Goal: Task Accomplishment & Management: Complete application form

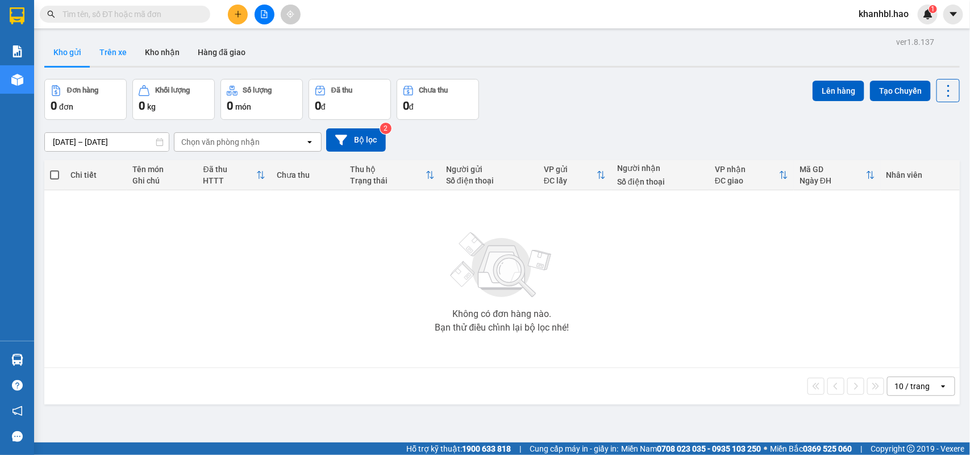
click at [122, 54] on button "Trên xe" at bounding box center [112, 52] width 45 height 27
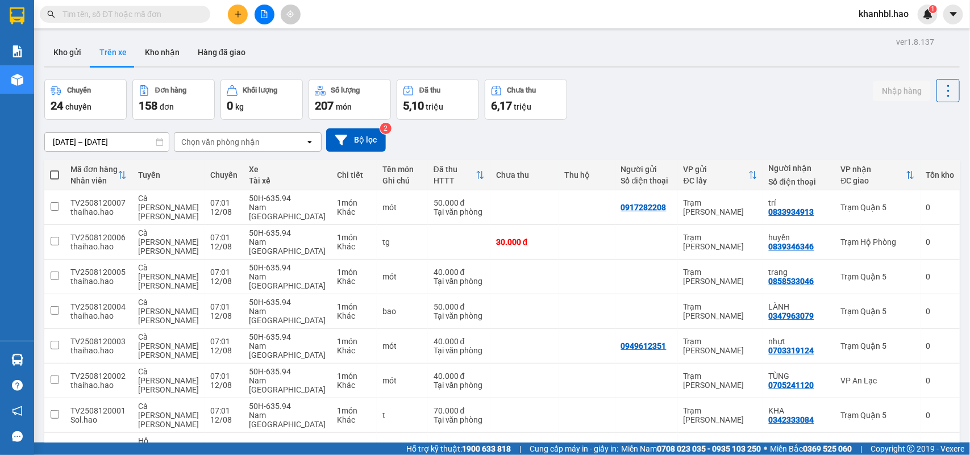
click at [280, 142] on div "Chọn văn phòng nhận" at bounding box center [239, 142] width 131 height 18
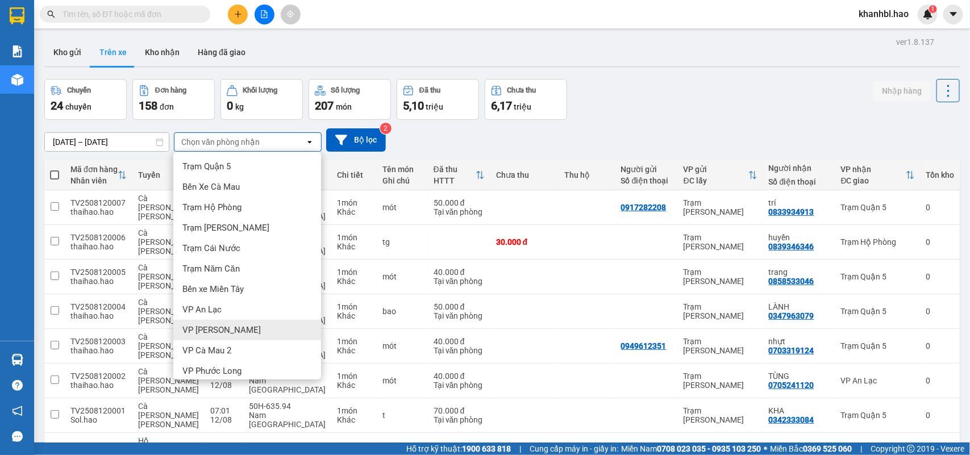
click at [207, 332] on span "VP [PERSON_NAME]" at bounding box center [221, 329] width 78 height 11
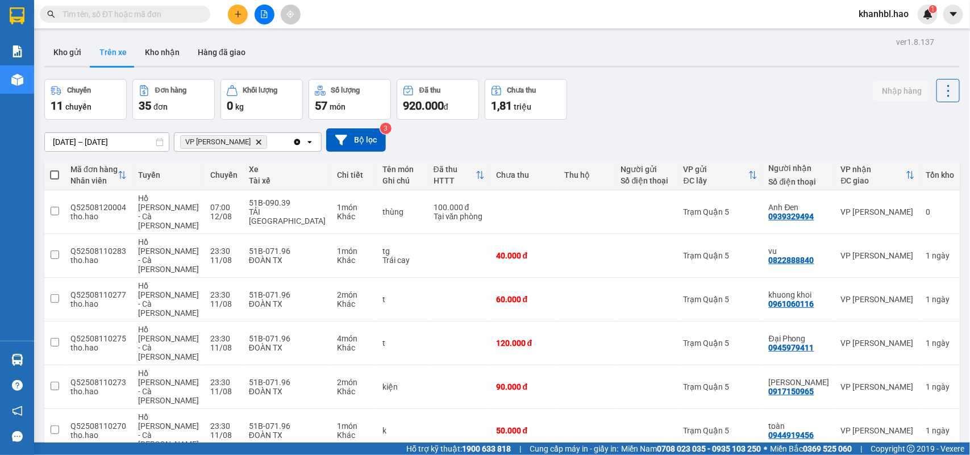
click at [54, 170] on span at bounding box center [54, 174] width 9 height 9
click at [55, 169] on input "checkbox" at bounding box center [55, 169] width 0 height 0
checkbox input "true"
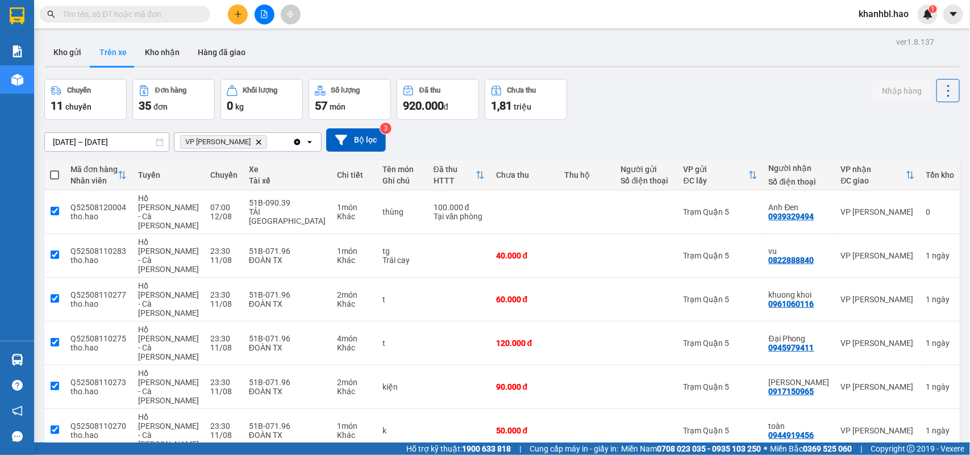
checkbox input "true"
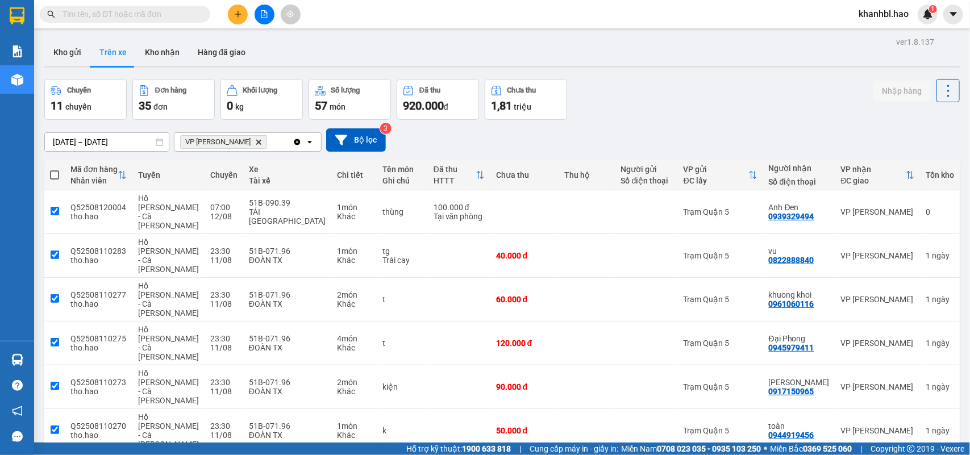
checkbox input "true"
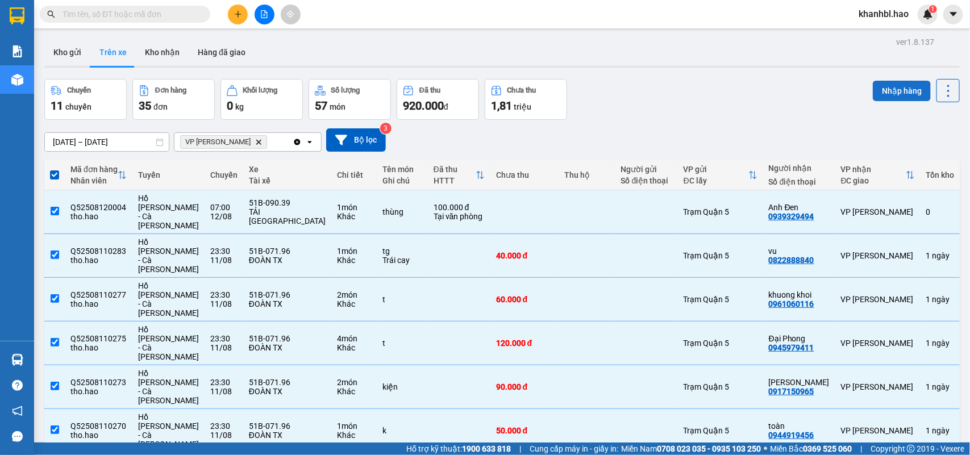
click at [893, 88] on button "Nhập hàng" at bounding box center [902, 91] width 58 height 20
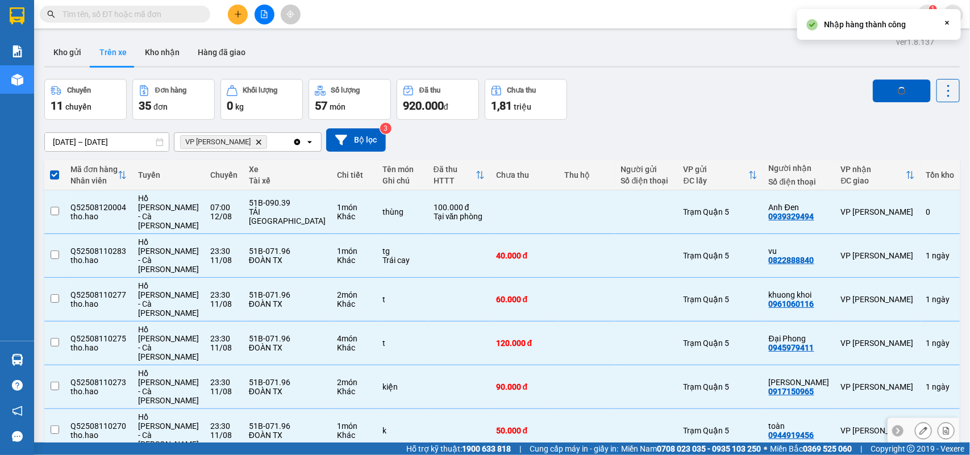
checkbox input "false"
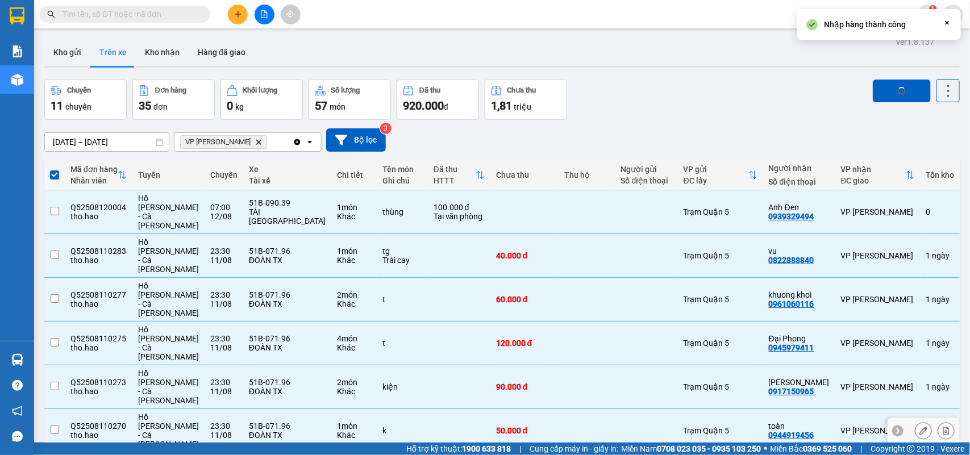
checkbox input "false"
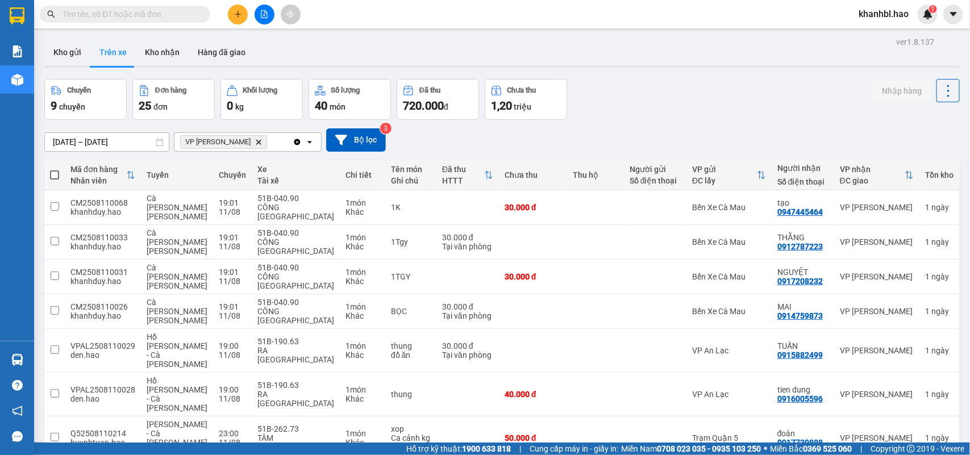
click at [52, 172] on span at bounding box center [54, 174] width 9 height 9
click at [55, 169] on input "checkbox" at bounding box center [55, 169] width 0 height 0
checkbox input "true"
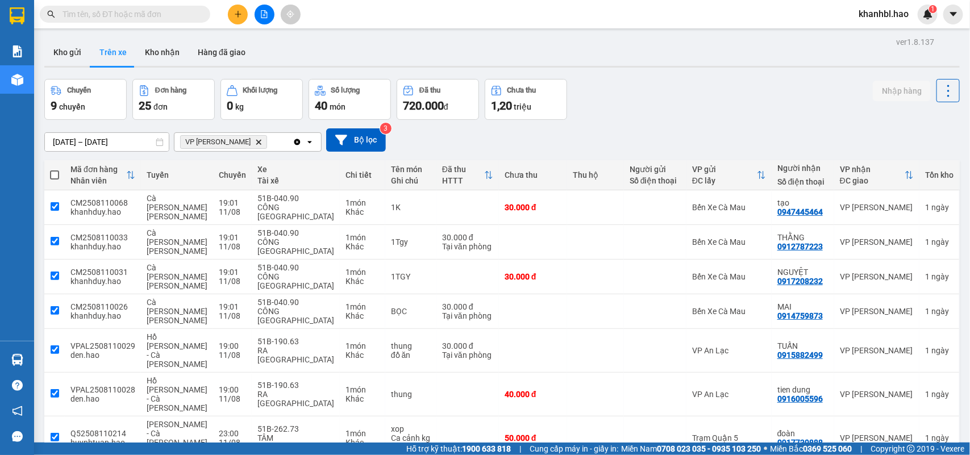
checkbox input "true"
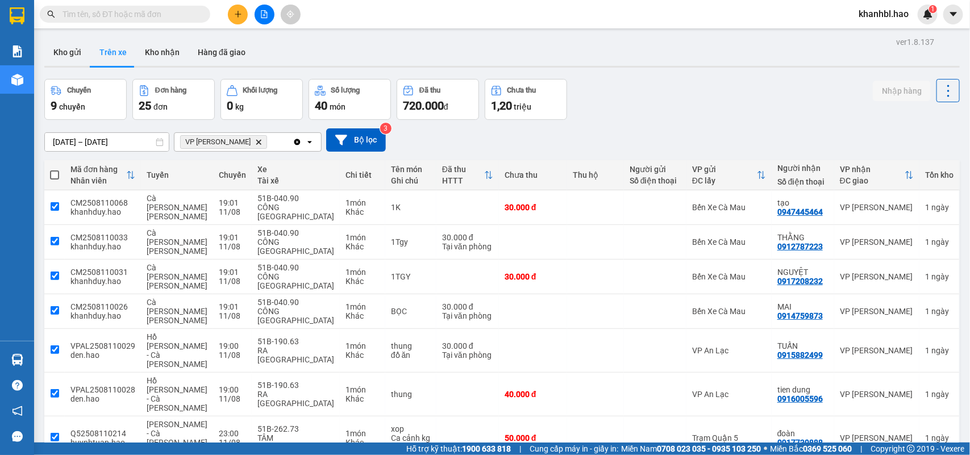
checkbox input "true"
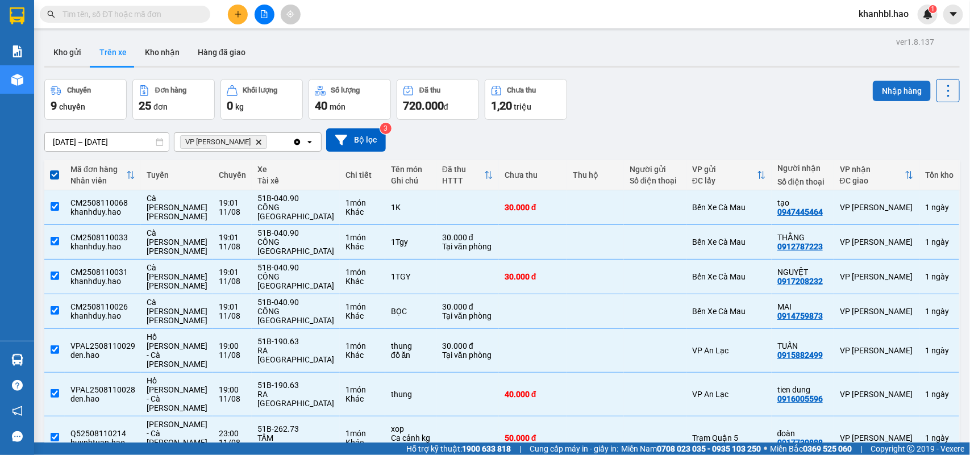
click at [902, 94] on button "Nhập hàng" at bounding box center [902, 91] width 58 height 20
click at [898, 92] on span "loading Nhập hàng" at bounding box center [902, 91] width 8 height 8
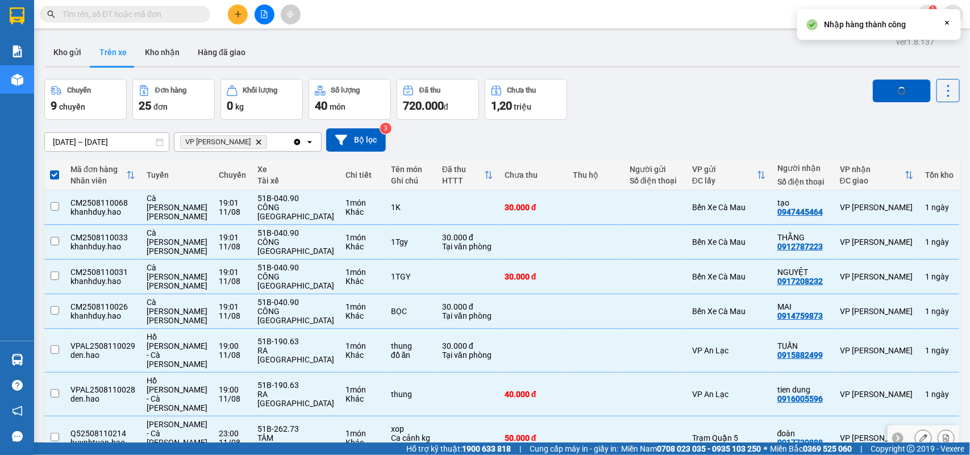
checkbox input "false"
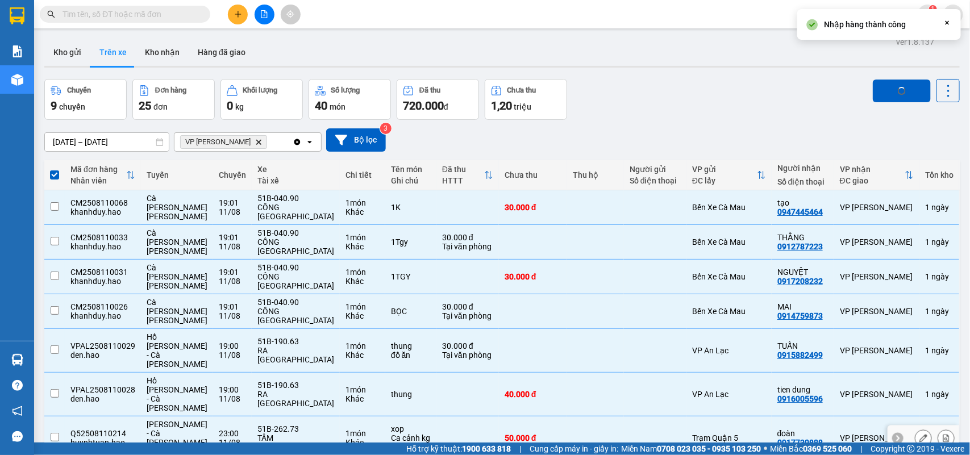
checkbox input "false"
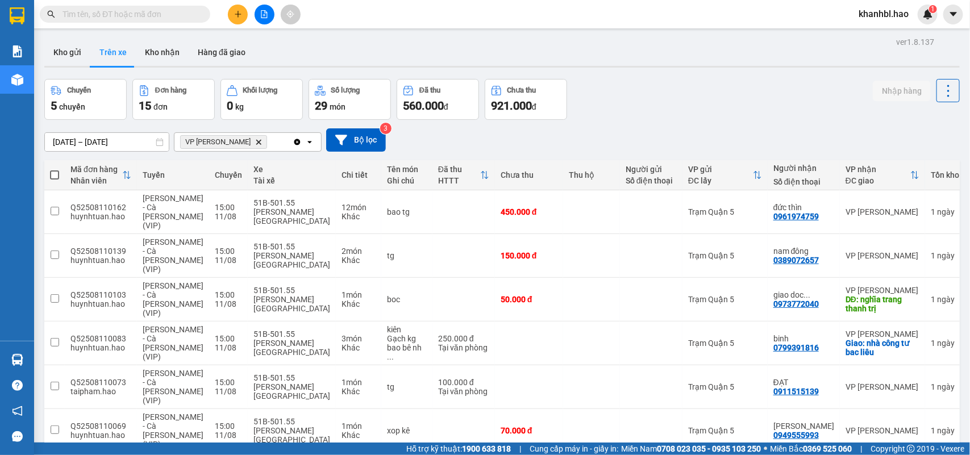
click at [55, 175] on span at bounding box center [54, 174] width 9 height 9
click at [55, 169] on input "checkbox" at bounding box center [55, 169] width 0 height 0
checkbox input "true"
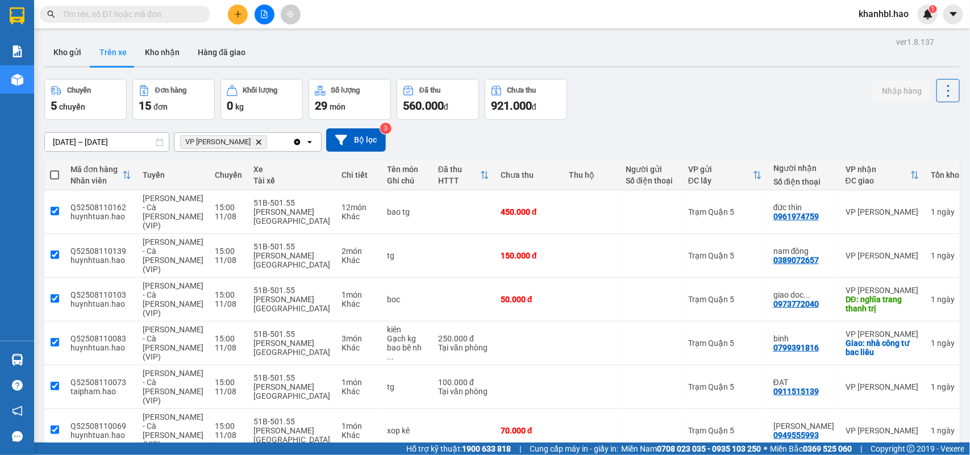
checkbox input "true"
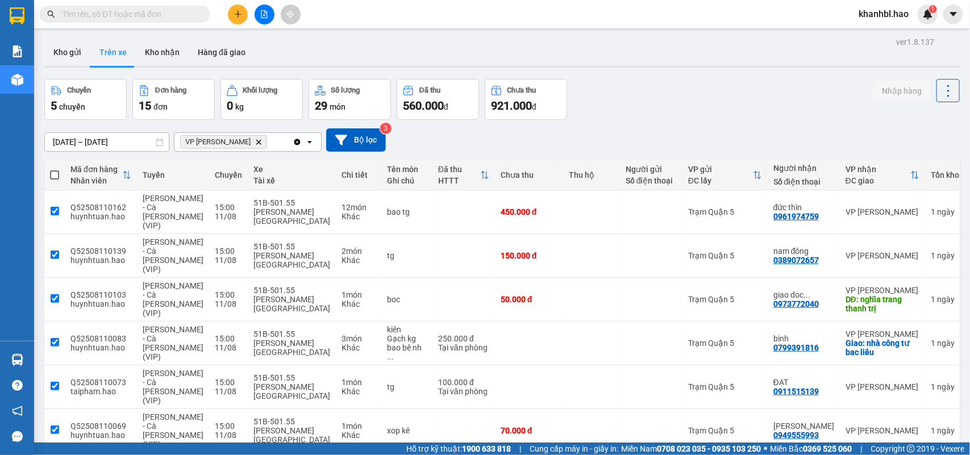
checkbox input "true"
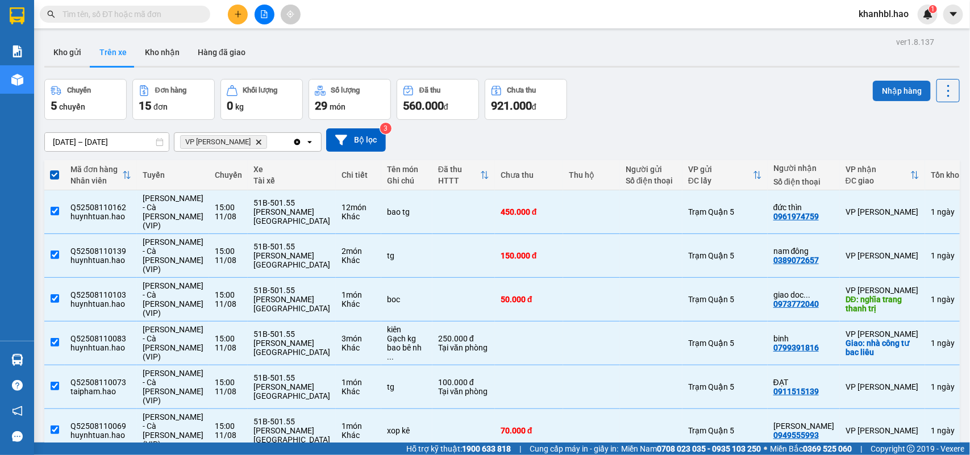
click at [890, 91] on button "Nhập hàng" at bounding box center [902, 91] width 58 height 20
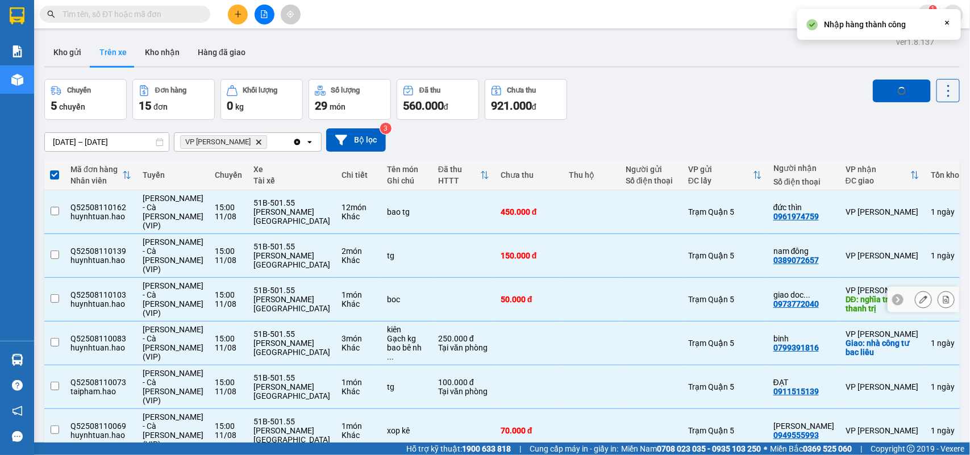
checkbox input "false"
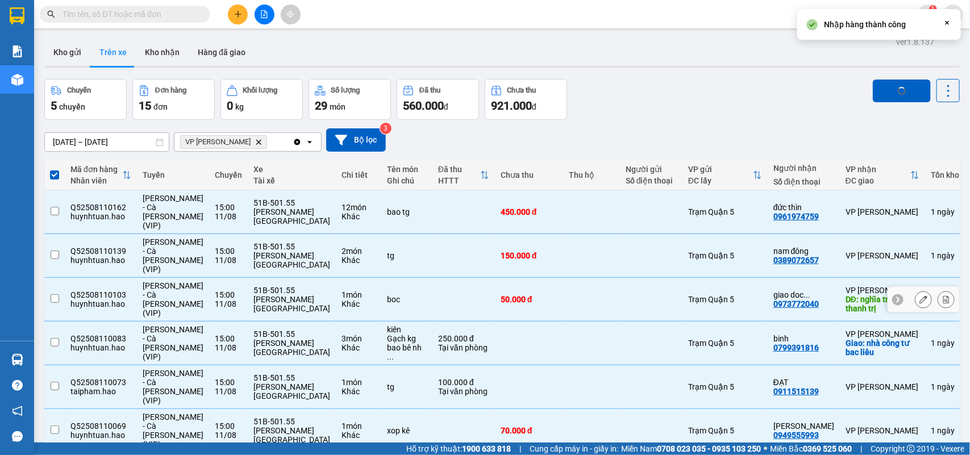
checkbox input "false"
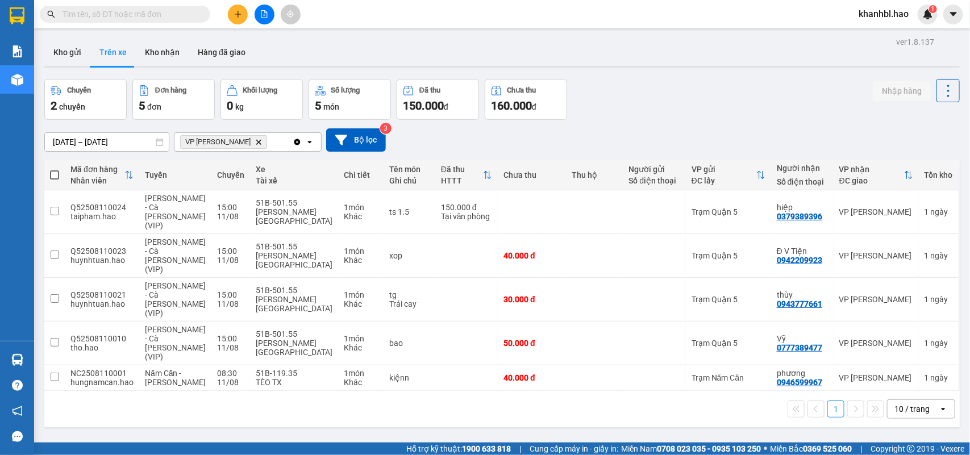
click at [56, 169] on label at bounding box center [54, 174] width 9 height 11
click at [55, 169] on input "checkbox" at bounding box center [55, 169] width 0 height 0
checkbox input "true"
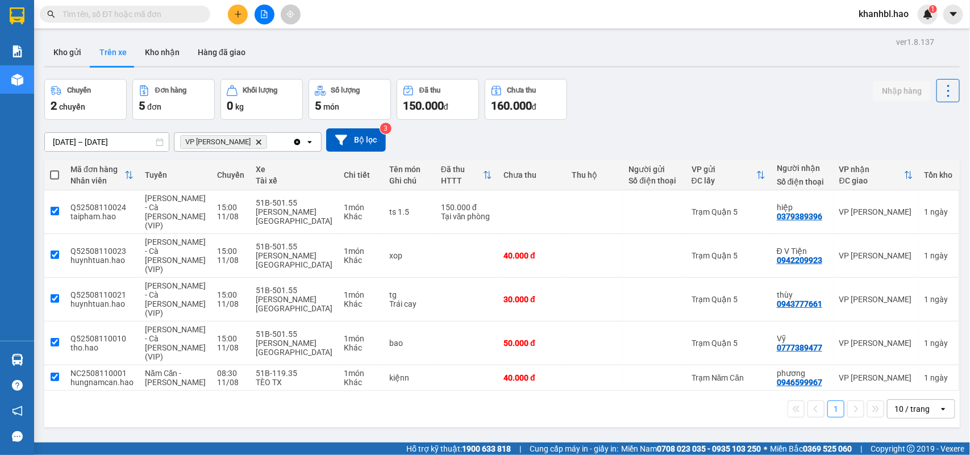
checkbox input "true"
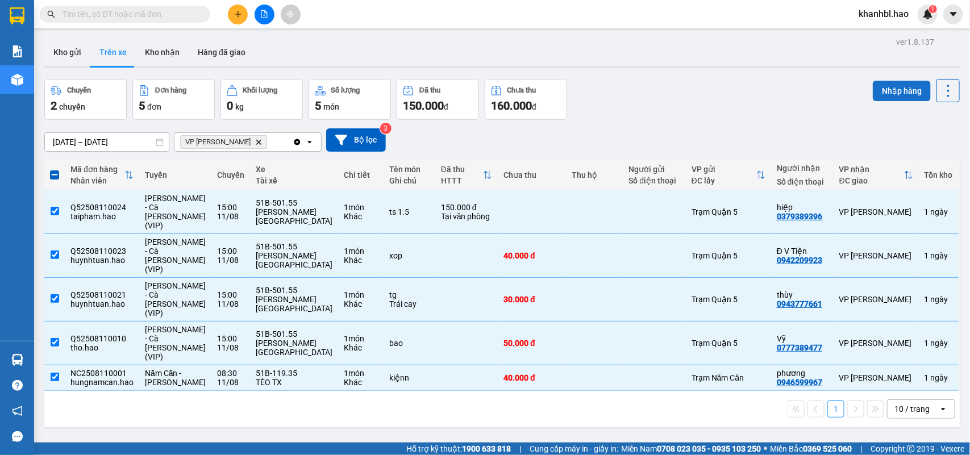
click at [893, 94] on button "Nhập hàng" at bounding box center [902, 91] width 58 height 20
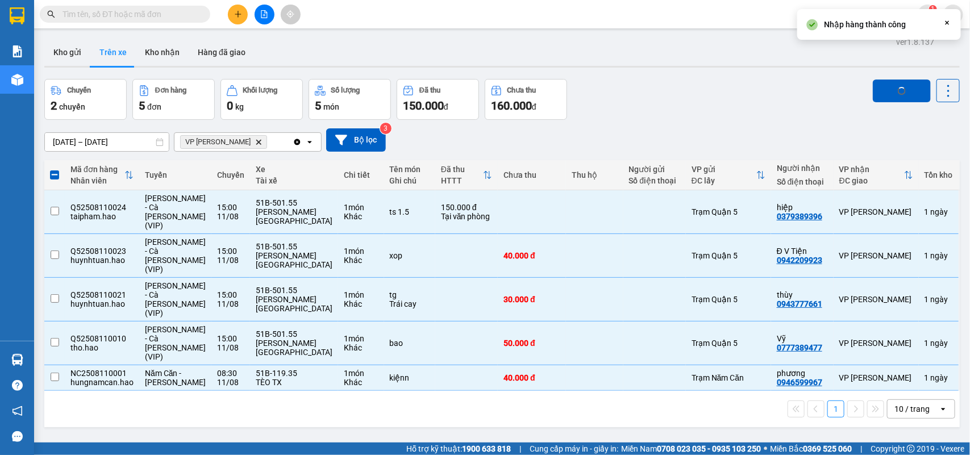
checkbox input "false"
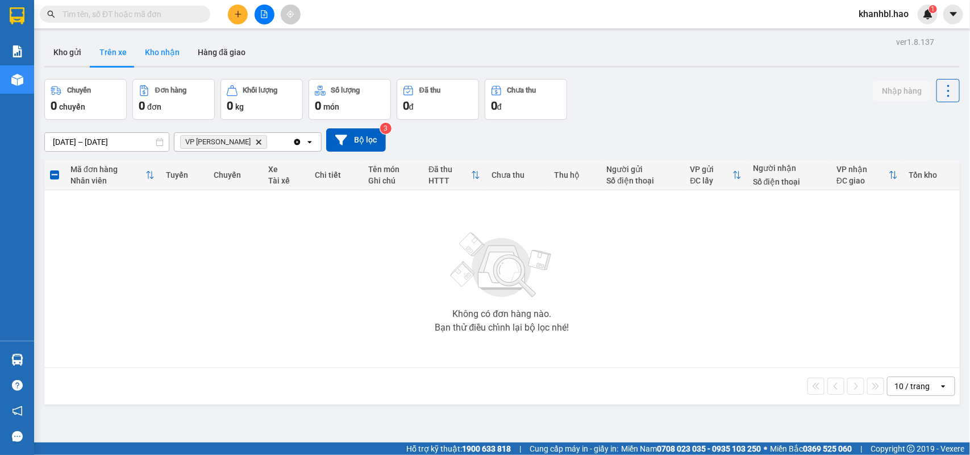
click at [174, 60] on button "Kho nhận" at bounding box center [162, 52] width 53 height 27
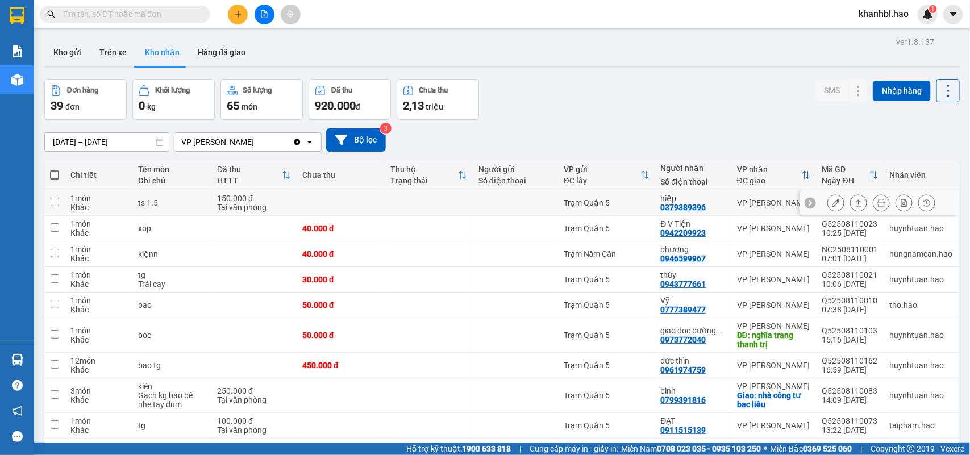
click at [832, 205] on icon at bounding box center [836, 203] width 8 height 8
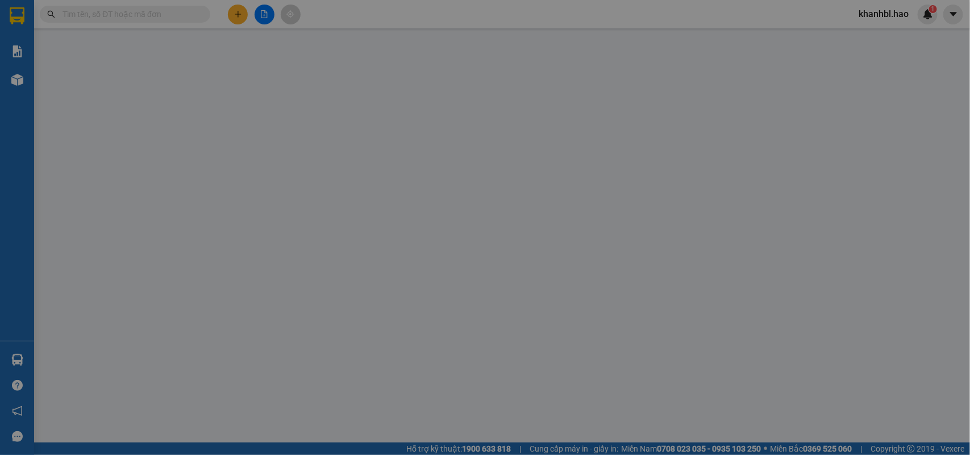
type input "0379389396"
type input "hiệp"
type input "150.000"
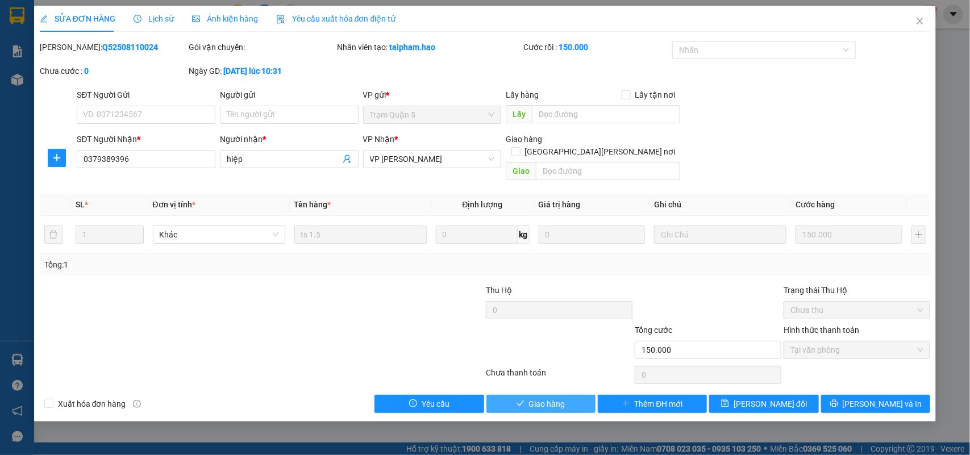
drag, startPoint x: 547, startPoint y: 393, endPoint x: 563, endPoint y: 381, distance: 19.9
click at [549, 398] on span "Giao hàng" at bounding box center [547, 404] width 36 height 12
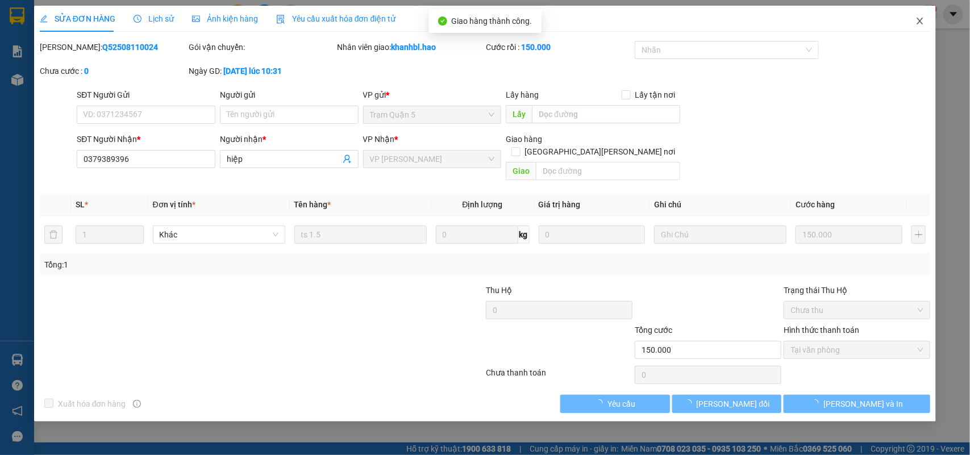
click at [920, 18] on icon "close" at bounding box center [919, 20] width 9 height 9
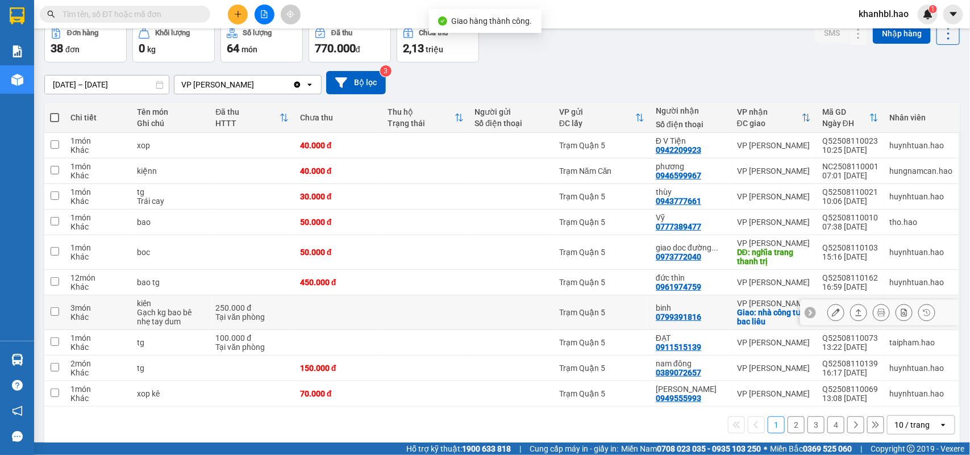
scroll to position [70, 0]
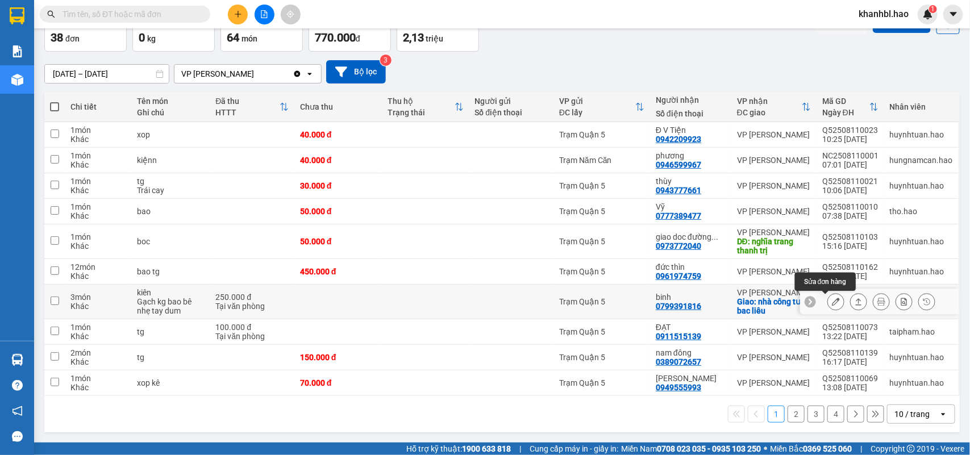
click at [832, 302] on icon at bounding box center [836, 302] width 8 height 8
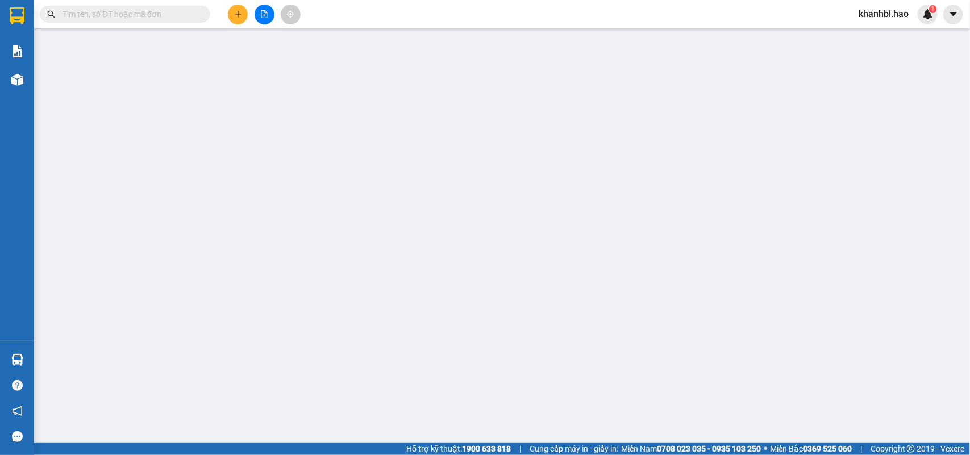
type input "0799391816"
type input "binh"
checkbox input "true"
type input "nhà công tư bac liêu"
type input "250.000"
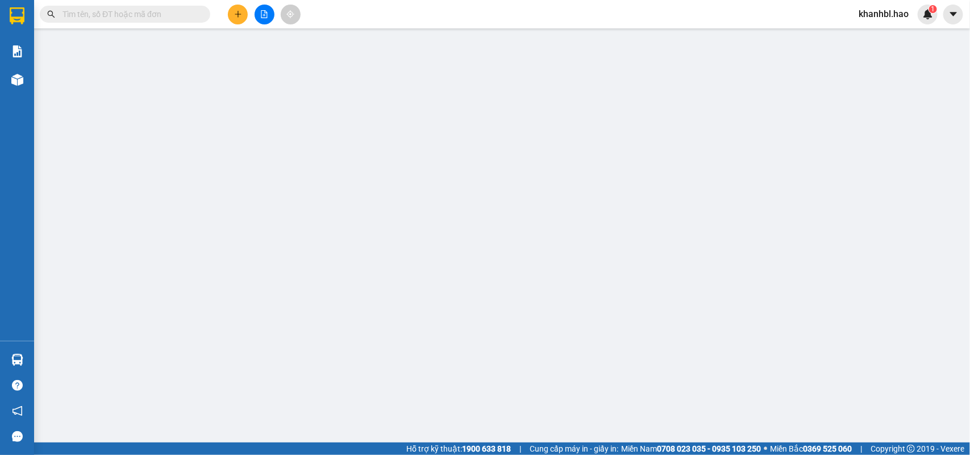
type input "0"
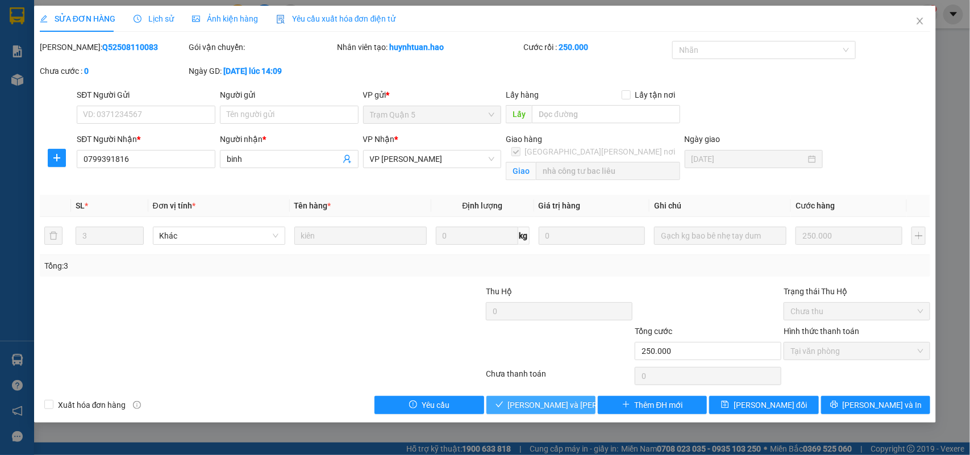
drag, startPoint x: 544, startPoint y: 405, endPoint x: 586, endPoint y: 376, distance: 51.4
click at [546, 404] on span "[PERSON_NAME] và [PERSON_NAME] hàng" at bounding box center [584, 405] width 153 height 12
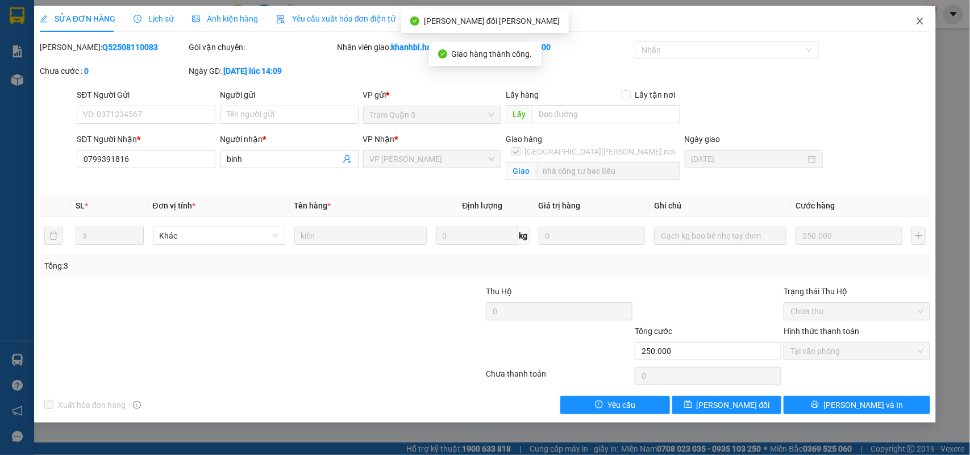
click at [919, 17] on span "Close" at bounding box center [920, 22] width 32 height 32
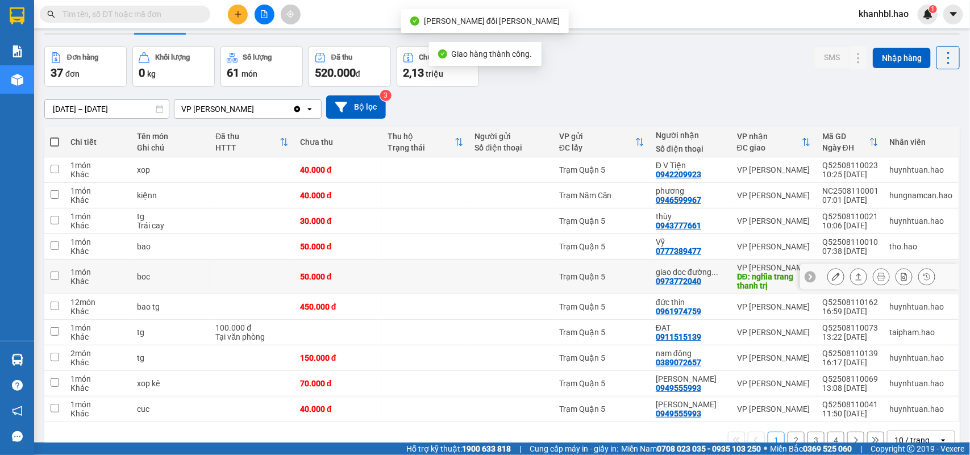
scroll to position [61, 0]
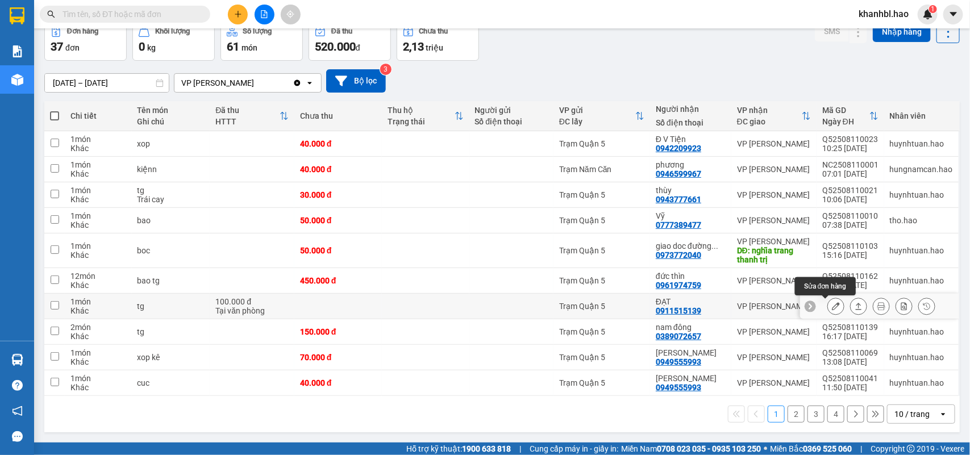
click at [832, 308] on icon at bounding box center [836, 306] width 8 height 8
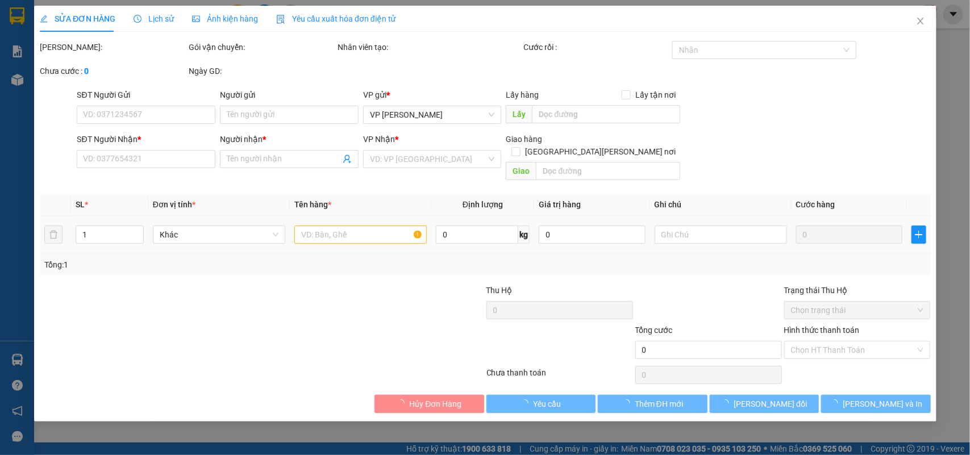
type input "0911515139"
type input "ĐẠT"
type input "100.000"
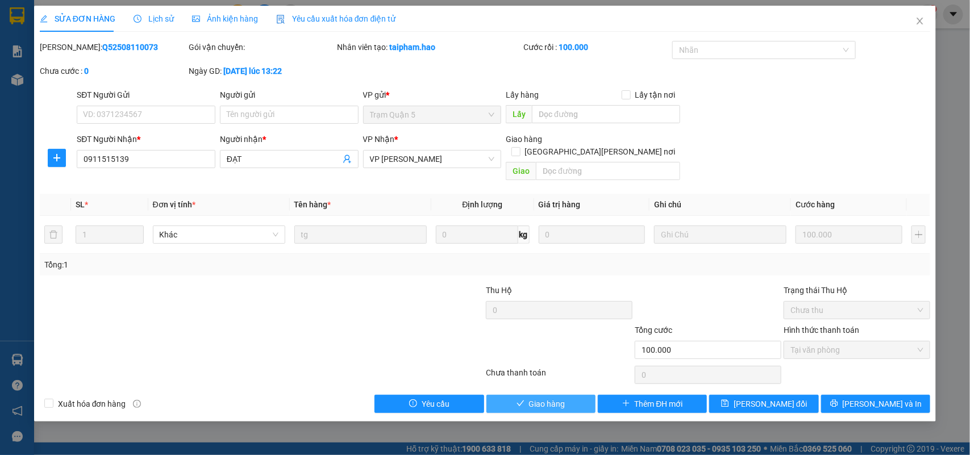
drag, startPoint x: 550, startPoint y: 402, endPoint x: 552, endPoint y: 395, distance: 7.2
click at [552, 398] on div "SỬA ĐƠN HÀNG Lịch sử [PERSON_NAME] hàng Yêu cầu xuất [PERSON_NAME] điện tử Tota…" at bounding box center [485, 214] width 902 height 416
drag, startPoint x: 548, startPoint y: 392, endPoint x: 557, endPoint y: 378, distance: 16.9
click at [550, 398] on span "Giao hàng" at bounding box center [547, 404] width 36 height 12
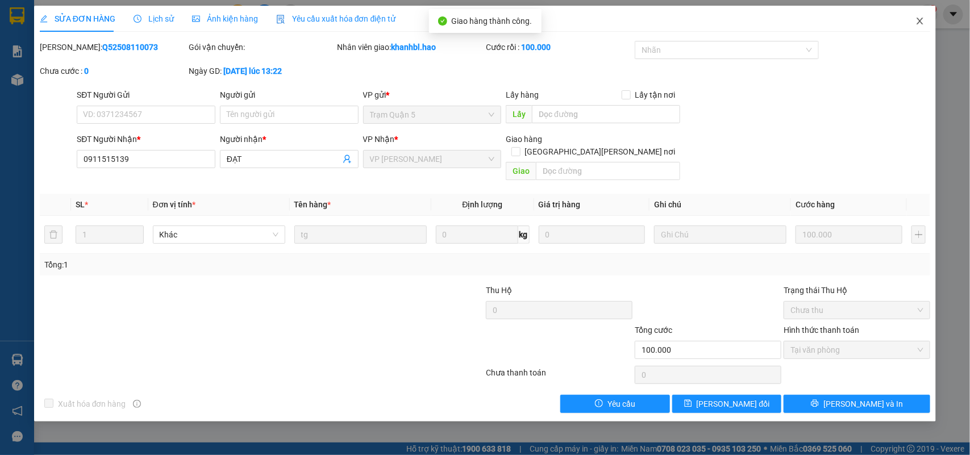
click at [916, 23] on icon "close" at bounding box center [919, 20] width 9 height 9
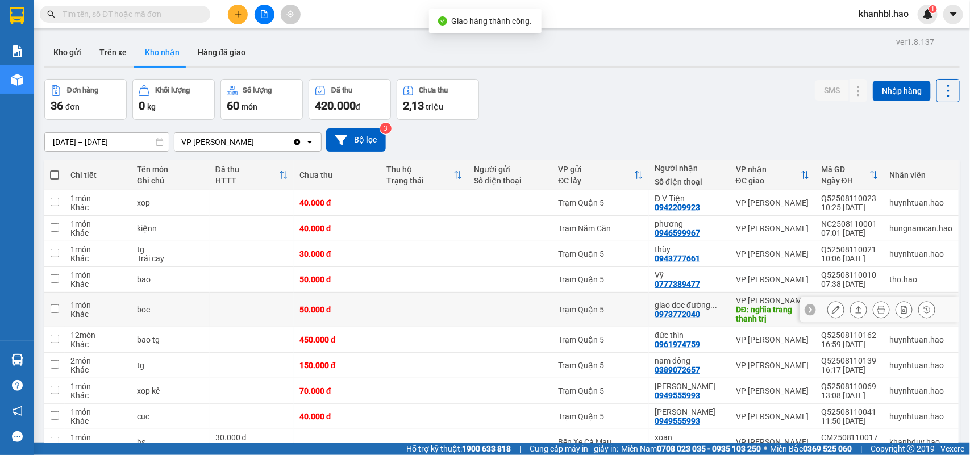
scroll to position [61, 0]
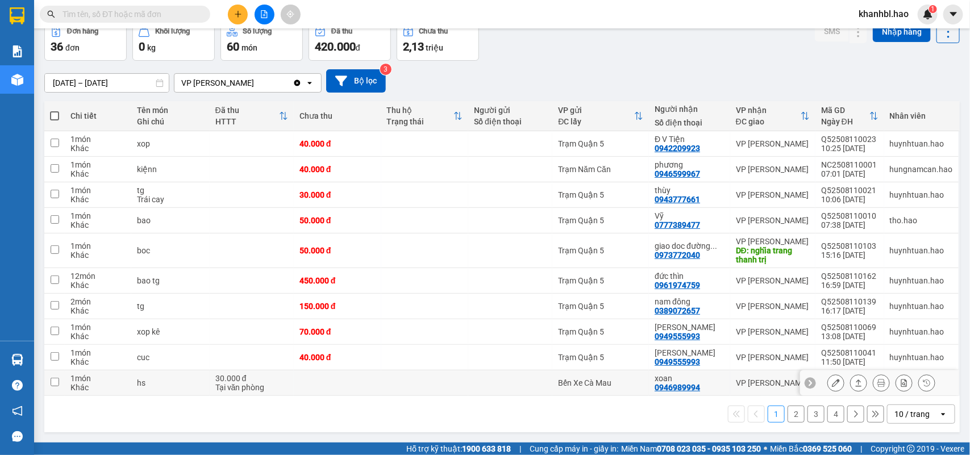
click at [832, 383] on icon at bounding box center [836, 383] width 8 height 8
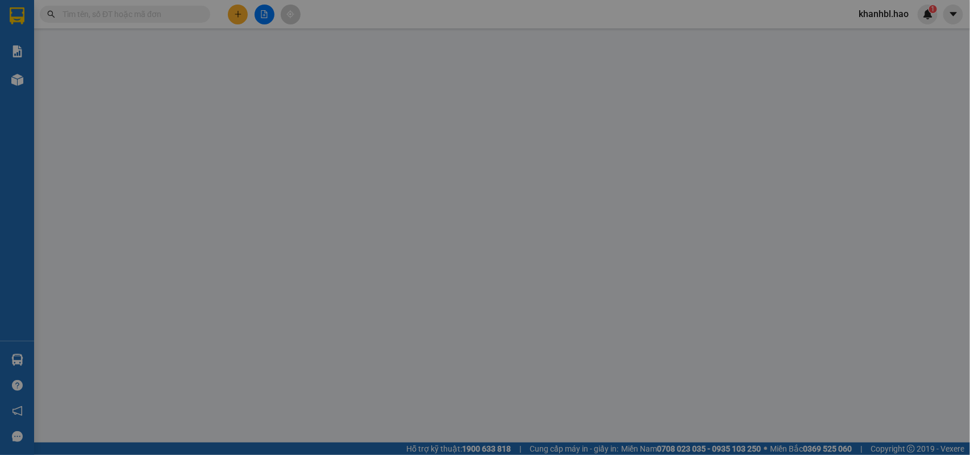
type input "0946989994"
type input "xoan"
type input "30.000"
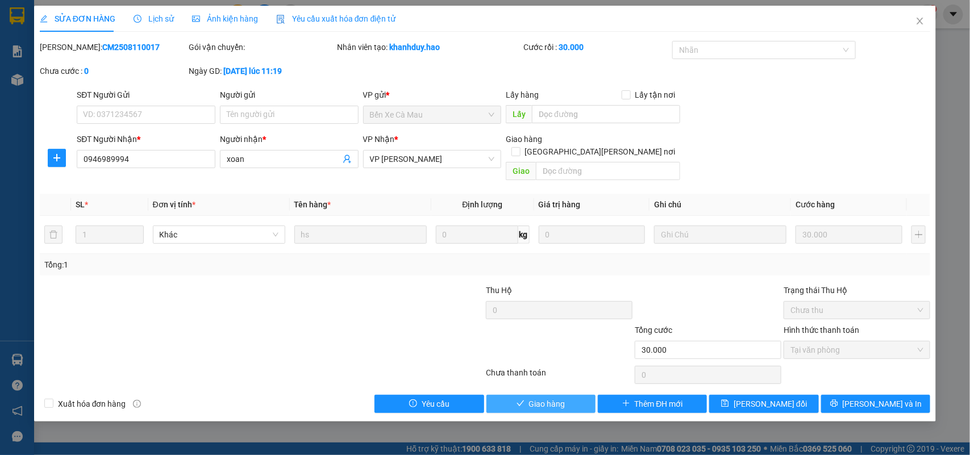
drag, startPoint x: 547, startPoint y: 398, endPoint x: 580, endPoint y: 354, distance: 54.4
click at [549, 398] on span "Giao hàng" at bounding box center [547, 404] width 36 height 12
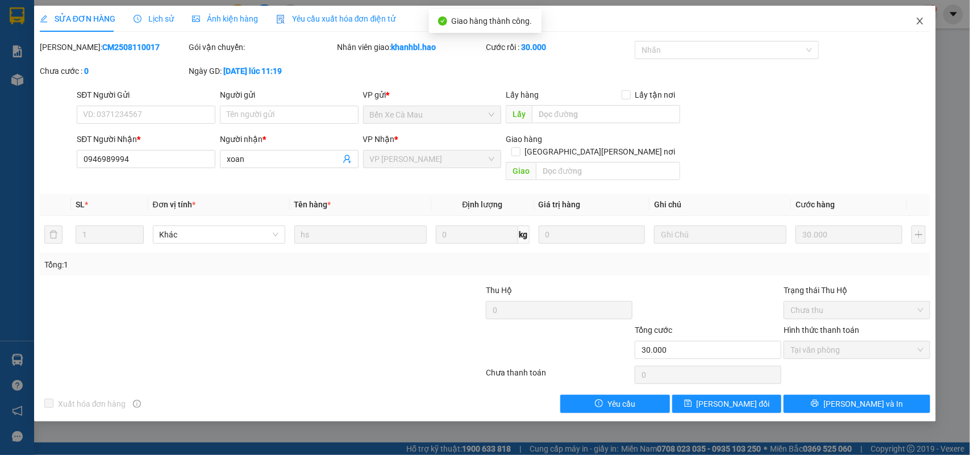
click at [916, 18] on icon "close" at bounding box center [919, 20] width 9 height 9
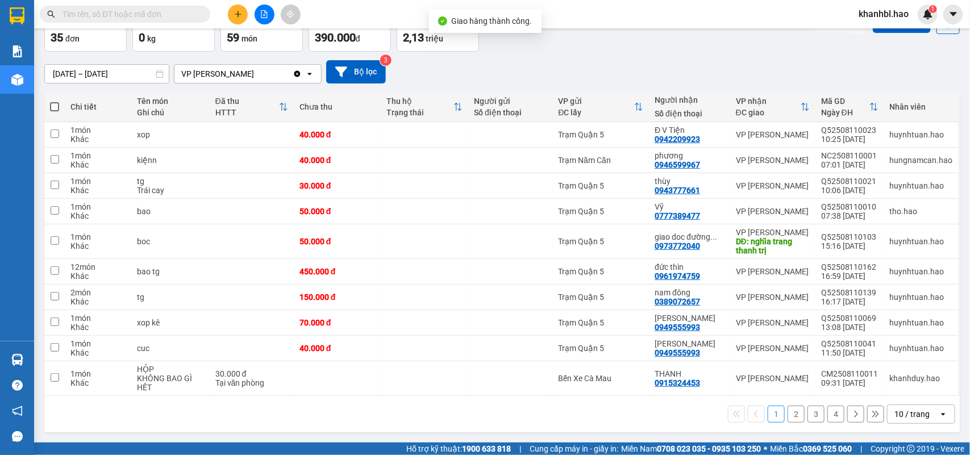
scroll to position [70, 0]
click at [787, 416] on button "2" at bounding box center [795, 414] width 17 height 17
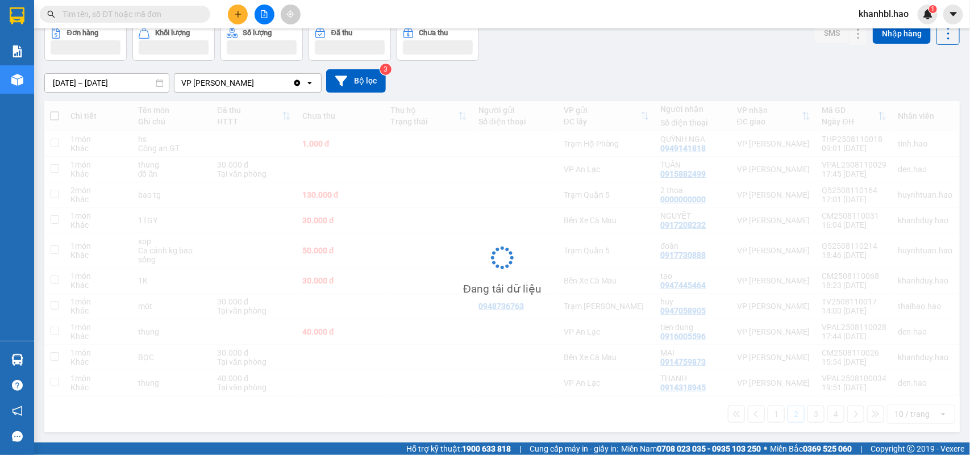
scroll to position [61, 0]
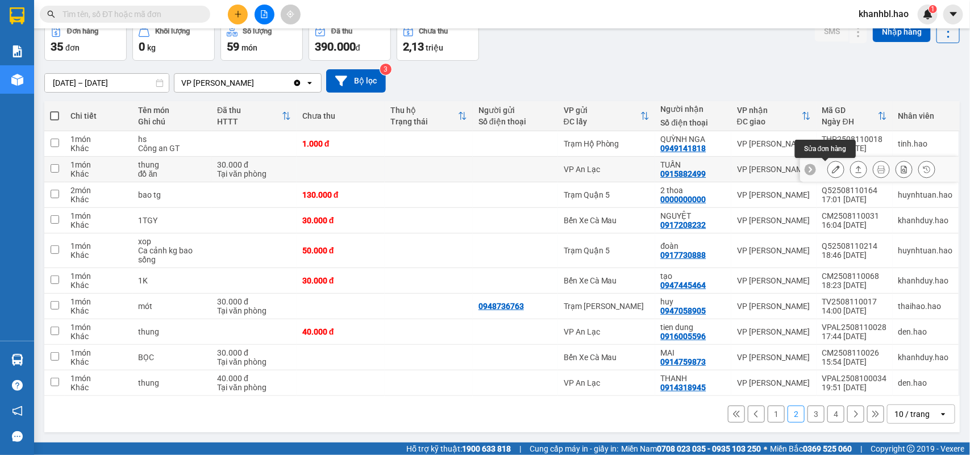
click at [832, 168] on icon at bounding box center [836, 169] width 8 height 8
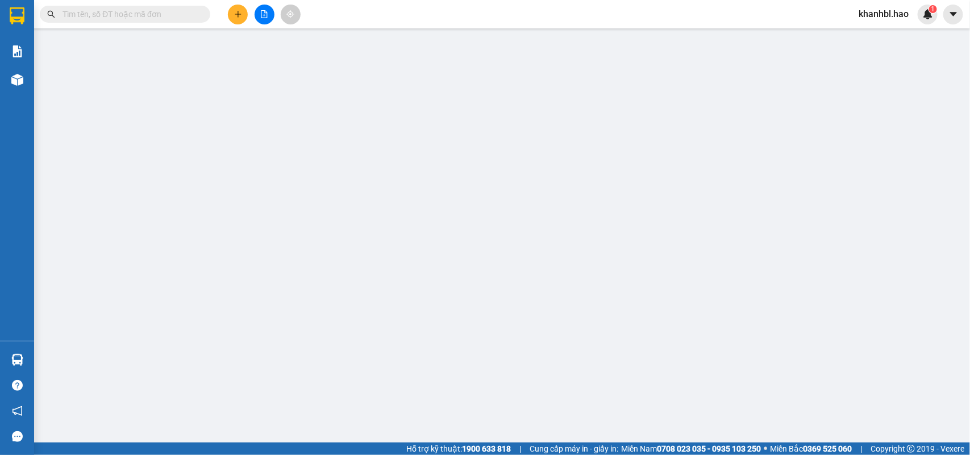
type input "0915882499"
type input "TUẤN"
type input "30.000"
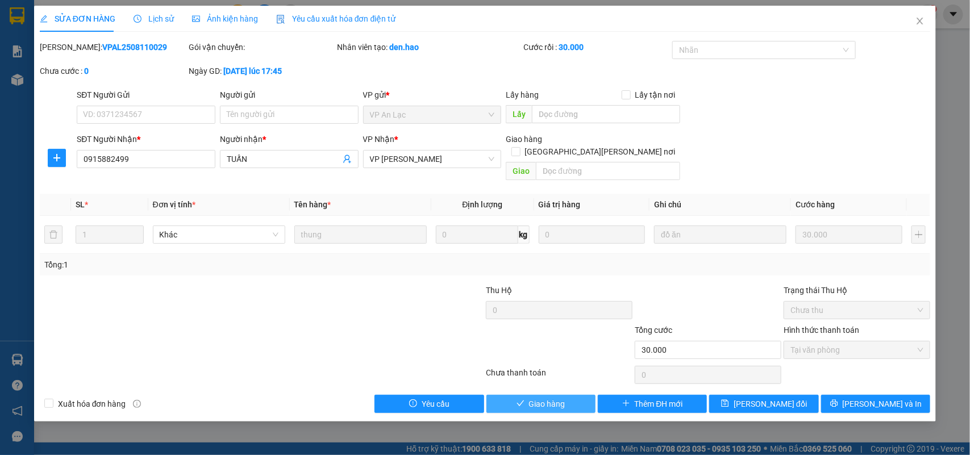
drag, startPoint x: 539, startPoint y: 392, endPoint x: 558, endPoint y: 384, distance: 20.9
click at [541, 398] on span "Giao hàng" at bounding box center [547, 404] width 36 height 12
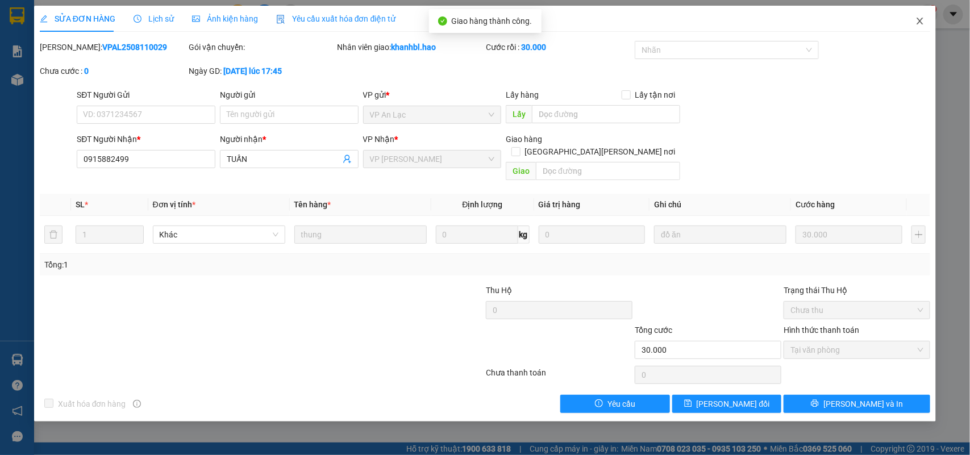
click at [920, 20] on icon "close" at bounding box center [919, 20] width 9 height 9
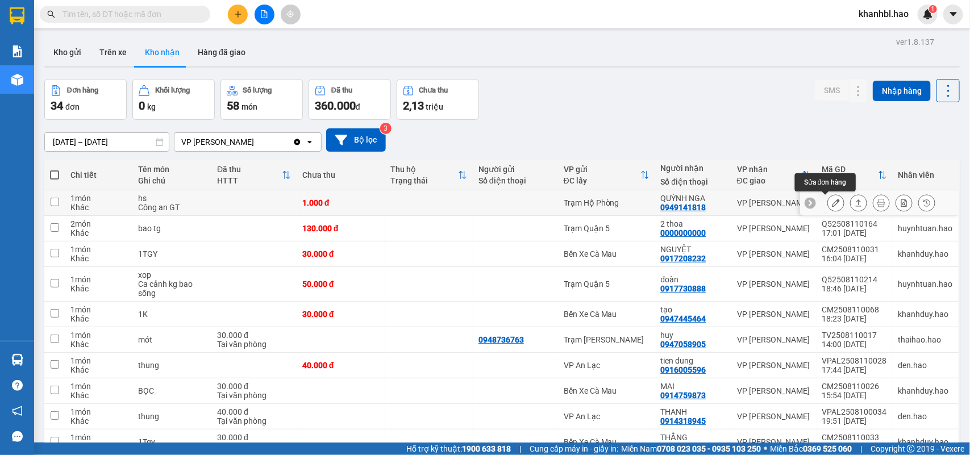
click at [832, 206] on icon at bounding box center [836, 203] width 8 height 8
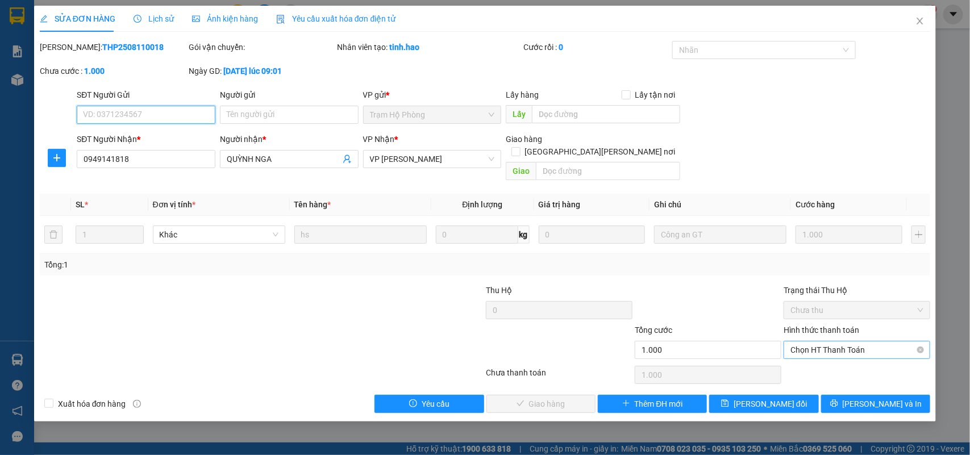
drag, startPoint x: 833, startPoint y: 338, endPoint x: 835, endPoint y: 348, distance: 9.9
click at [833, 341] on span "Chọn HT Thanh Toán" at bounding box center [856, 349] width 133 height 17
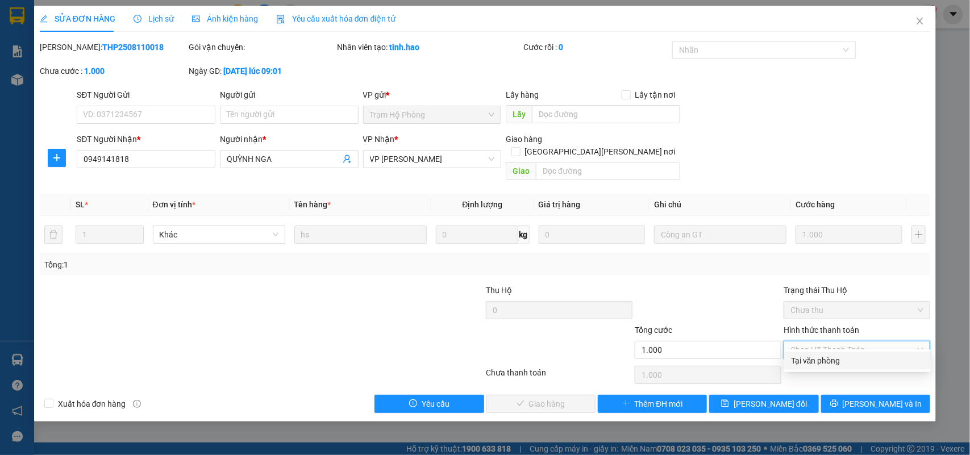
drag, startPoint x: 831, startPoint y: 358, endPoint x: 637, endPoint y: 367, distance: 194.0
click at [829, 359] on div "Tại văn phòng" at bounding box center [857, 361] width 133 height 12
type input "0"
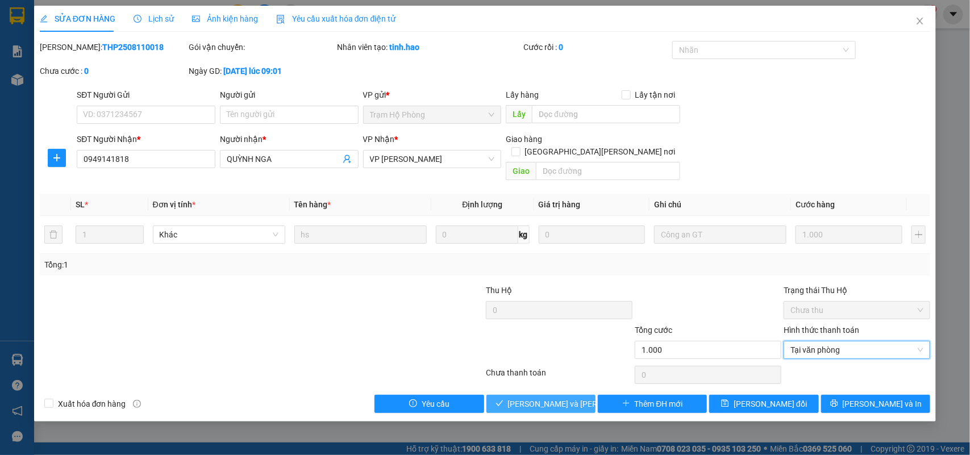
click at [543, 398] on span "[PERSON_NAME] và [PERSON_NAME] hàng" at bounding box center [584, 404] width 153 height 12
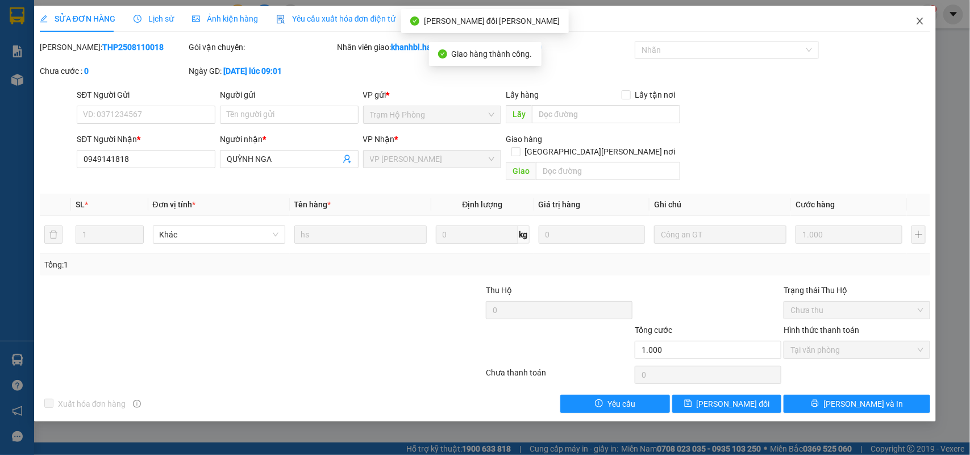
click at [924, 20] on icon "close" at bounding box center [919, 20] width 9 height 9
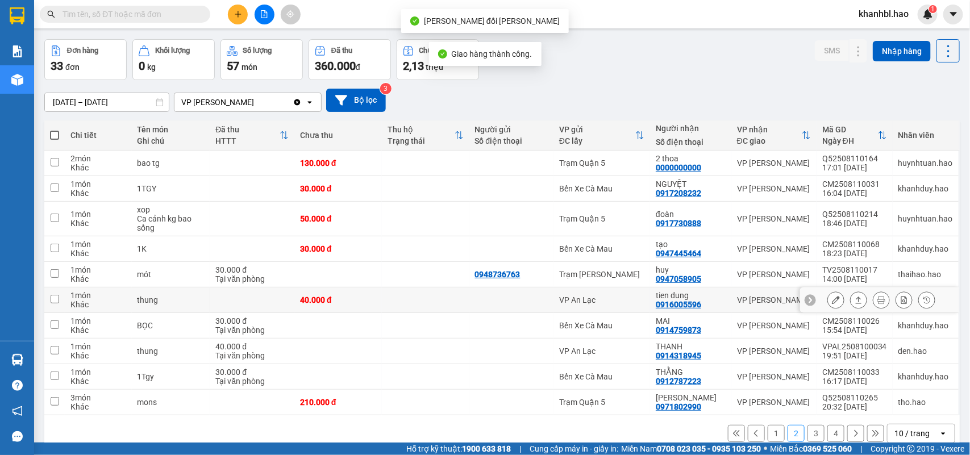
scroll to position [61, 0]
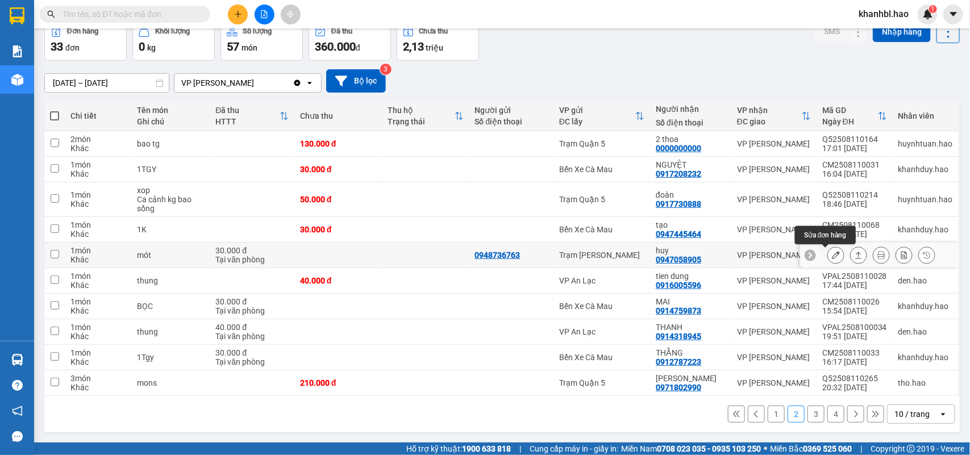
click at [832, 253] on icon at bounding box center [836, 255] width 8 height 8
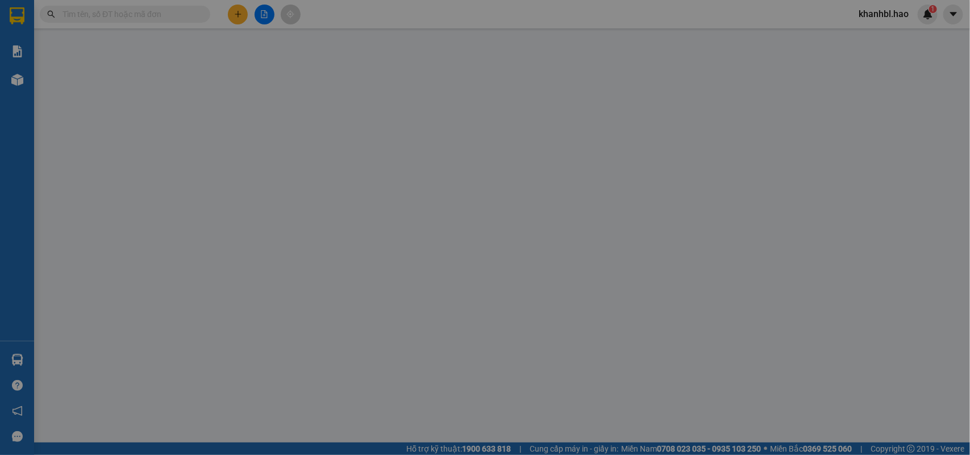
type input "0948736763"
type input "0947058905"
type input "huy"
type input "30.000"
type input "0"
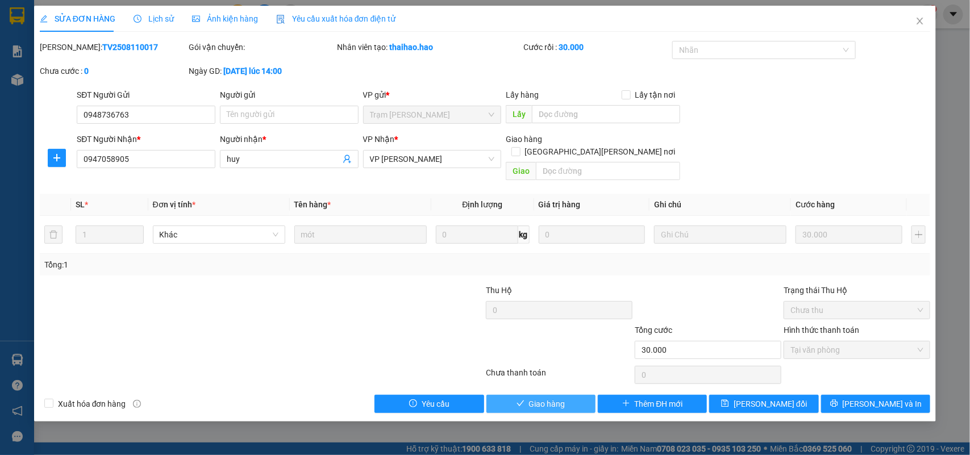
click at [549, 398] on span "Giao hàng" at bounding box center [547, 404] width 36 height 12
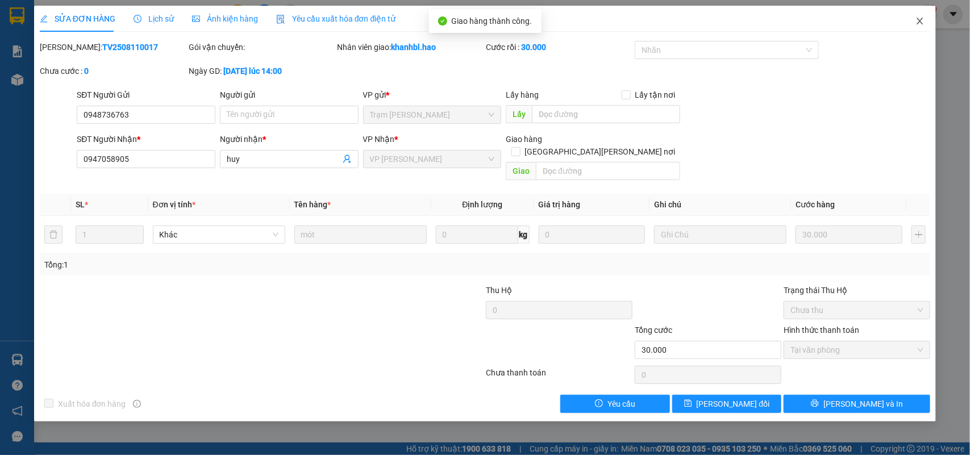
click at [918, 20] on icon "close" at bounding box center [919, 20] width 9 height 9
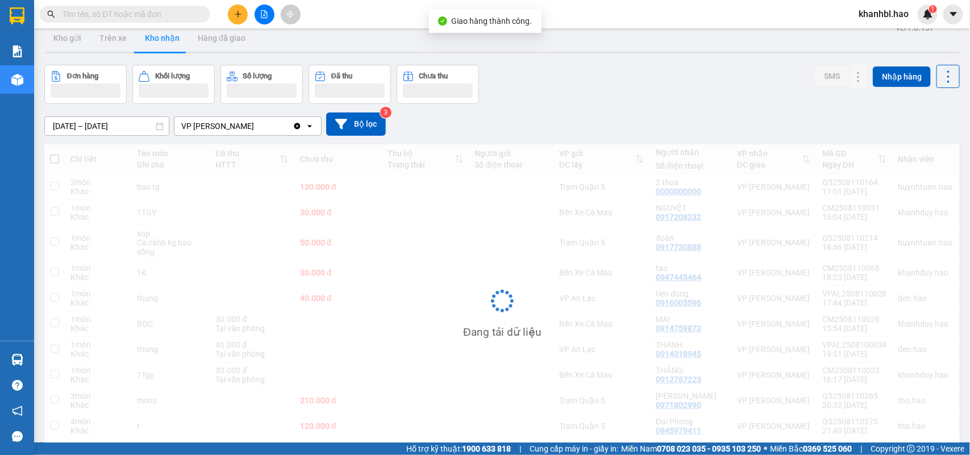
scroll to position [60, 0]
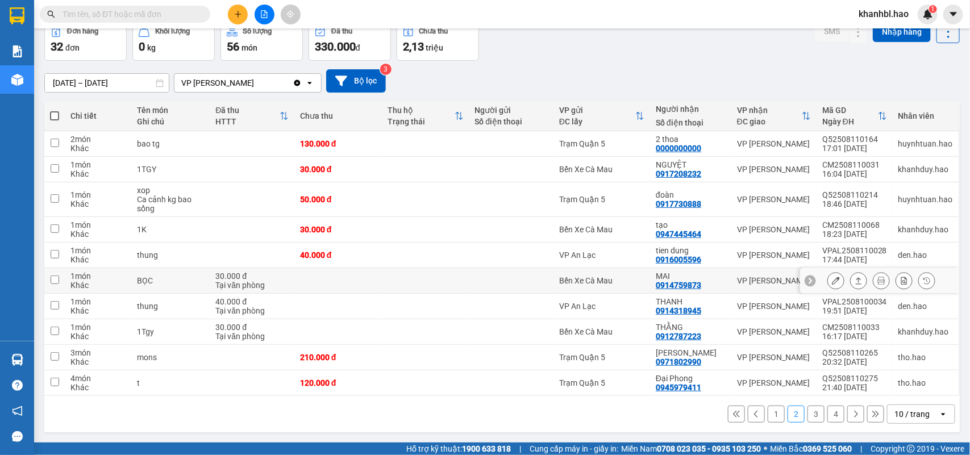
click at [832, 284] on icon at bounding box center [836, 281] width 8 height 8
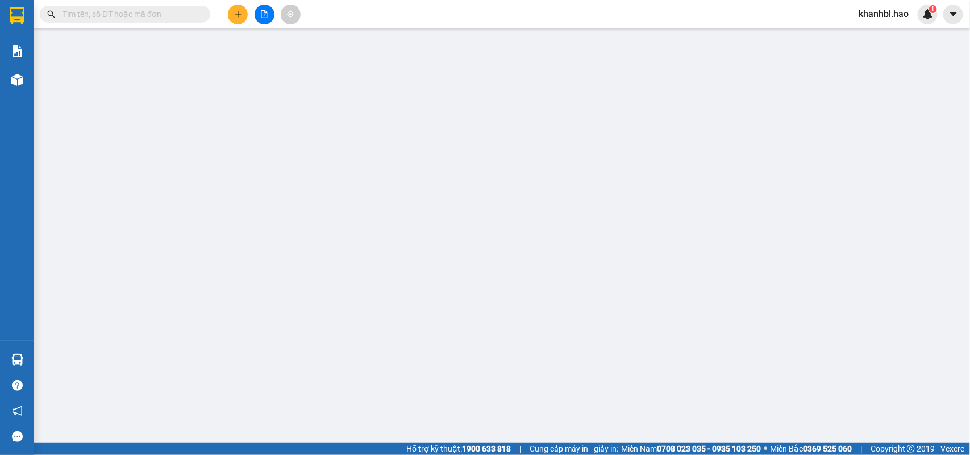
type input "0914759873"
type input "MAI"
type input "30.000"
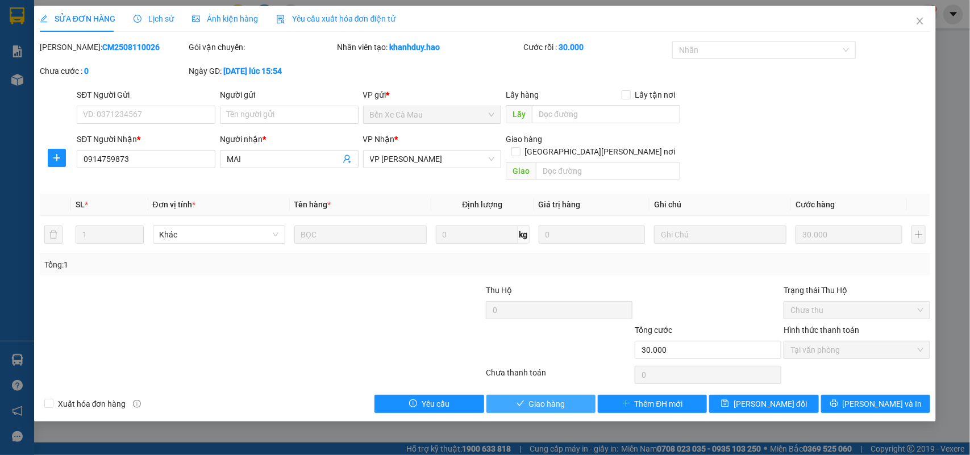
click at [558, 398] on span "Giao hàng" at bounding box center [547, 404] width 36 height 12
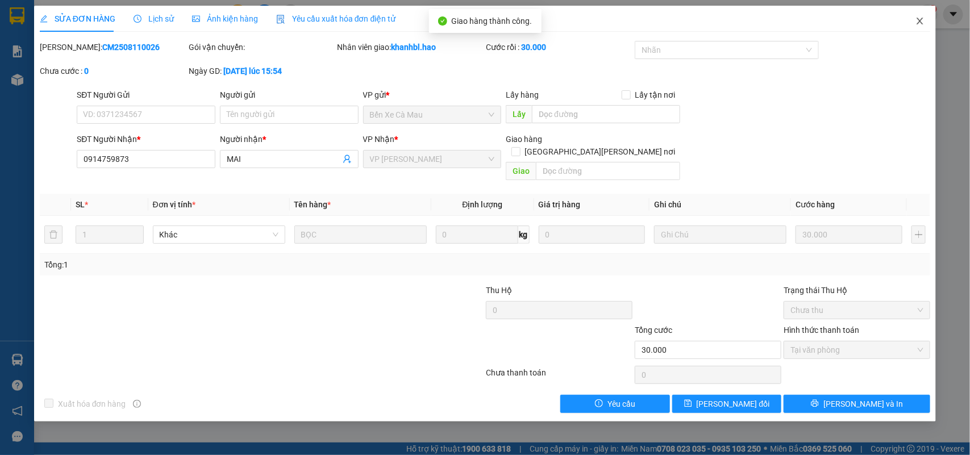
click at [924, 20] on icon "close" at bounding box center [919, 20] width 9 height 9
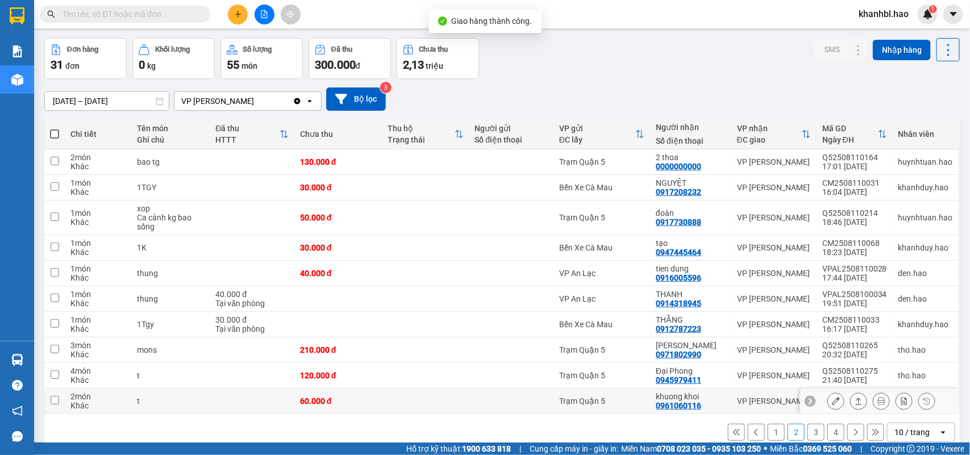
scroll to position [61, 0]
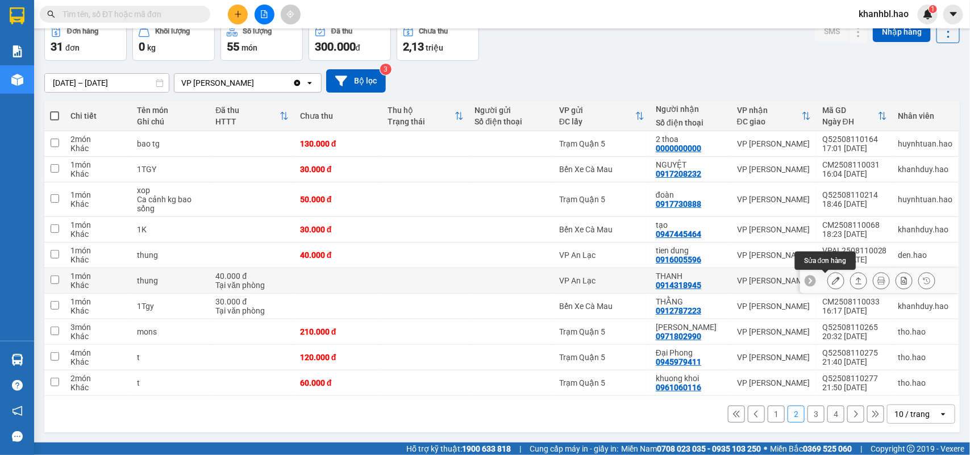
click at [829, 279] on button at bounding box center [836, 281] width 16 height 20
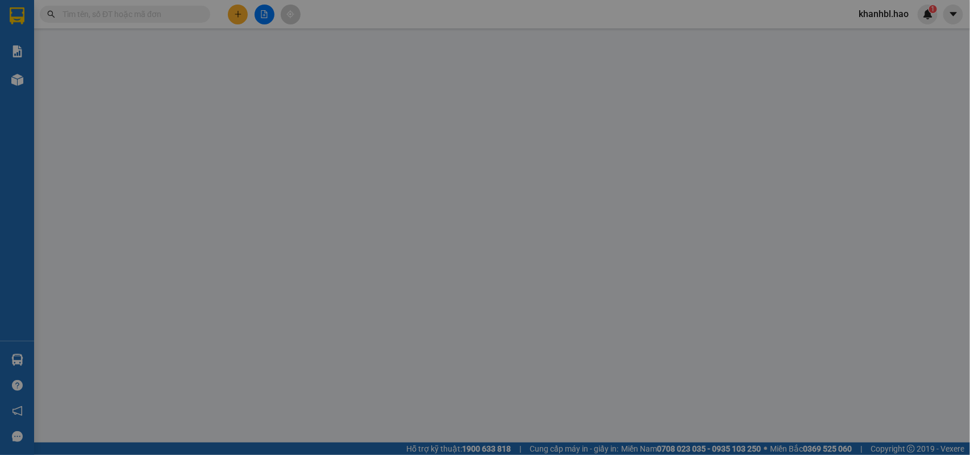
type input "0914318945"
type input "THANH"
type input "40.000"
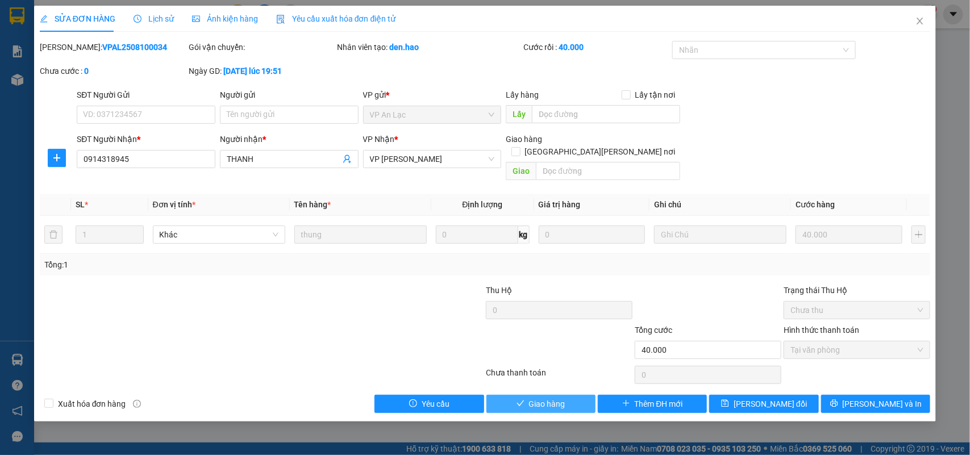
drag, startPoint x: 557, startPoint y: 388, endPoint x: 572, endPoint y: 381, distance: 16.3
click at [558, 398] on span "Giao hàng" at bounding box center [547, 404] width 36 height 12
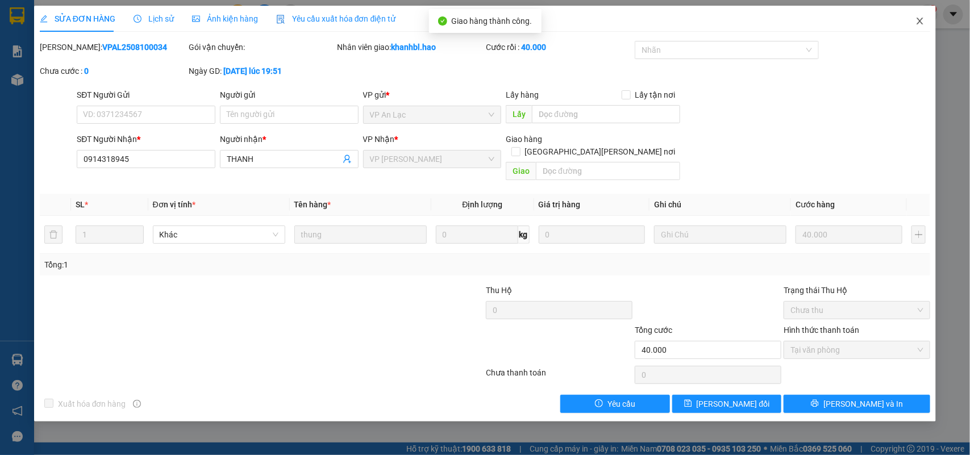
click at [920, 22] on icon "close" at bounding box center [920, 21] width 6 height 7
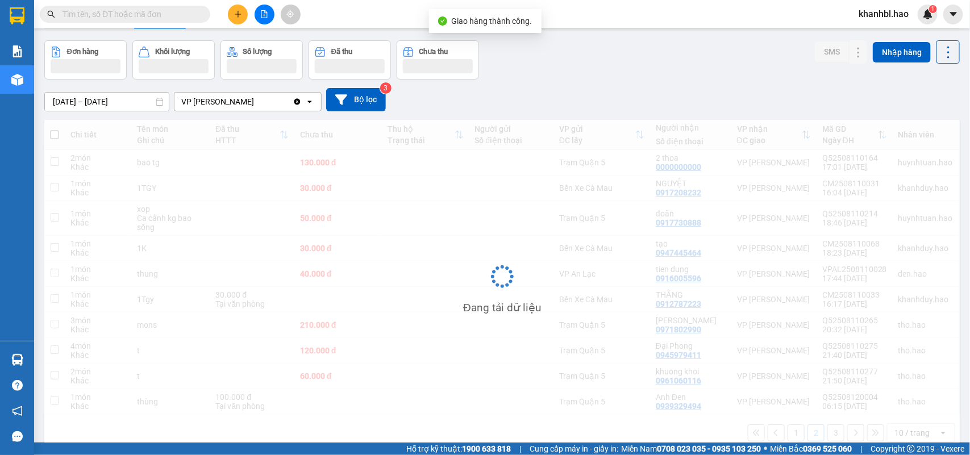
scroll to position [60, 0]
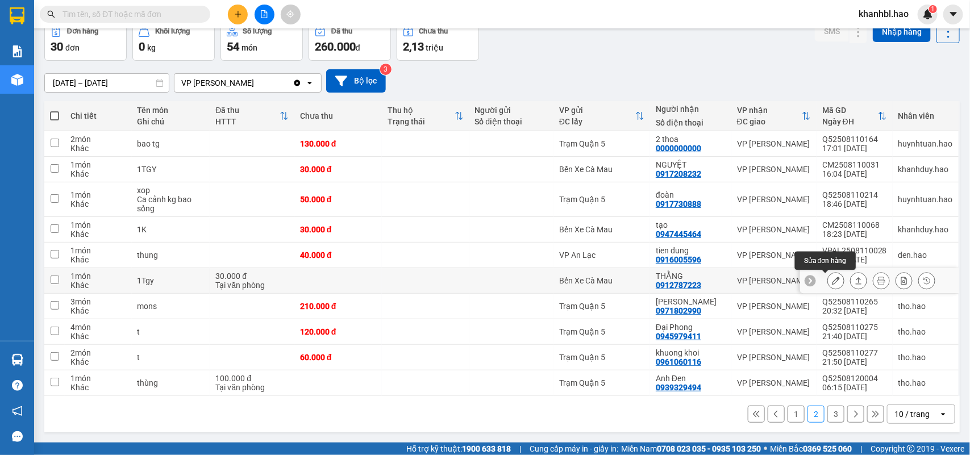
click at [832, 282] on icon at bounding box center [836, 281] width 8 height 8
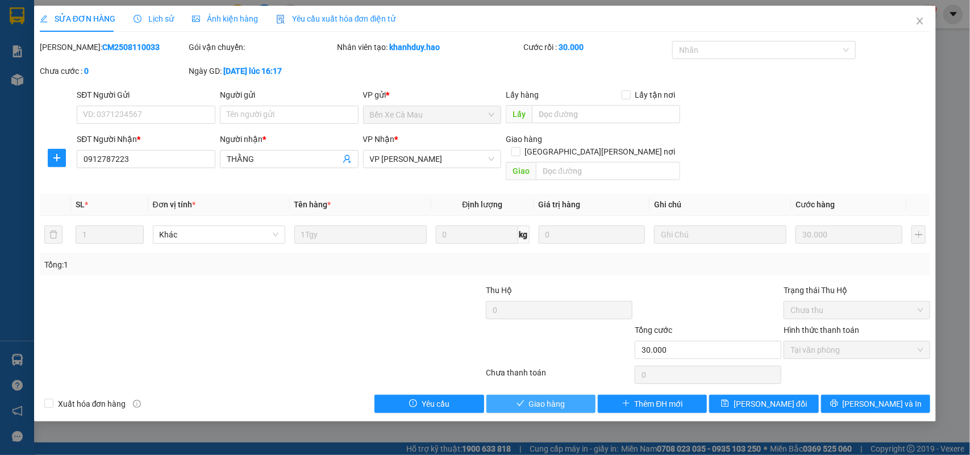
click at [539, 398] on span "Giao hàng" at bounding box center [547, 404] width 36 height 12
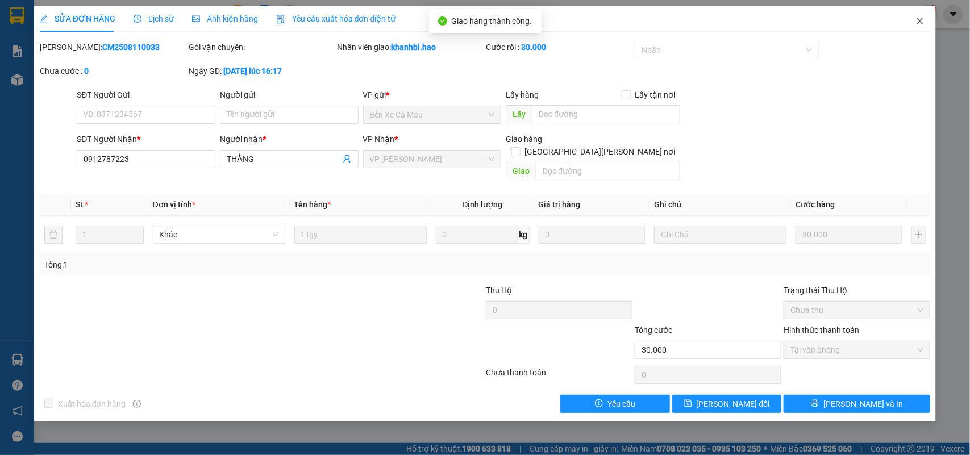
click at [919, 24] on icon "close" at bounding box center [919, 20] width 9 height 9
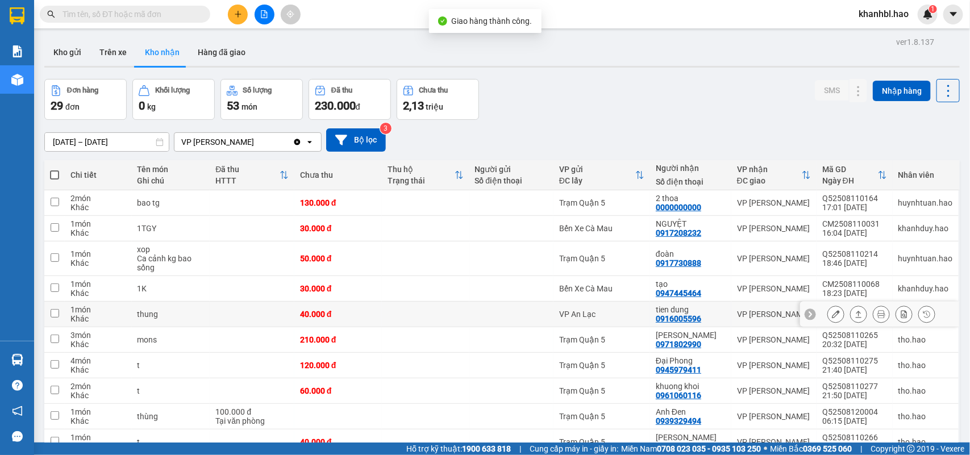
scroll to position [61, 0]
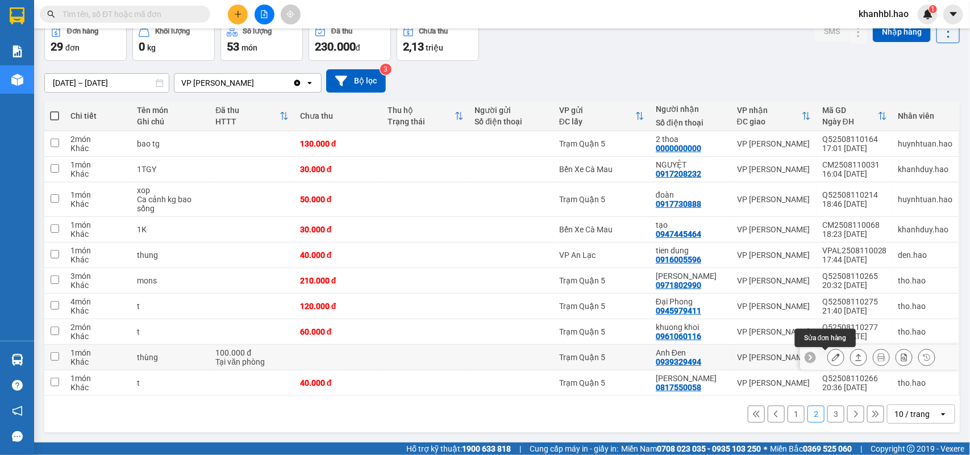
click at [832, 357] on icon at bounding box center [836, 357] width 8 height 8
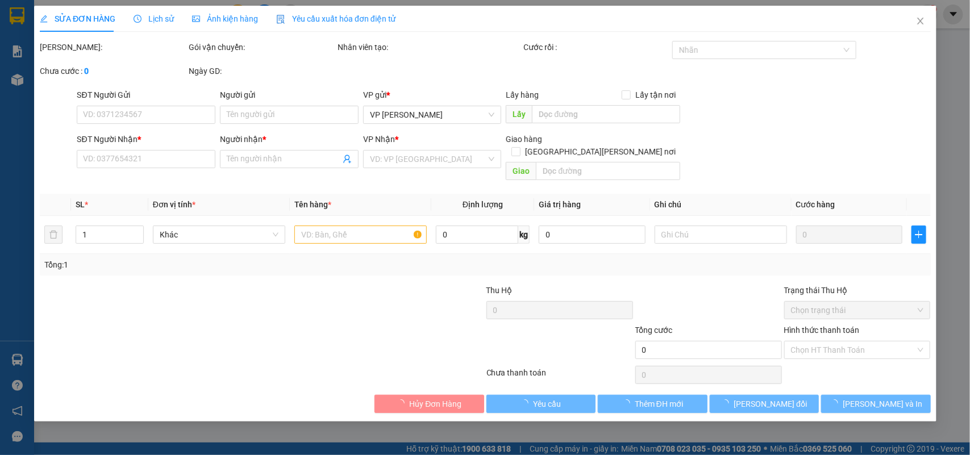
type input "0939329494"
type input "Anh Đen"
type input "100.000"
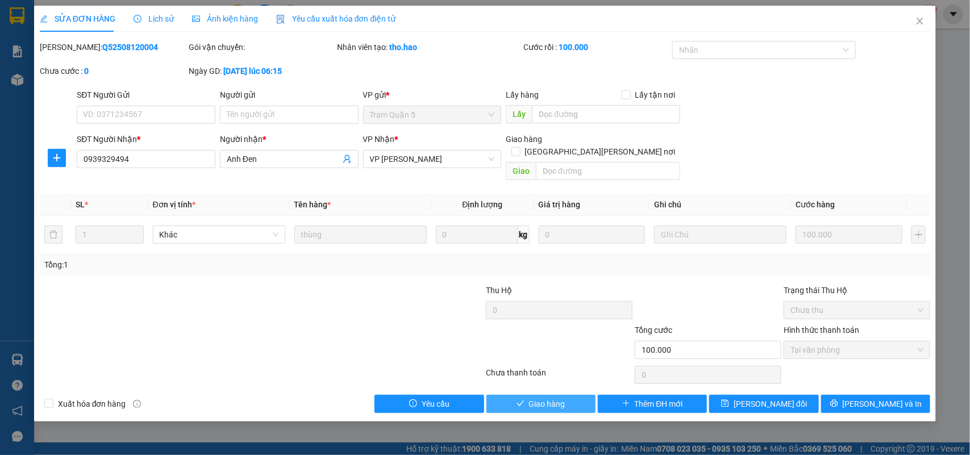
click at [556, 398] on span "Giao hàng" at bounding box center [547, 404] width 36 height 12
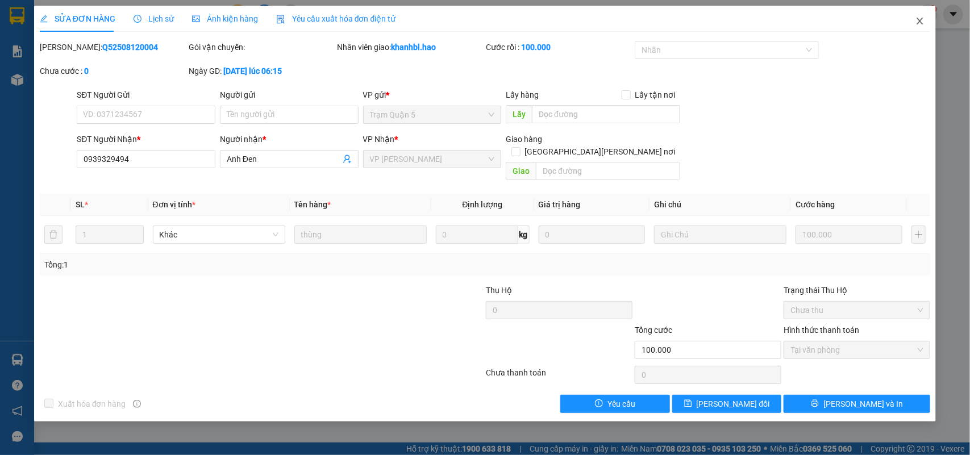
click at [918, 22] on icon "close" at bounding box center [919, 20] width 9 height 9
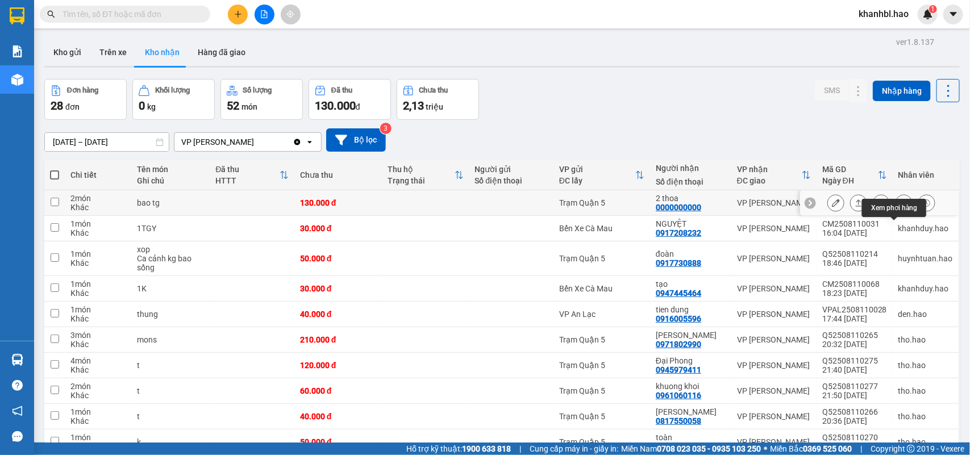
scroll to position [61, 0]
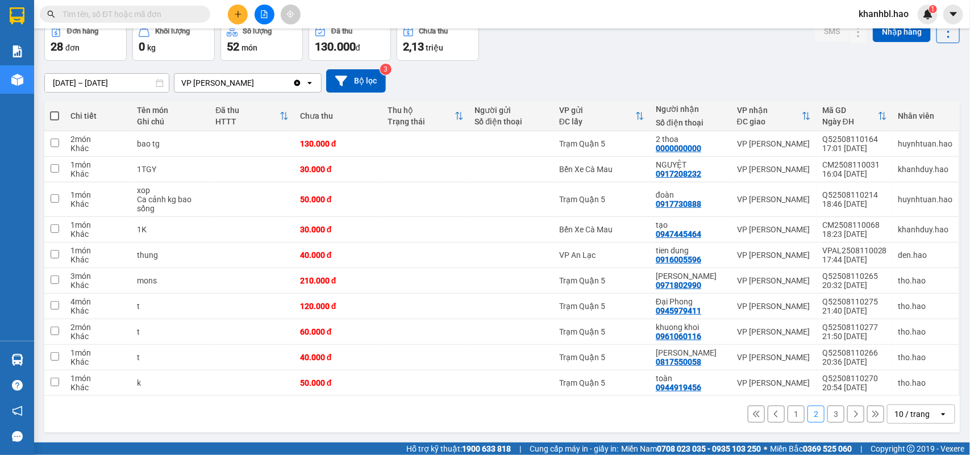
click at [789, 418] on button "1" at bounding box center [795, 414] width 17 height 17
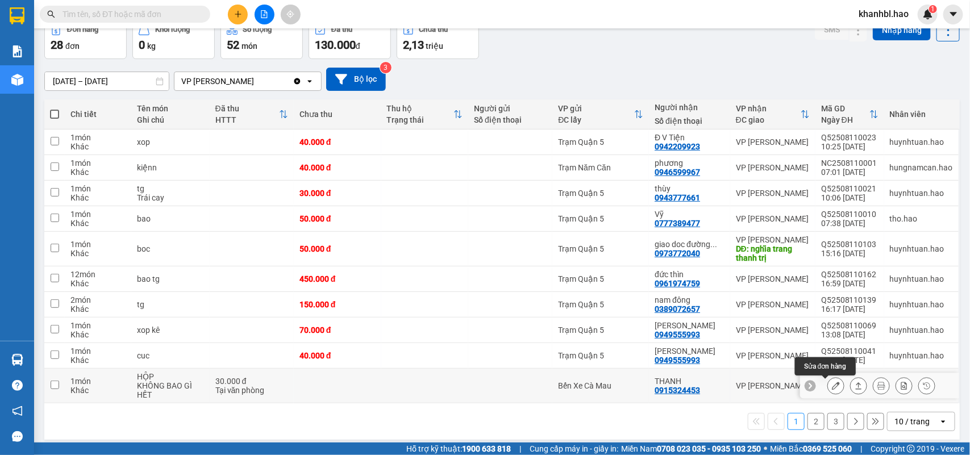
click at [832, 387] on icon at bounding box center [836, 386] width 8 height 8
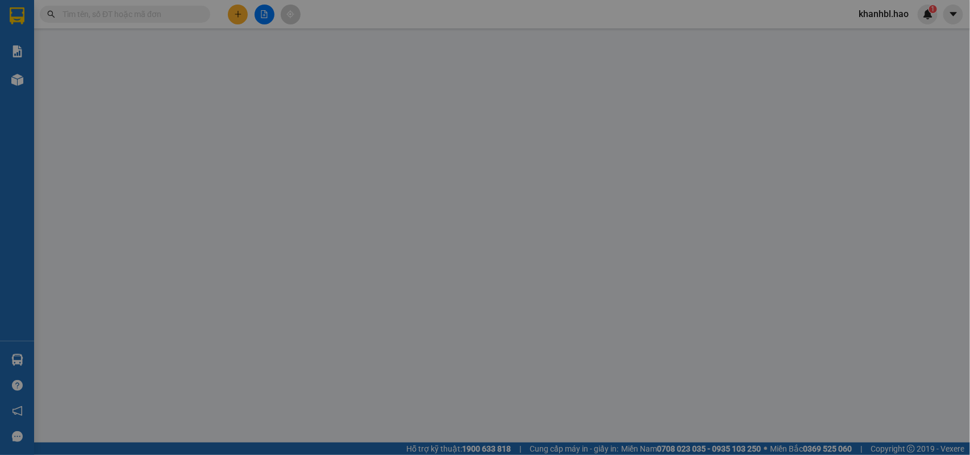
type input "0915324453"
type input "THANH"
type input "30.000"
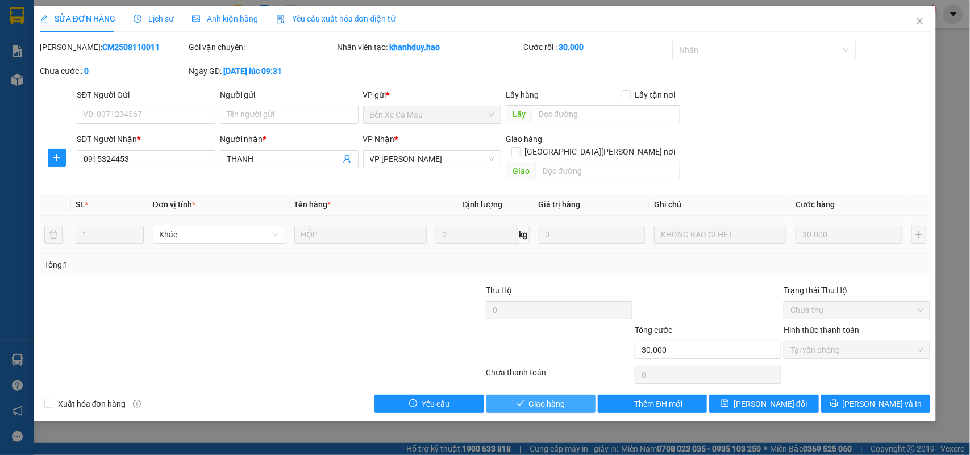
drag, startPoint x: 544, startPoint y: 387, endPoint x: 751, endPoint y: 235, distance: 256.8
click at [544, 398] on span "Giao hàng" at bounding box center [547, 404] width 36 height 12
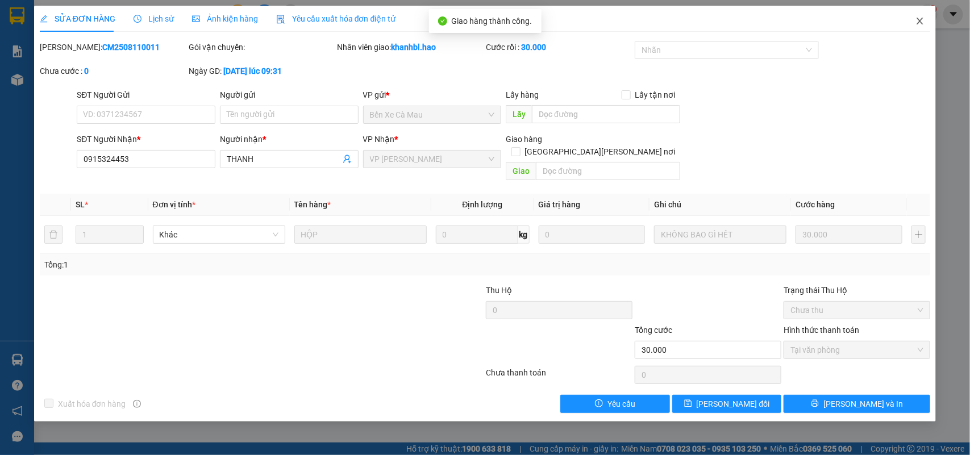
click at [919, 23] on icon "close" at bounding box center [920, 21] width 6 height 7
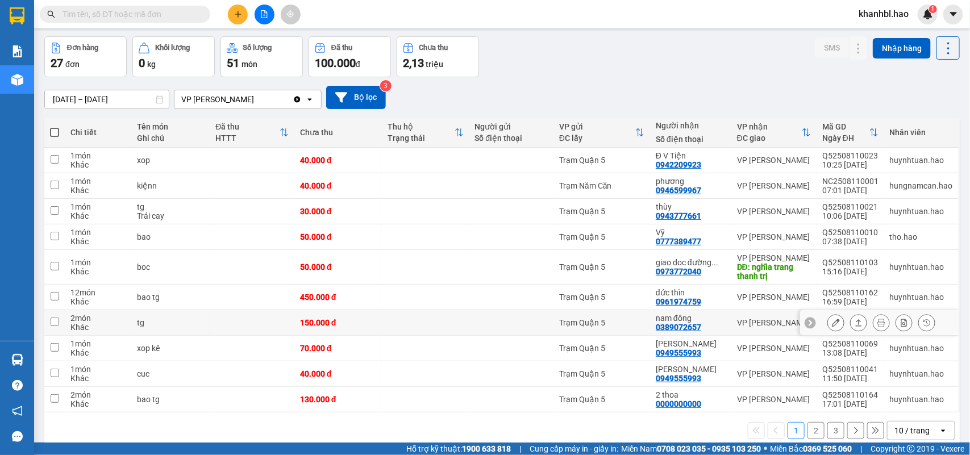
scroll to position [61, 0]
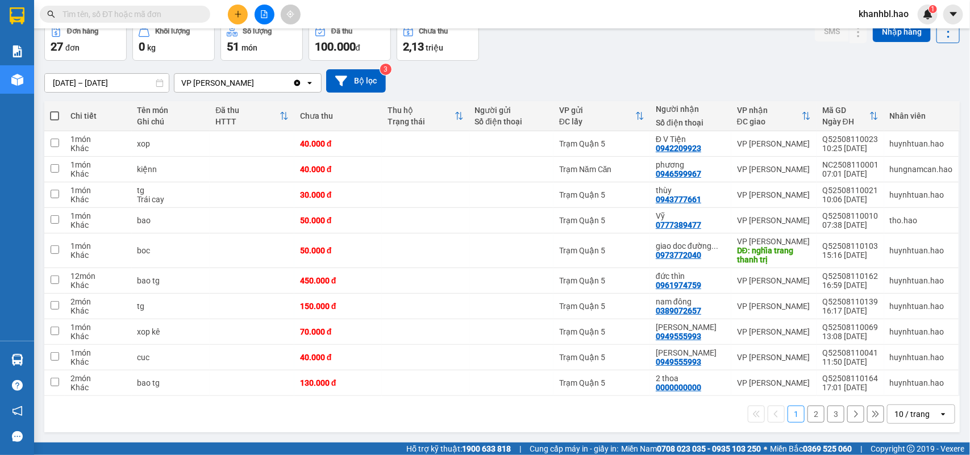
click at [807, 415] on button "2" at bounding box center [815, 414] width 17 height 17
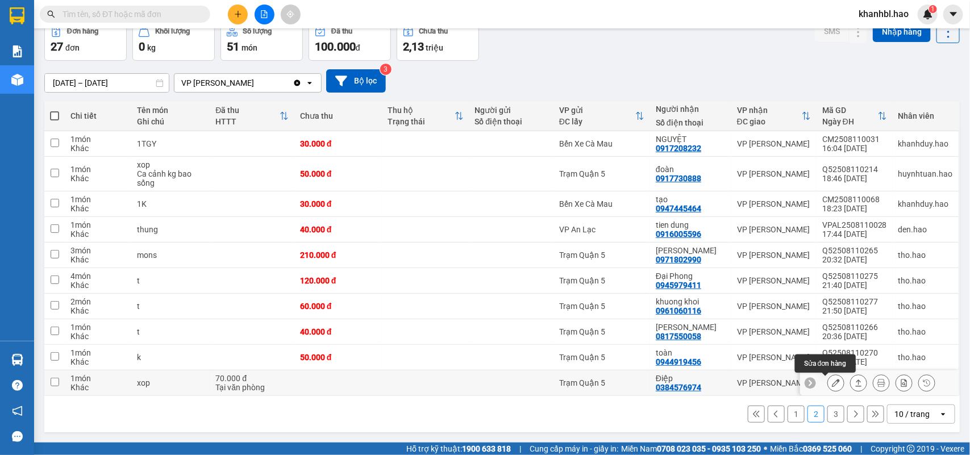
click at [832, 385] on icon at bounding box center [836, 383] width 8 height 8
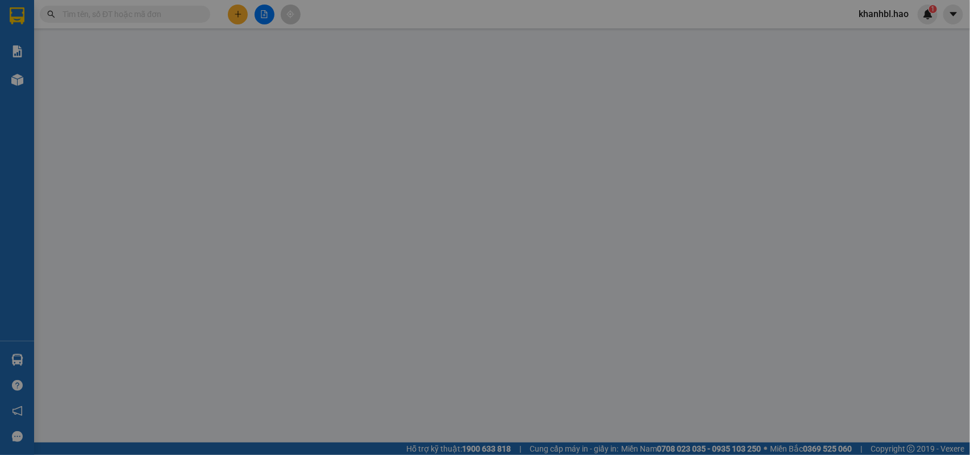
type input "0384576974"
type input "Điệp"
type input "70.000"
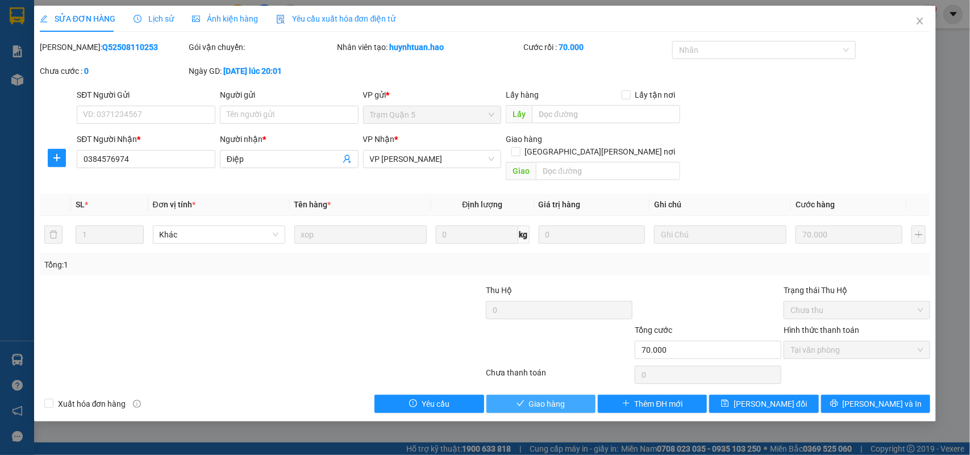
click at [541, 398] on span "Giao hàng" at bounding box center [547, 404] width 36 height 12
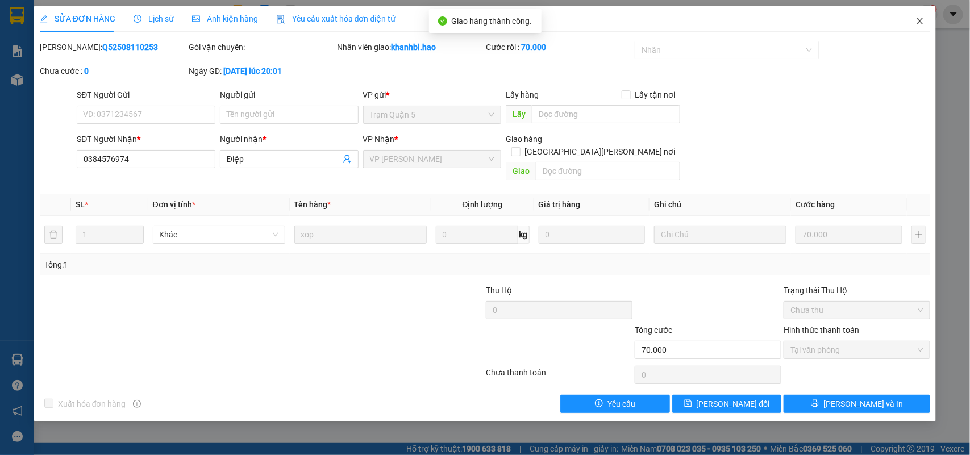
click at [918, 18] on icon "close" at bounding box center [919, 20] width 9 height 9
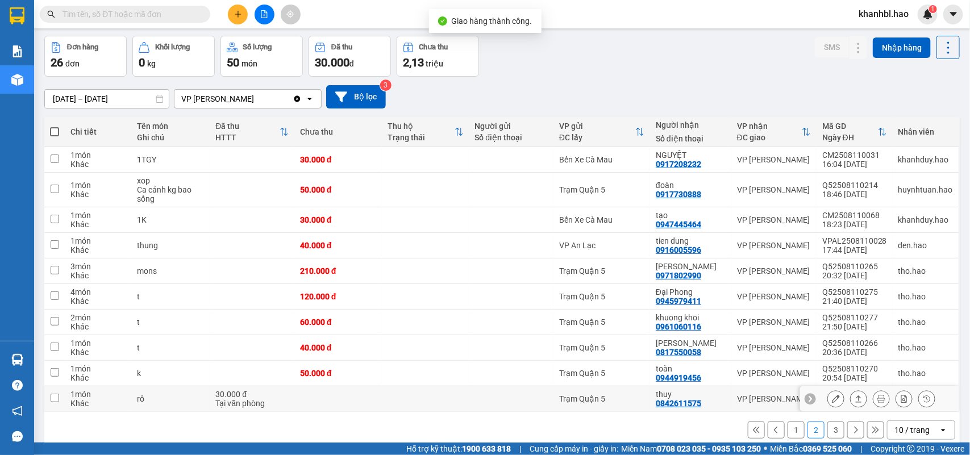
scroll to position [61, 0]
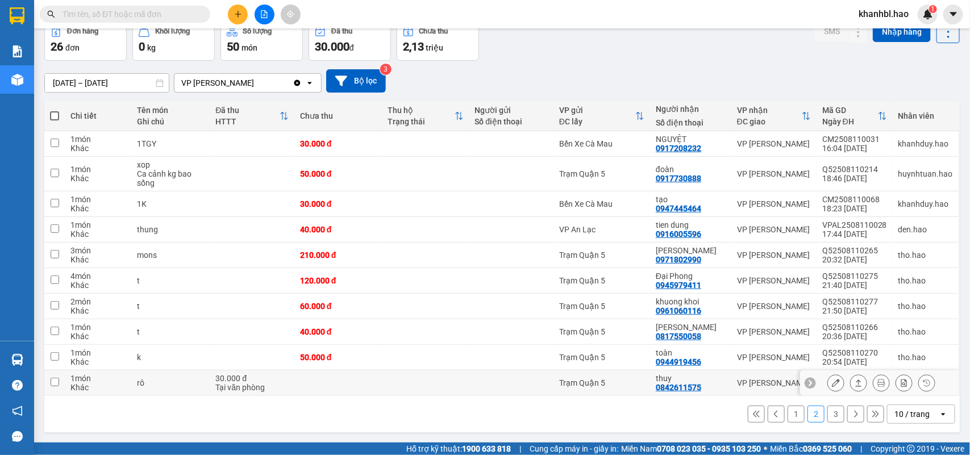
click at [829, 387] on button at bounding box center [836, 383] width 16 height 20
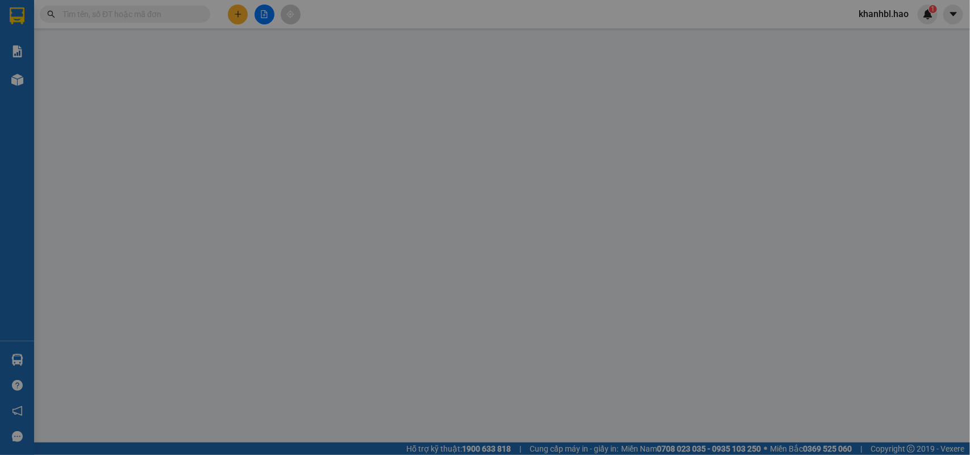
type input "0842611575"
type input "thuy"
type input "30.000"
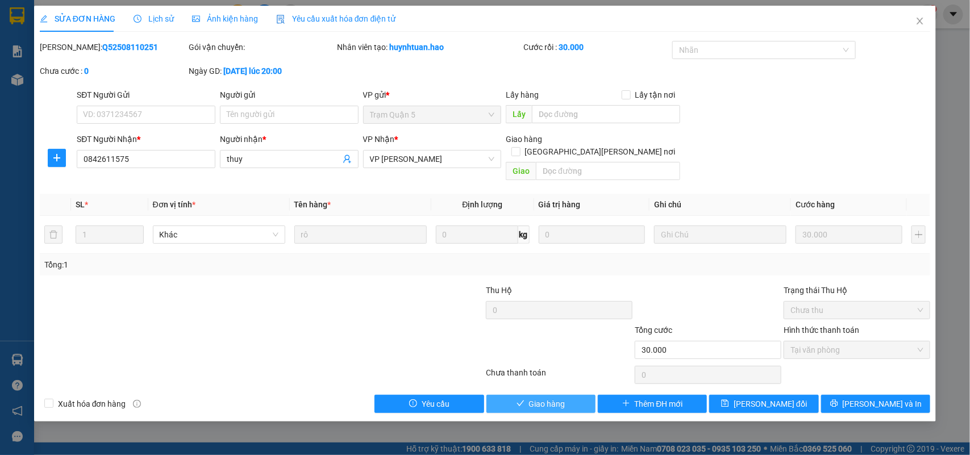
click at [554, 398] on span "Giao hàng" at bounding box center [547, 404] width 36 height 12
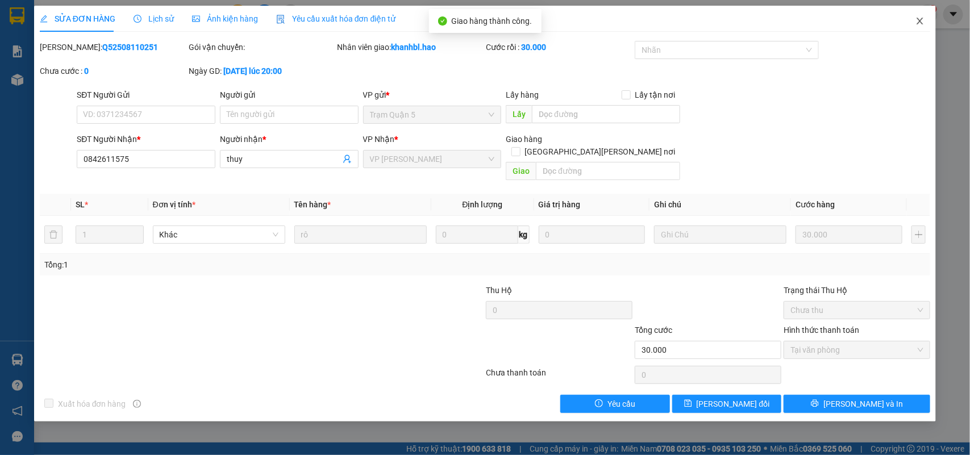
click at [916, 22] on icon "close" at bounding box center [919, 20] width 9 height 9
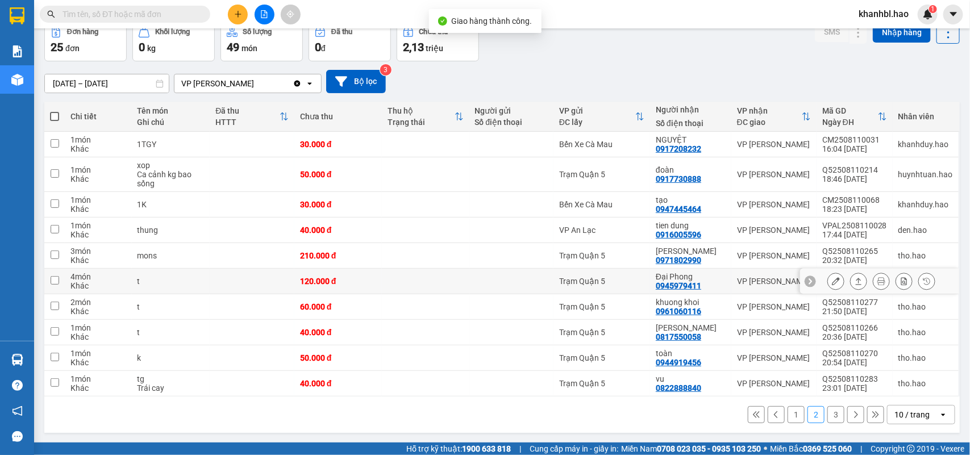
scroll to position [61, 0]
click at [829, 412] on button "3" at bounding box center [835, 414] width 17 height 17
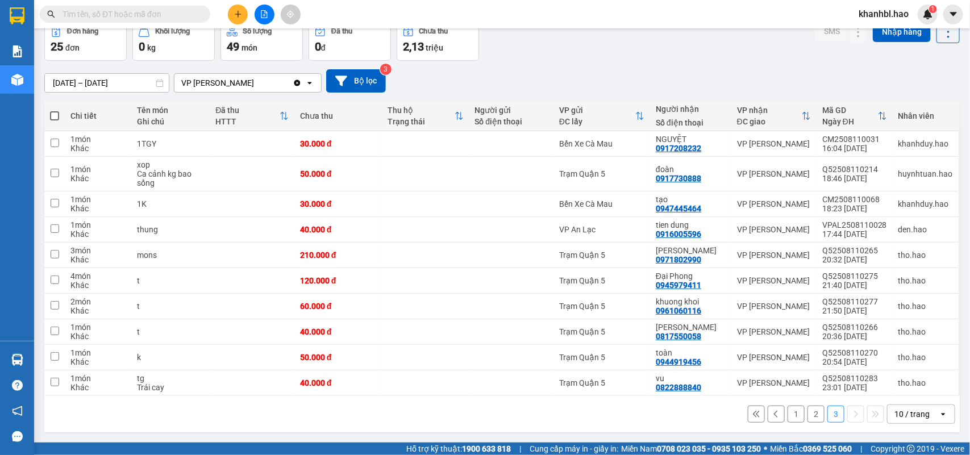
scroll to position [52, 0]
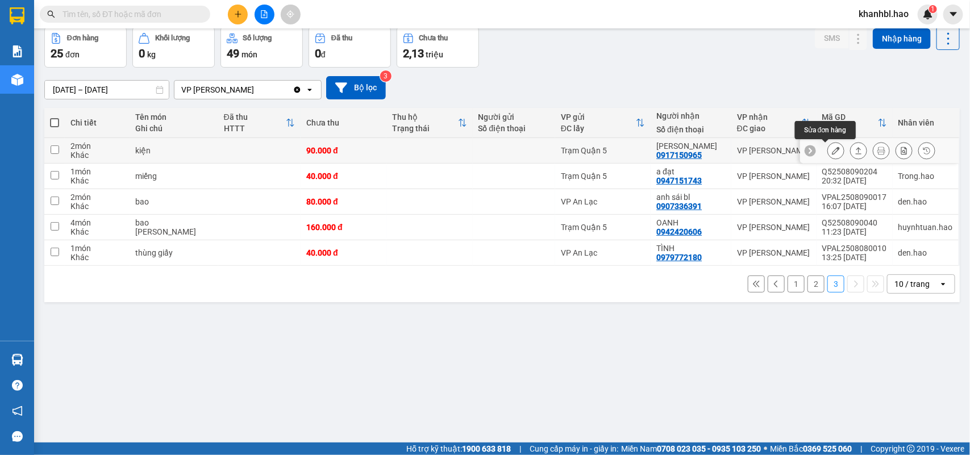
click at [832, 152] on icon at bounding box center [836, 151] width 8 height 8
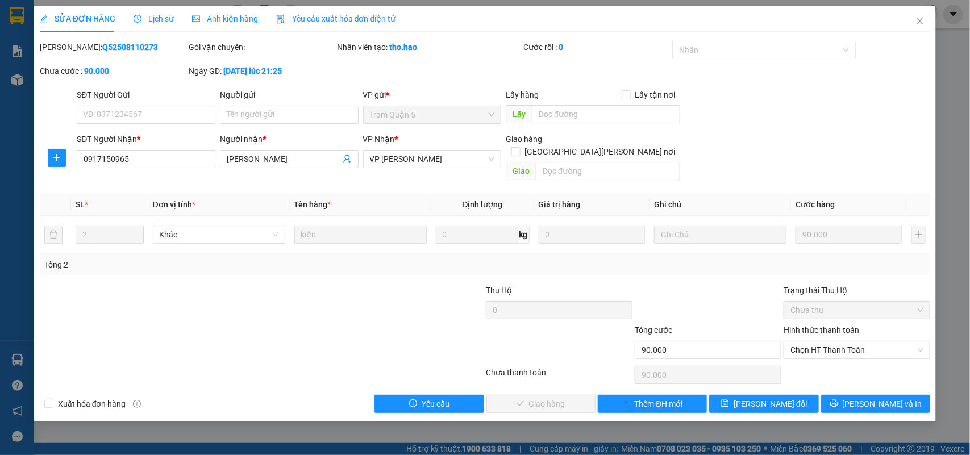
click at [222, 18] on span "Ảnh kiện hàng" at bounding box center [225, 18] width 66 height 9
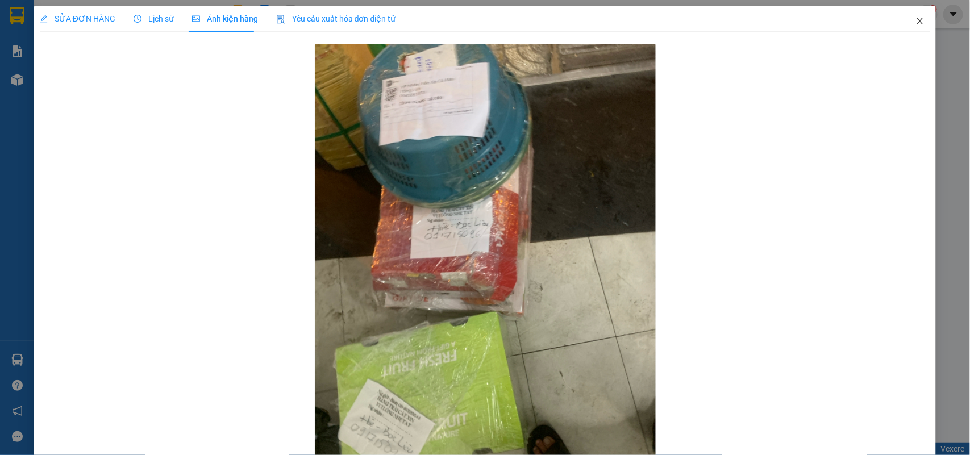
click at [915, 22] on icon "close" at bounding box center [919, 20] width 9 height 9
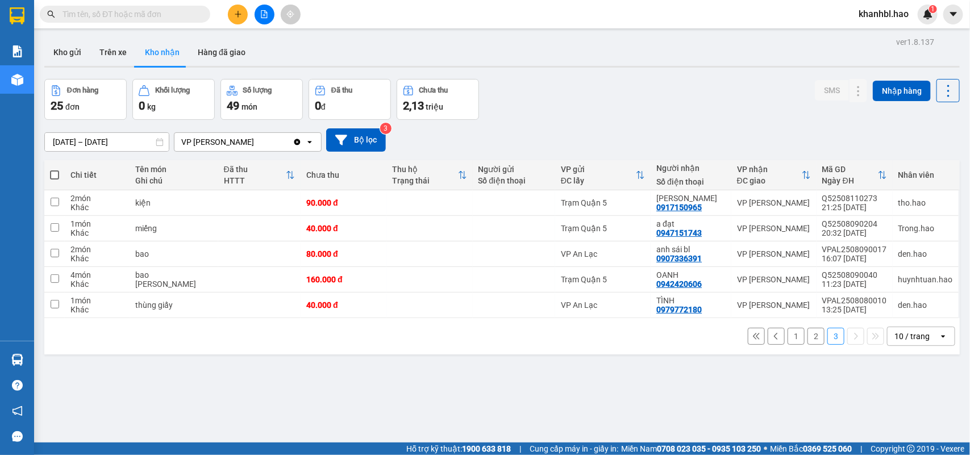
click at [807, 338] on button "2" at bounding box center [815, 336] width 17 height 17
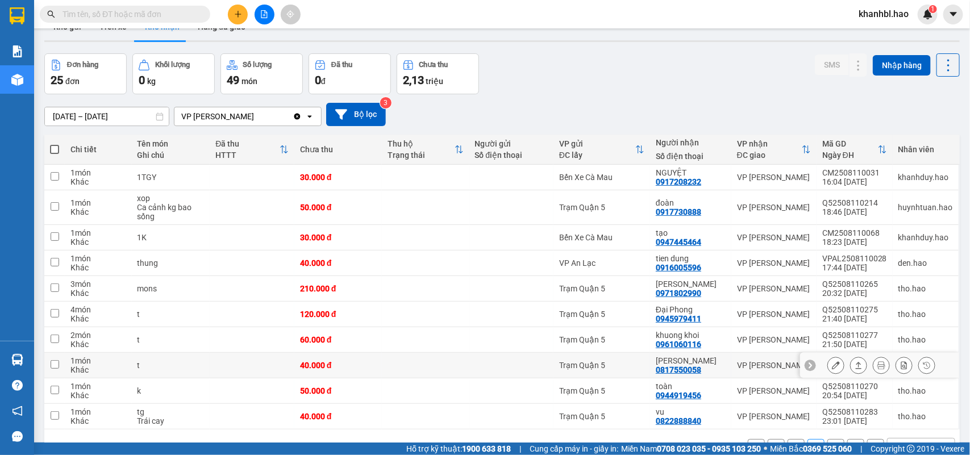
scroll to position [61, 0]
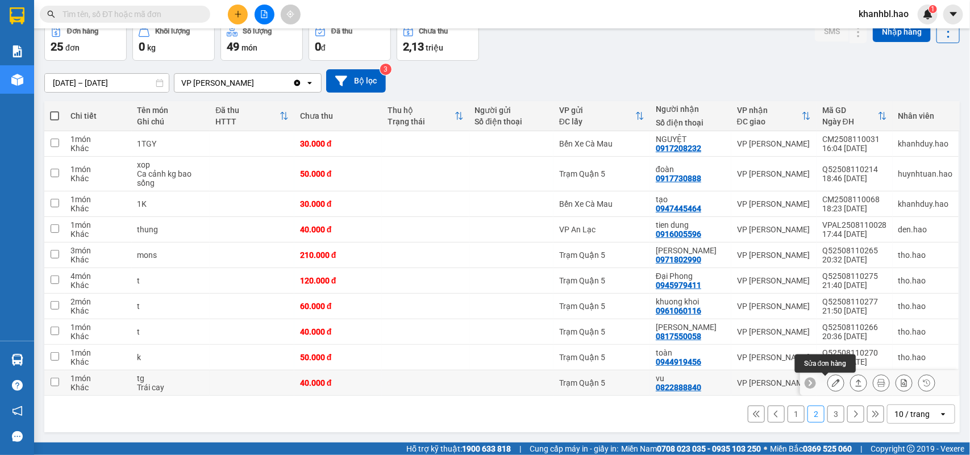
click at [828, 382] on button at bounding box center [836, 383] width 16 height 20
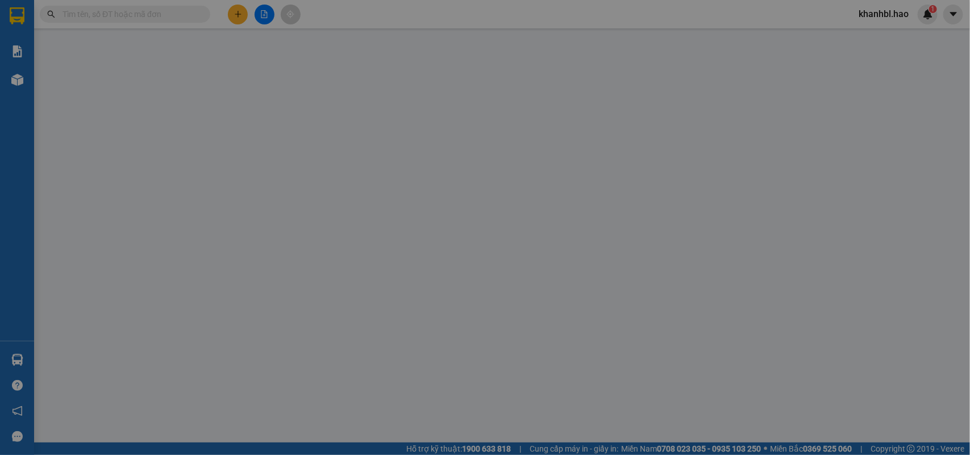
type input "0822888840"
type input "vu"
type input "40.000"
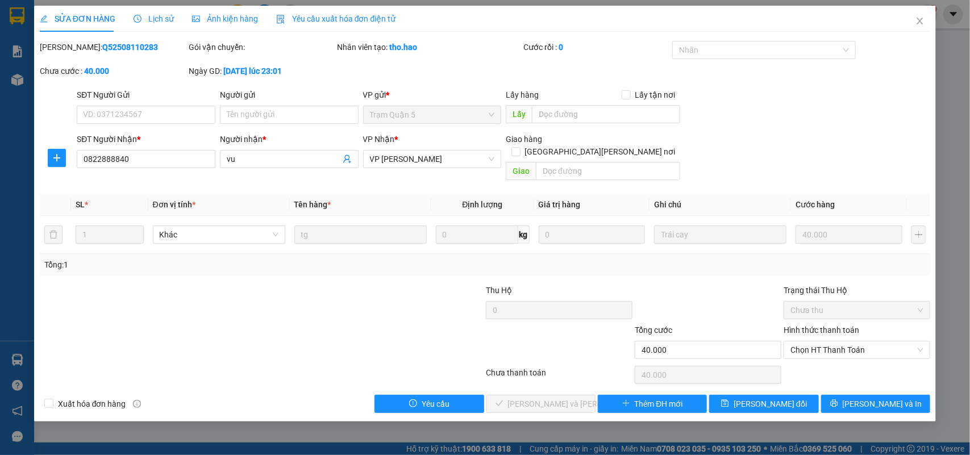
click at [225, 20] on span "Ảnh kiện hàng" at bounding box center [225, 18] width 66 height 9
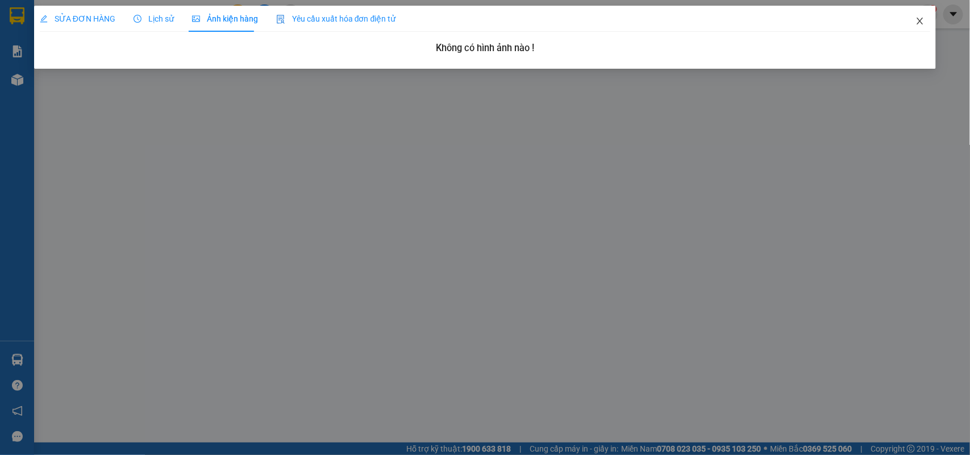
click at [918, 23] on icon "close" at bounding box center [919, 20] width 9 height 9
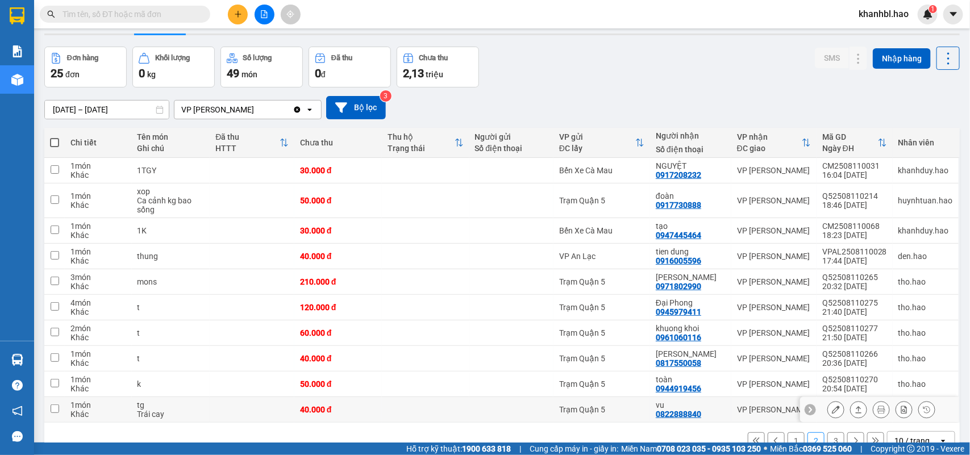
scroll to position [61, 0]
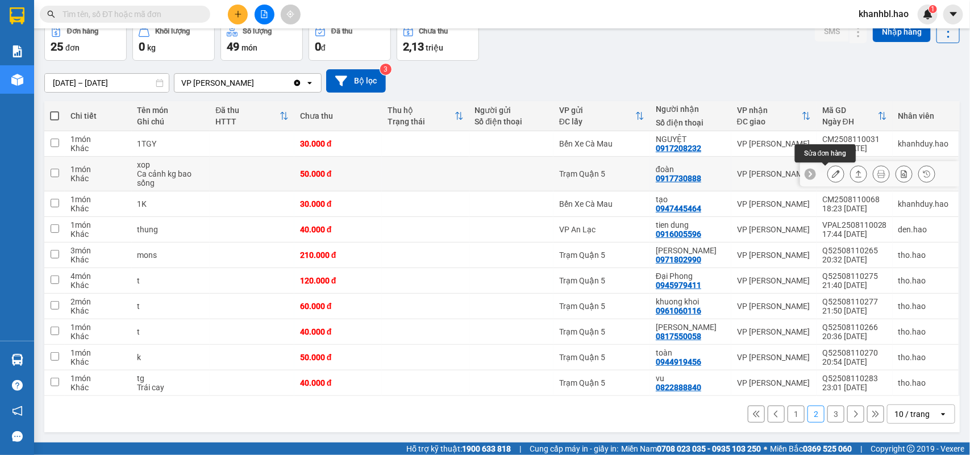
click at [832, 172] on icon at bounding box center [836, 174] width 8 height 8
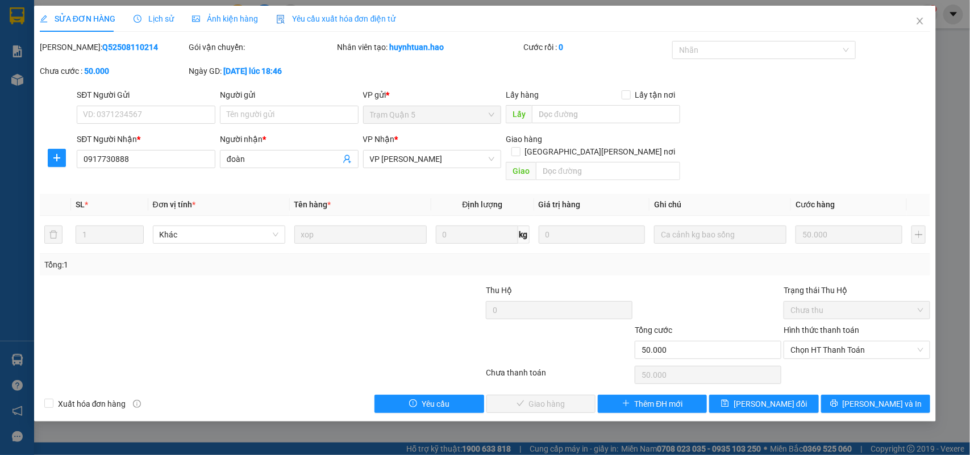
click at [230, 19] on span "Ảnh kiện hàng" at bounding box center [225, 18] width 66 height 9
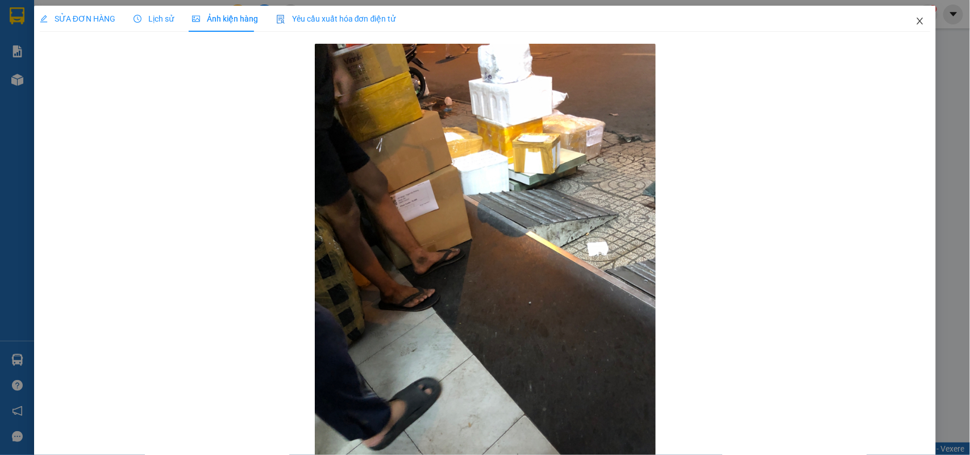
click at [915, 21] on icon "close" at bounding box center [919, 20] width 9 height 9
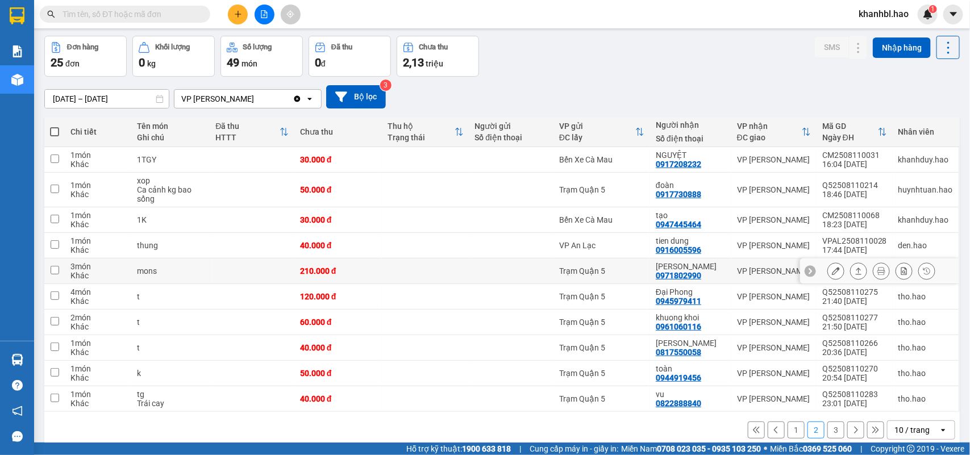
scroll to position [61, 0]
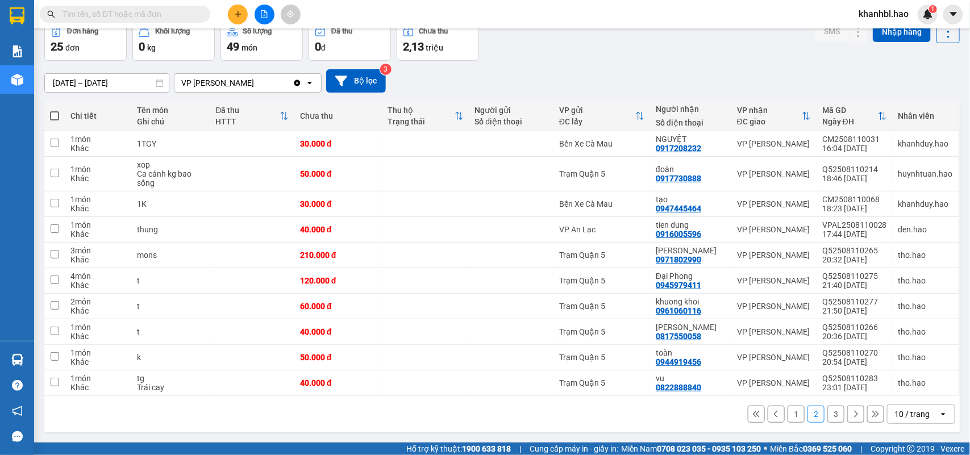
click at [807, 416] on button "2" at bounding box center [815, 414] width 17 height 17
click at [829, 140] on button at bounding box center [836, 144] width 16 height 20
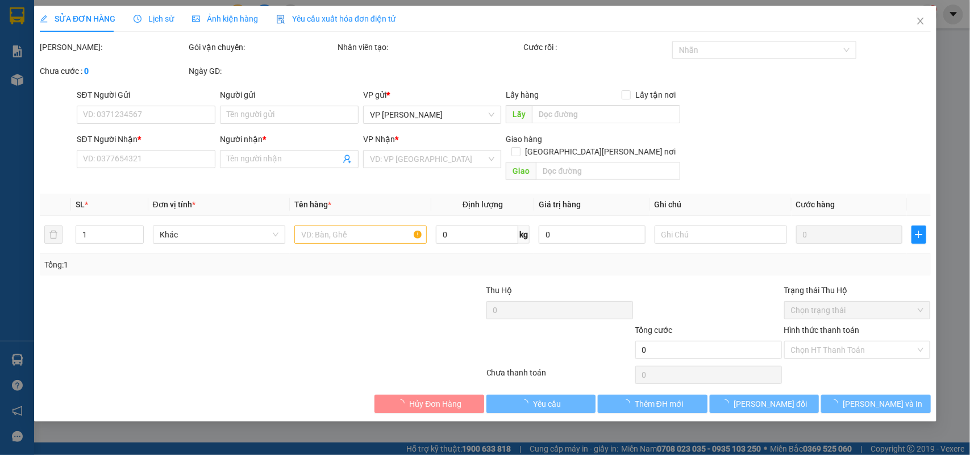
type input "0917208232"
type input "NGUYỆT"
type input "30.000"
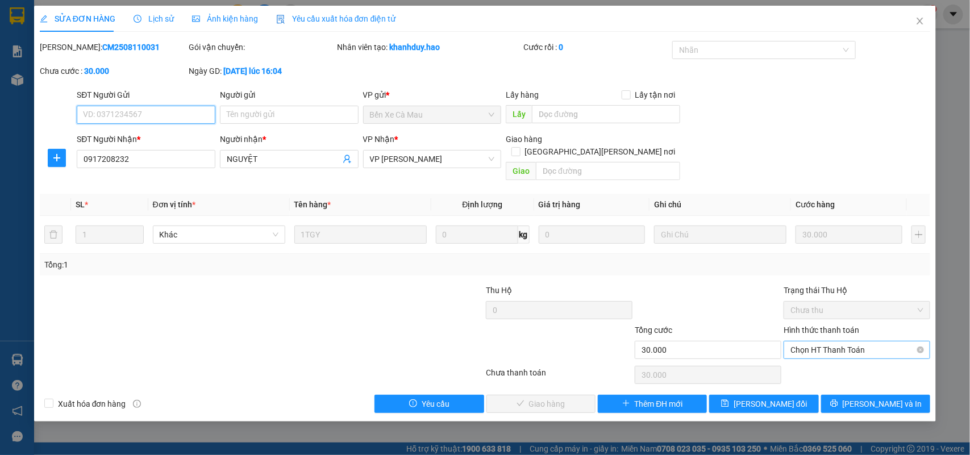
click at [830, 341] on span "Chọn HT Thanh Toán" at bounding box center [856, 349] width 133 height 17
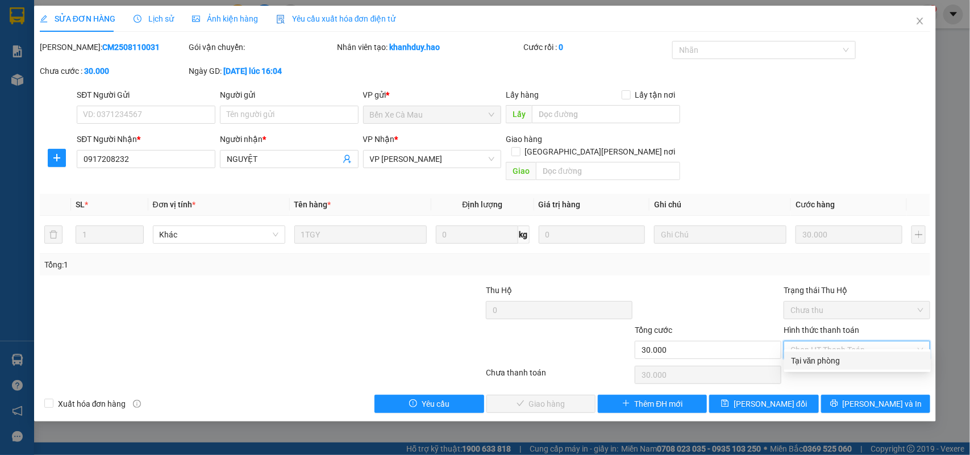
click at [823, 357] on div "Tại văn phòng" at bounding box center [857, 361] width 133 height 12
type input "0"
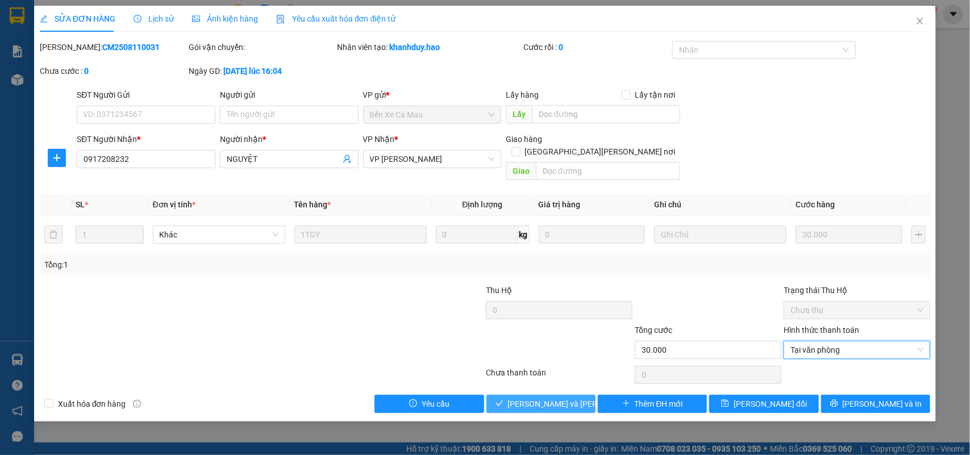
click at [572, 398] on span "[PERSON_NAME] và [PERSON_NAME] hàng" at bounding box center [584, 404] width 153 height 12
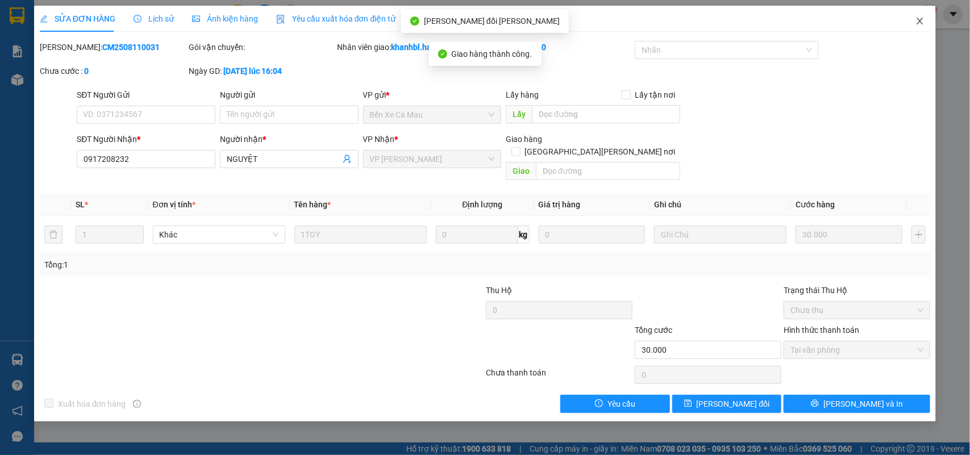
click at [920, 24] on icon "close" at bounding box center [919, 20] width 9 height 9
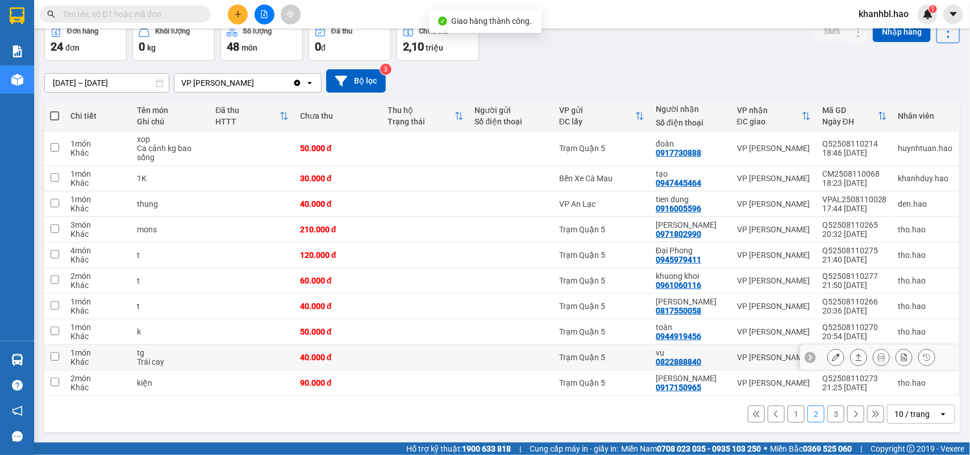
scroll to position [61, 0]
click at [827, 415] on button "3" at bounding box center [835, 414] width 17 height 17
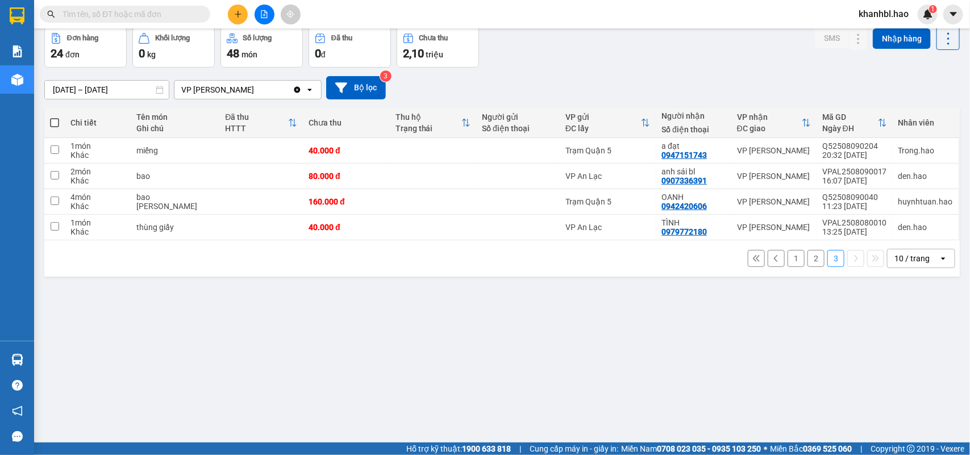
click at [807, 263] on button "2" at bounding box center [815, 258] width 17 height 17
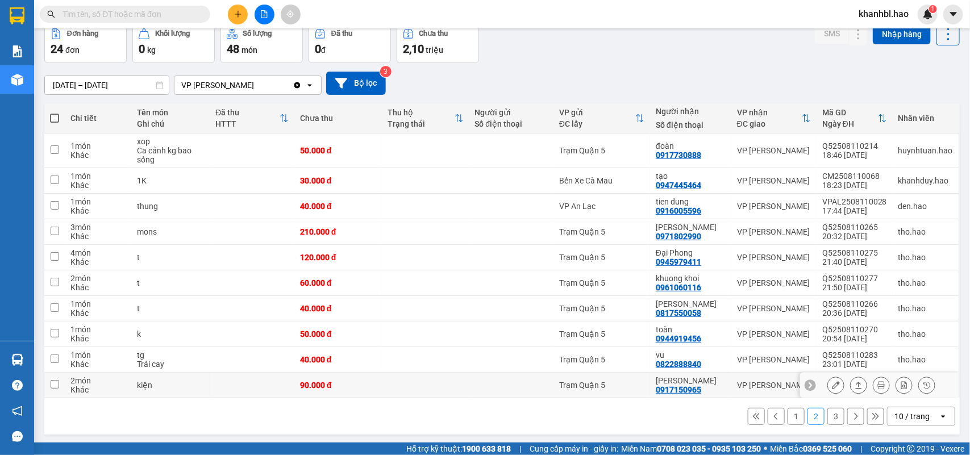
scroll to position [61, 0]
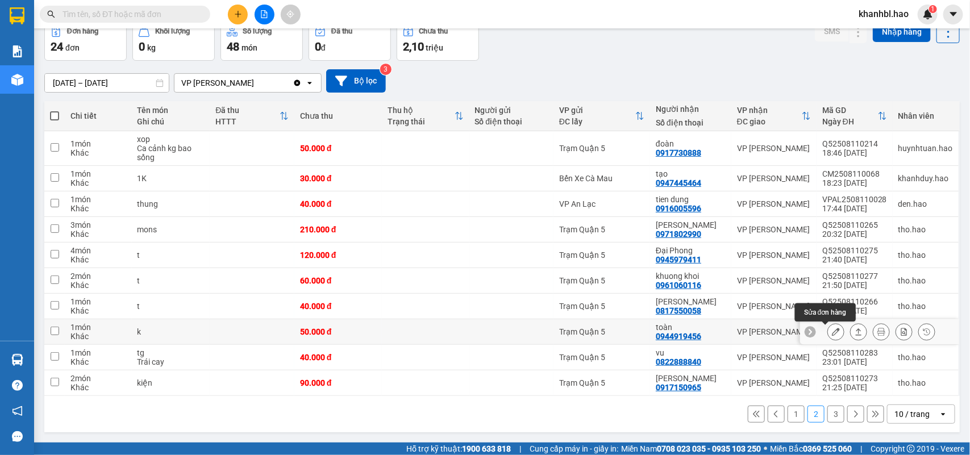
click at [829, 330] on button at bounding box center [836, 332] width 16 height 20
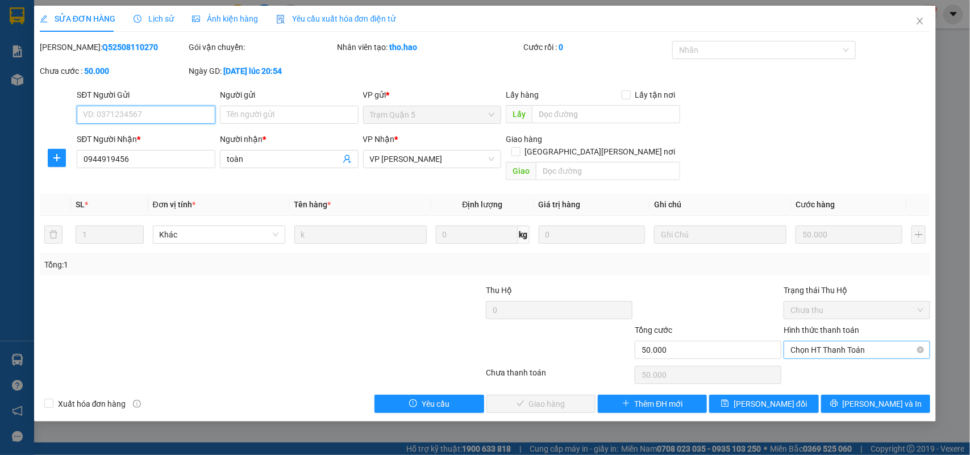
click at [833, 341] on span "Chọn HT Thanh Toán" at bounding box center [856, 349] width 133 height 17
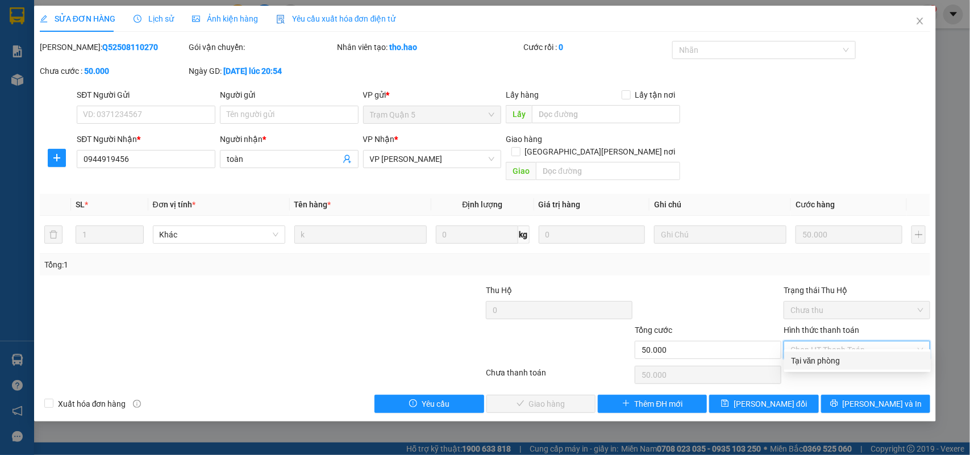
click at [816, 359] on div "Tại văn phòng" at bounding box center [857, 361] width 133 height 12
type input "0"
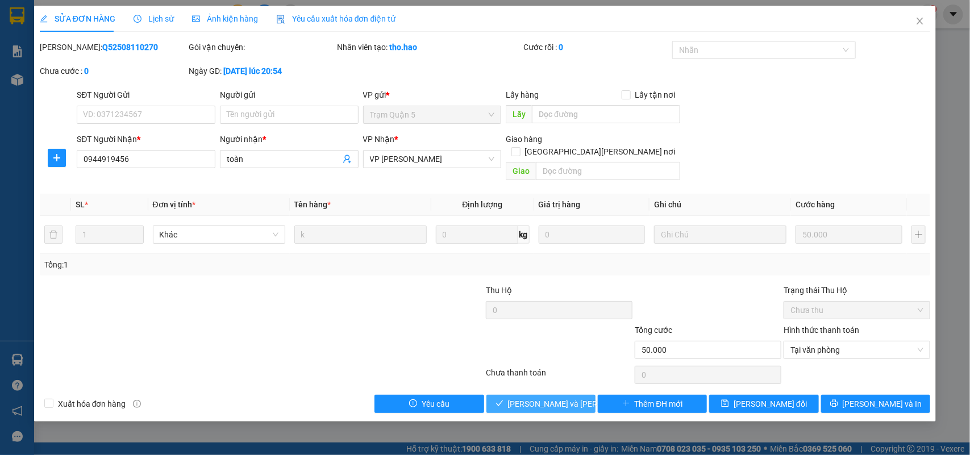
click at [565, 398] on span "[PERSON_NAME] và [PERSON_NAME] hàng" at bounding box center [584, 404] width 153 height 12
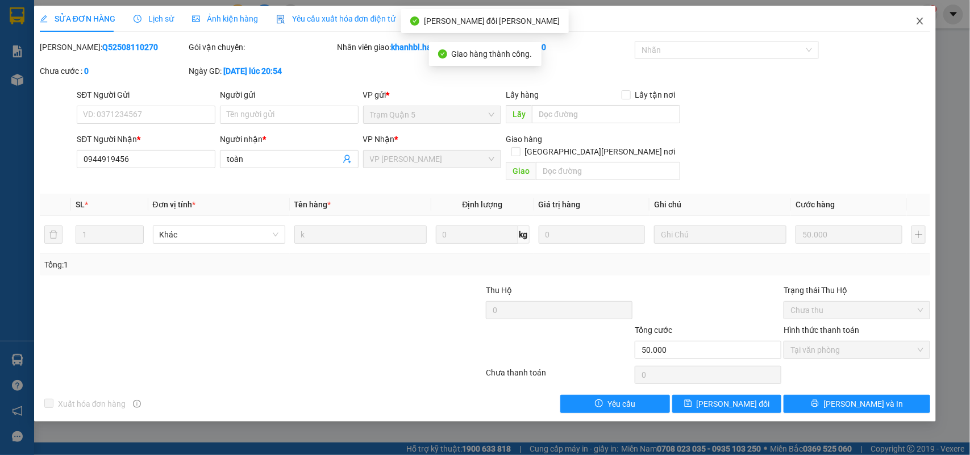
click at [919, 19] on icon "close" at bounding box center [919, 20] width 9 height 9
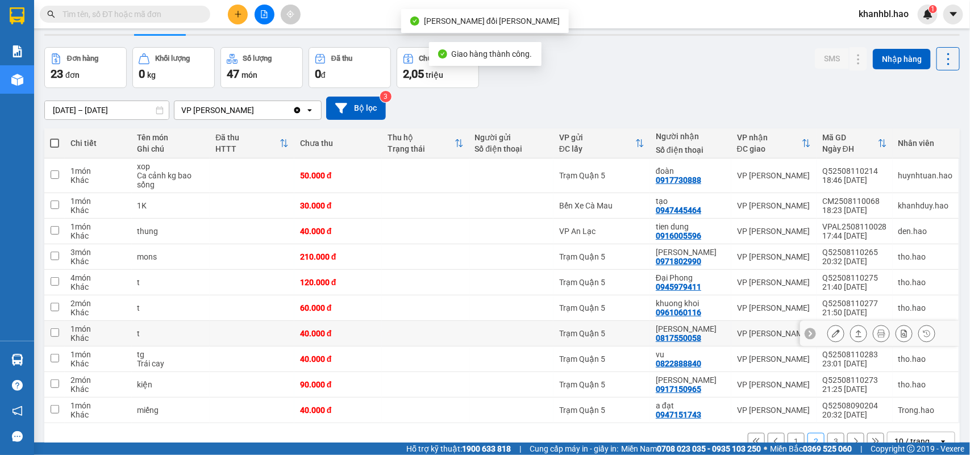
scroll to position [61, 0]
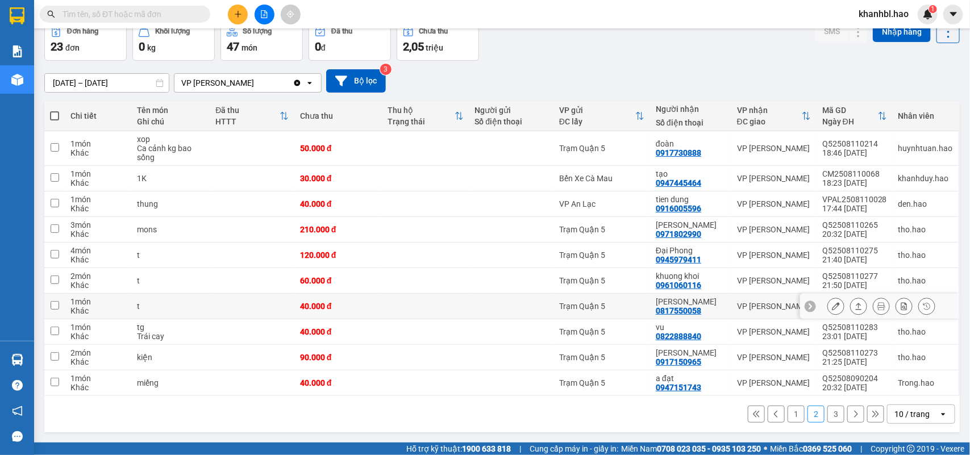
click at [830, 307] on button at bounding box center [836, 307] width 16 height 20
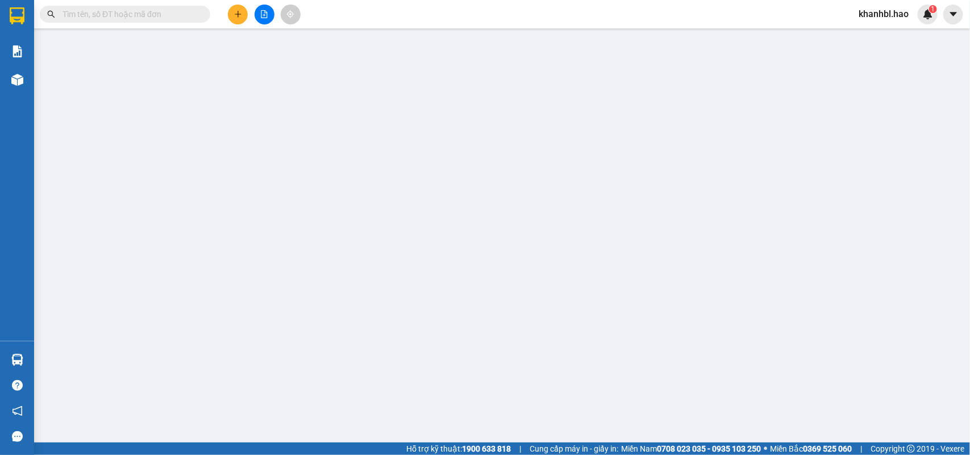
type input "0817550058"
type input "[PERSON_NAME]"
type input "40.000"
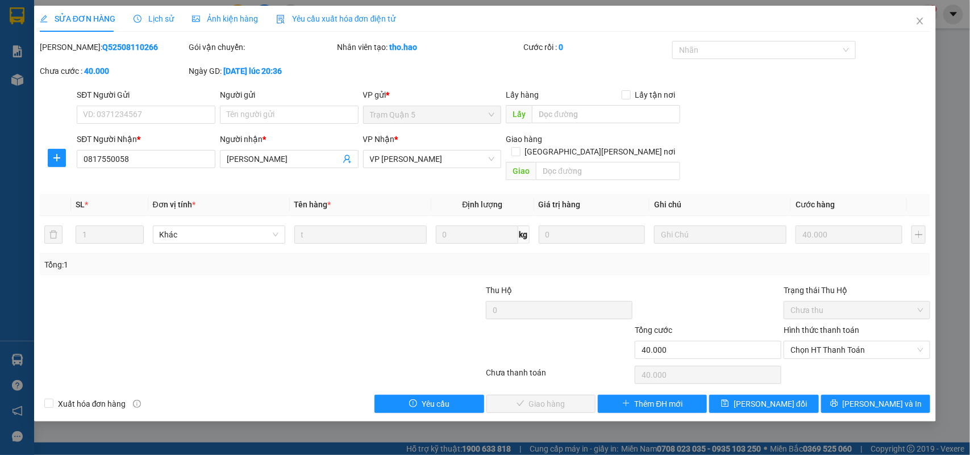
click at [237, 18] on span "Ảnh kiện hàng" at bounding box center [225, 18] width 66 height 9
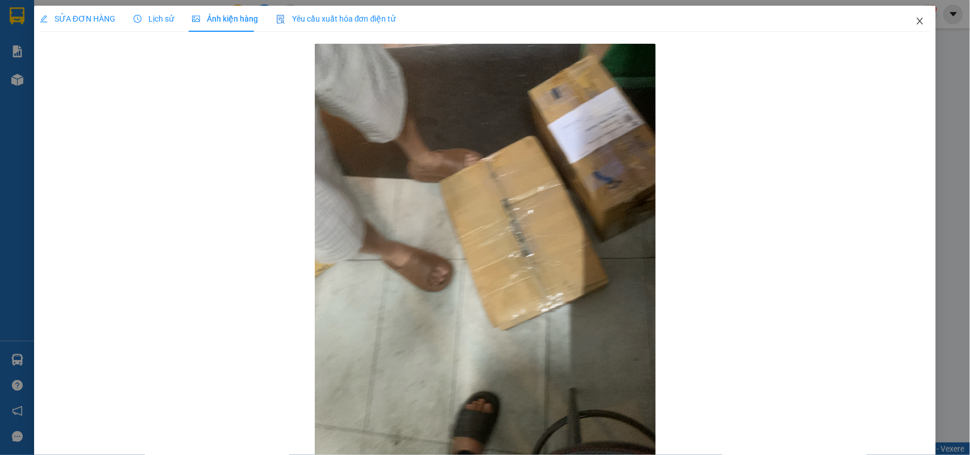
click at [915, 20] on icon "close" at bounding box center [919, 20] width 9 height 9
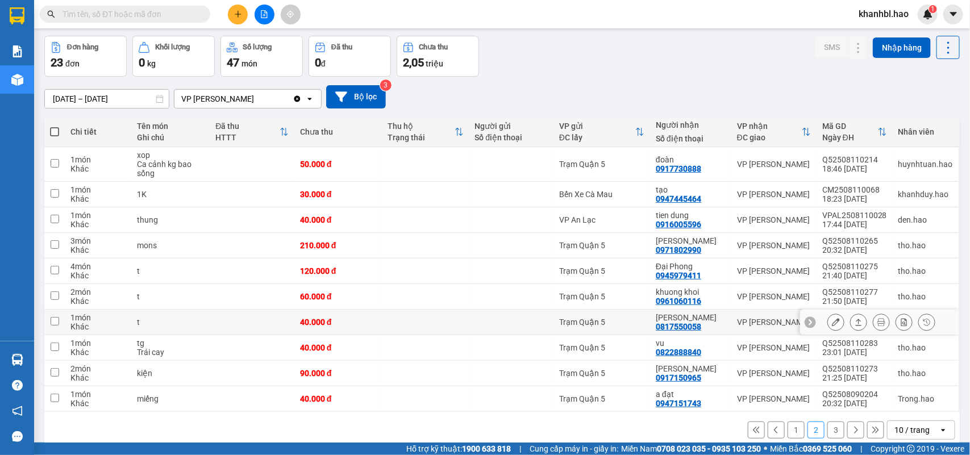
scroll to position [61, 0]
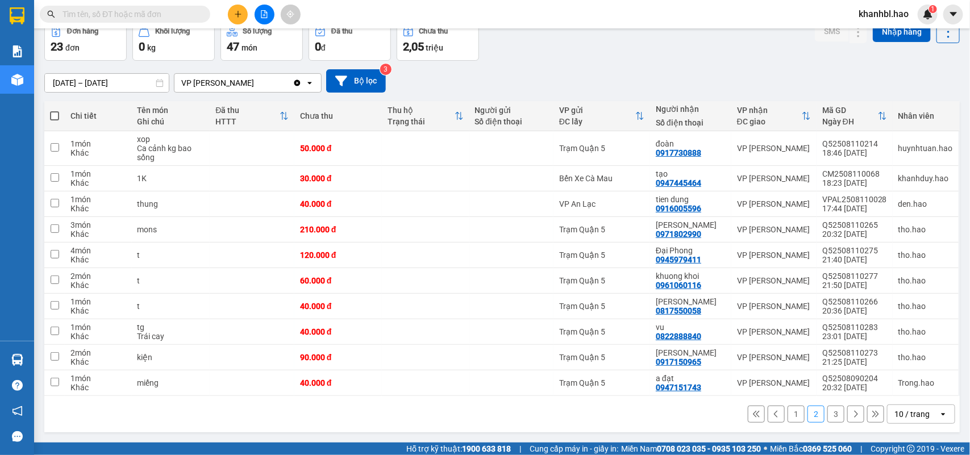
click at [787, 414] on button "1" at bounding box center [795, 414] width 17 height 17
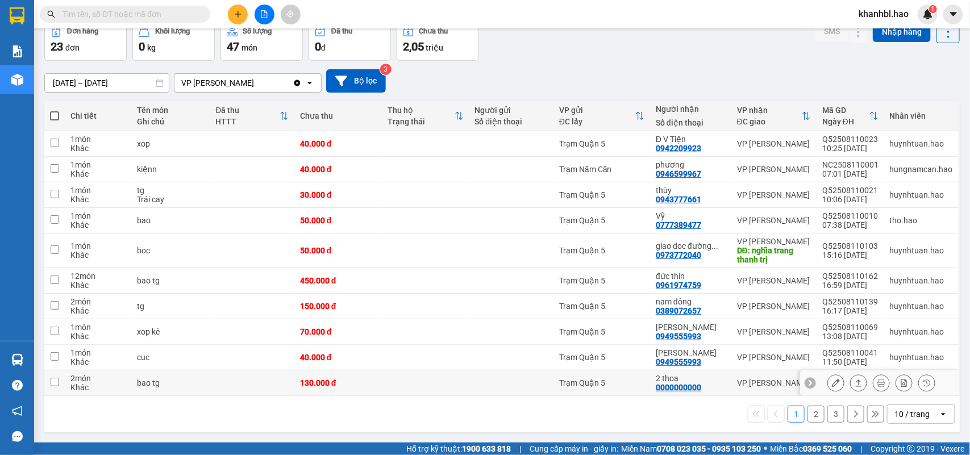
click at [829, 385] on button at bounding box center [836, 383] width 16 height 20
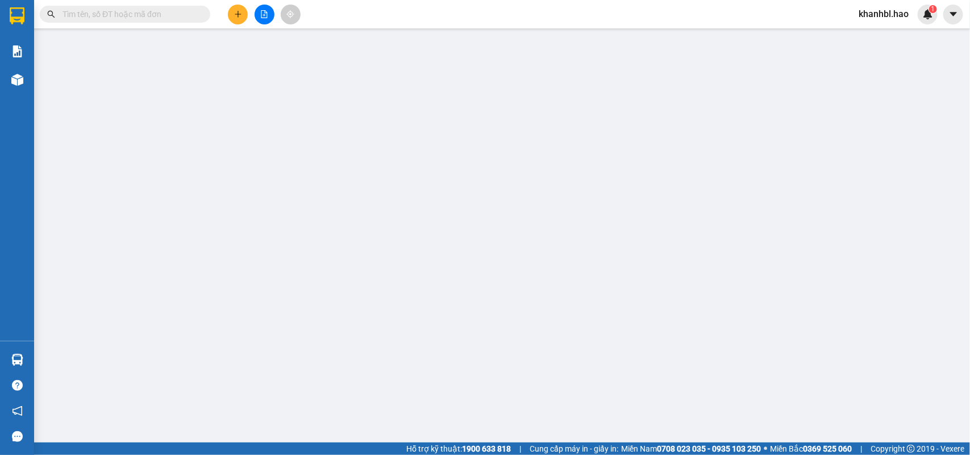
type input "0000000000"
type input "2 thoa"
type input "130.000"
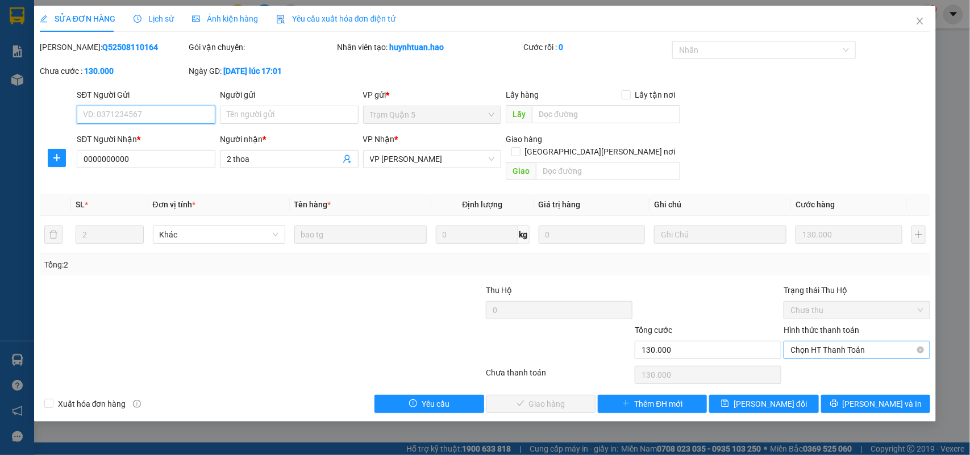
click at [827, 341] on span "Chọn HT Thanh Toán" at bounding box center [856, 349] width 133 height 17
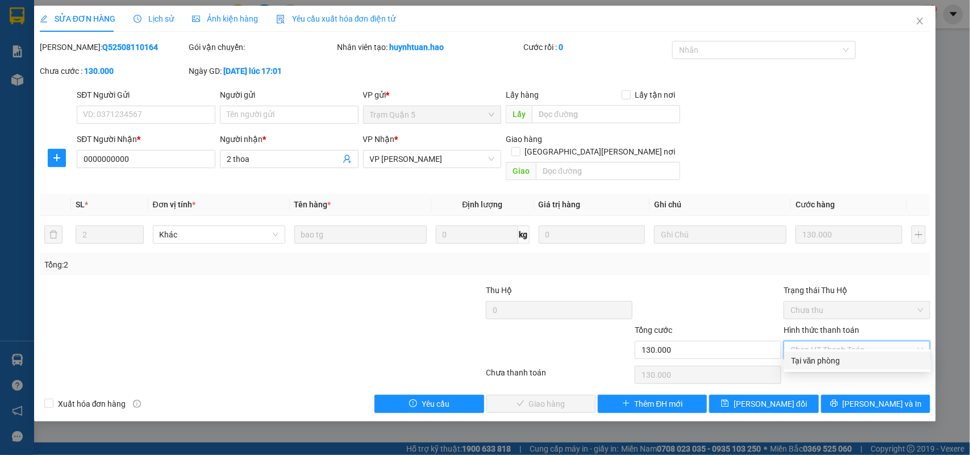
click at [816, 364] on div "Tại văn phòng" at bounding box center [857, 361] width 133 height 12
type input "0"
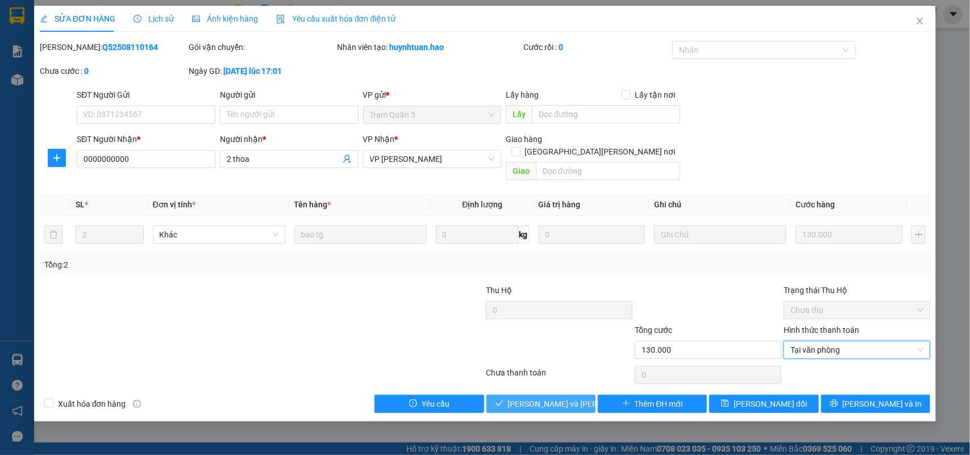
click at [551, 398] on span "[PERSON_NAME] và [PERSON_NAME] hàng" at bounding box center [584, 404] width 153 height 12
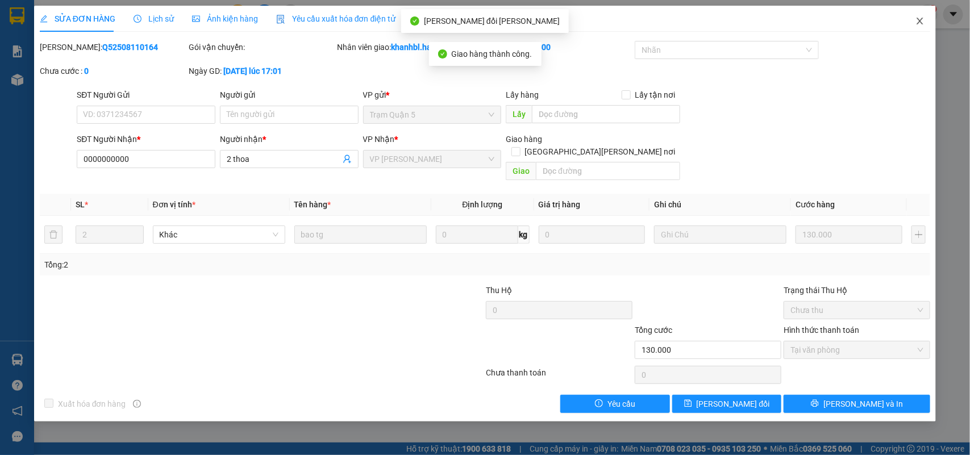
click at [918, 19] on icon "close" at bounding box center [920, 21] width 6 height 7
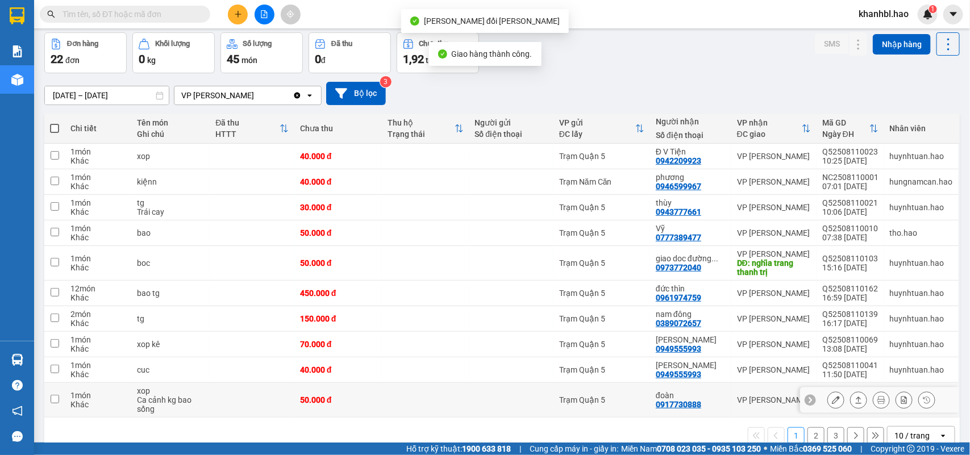
scroll to position [70, 0]
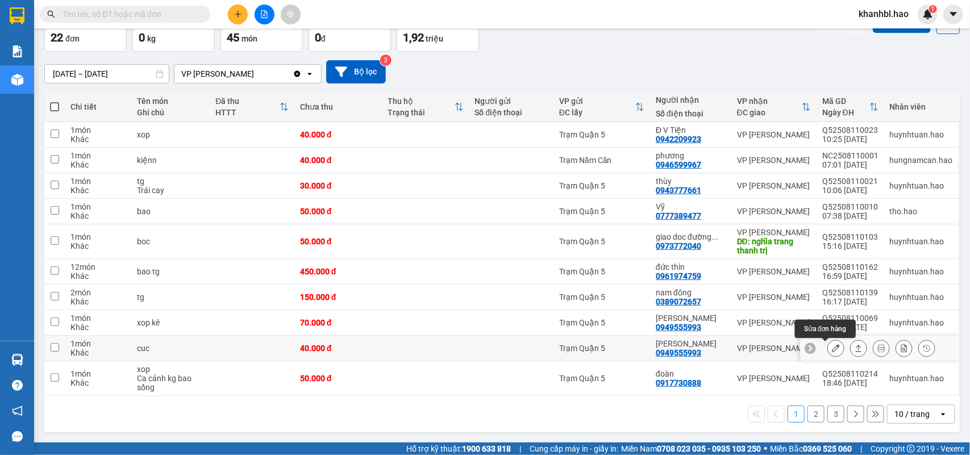
click at [832, 348] on icon at bounding box center [836, 348] width 8 height 8
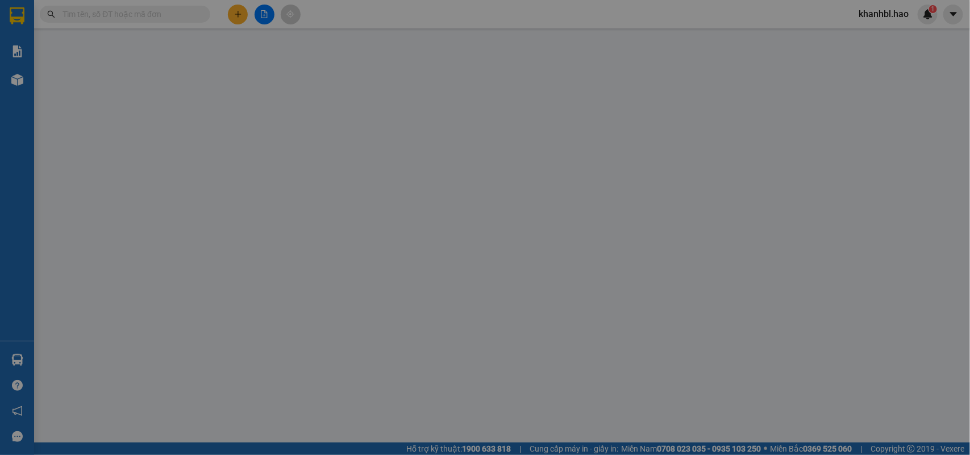
type input "0949555993"
type input "[PERSON_NAME]"
type input "40.000"
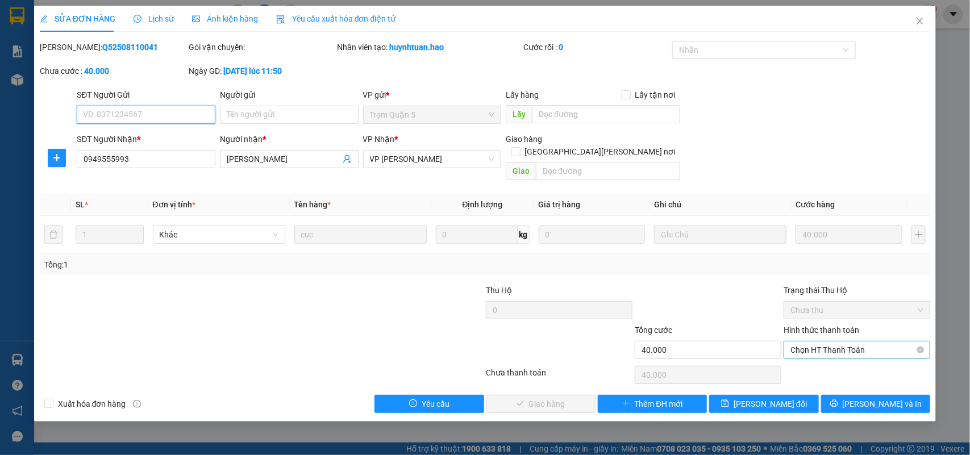
click at [834, 341] on span "Chọn HT Thanh Toán" at bounding box center [856, 349] width 133 height 17
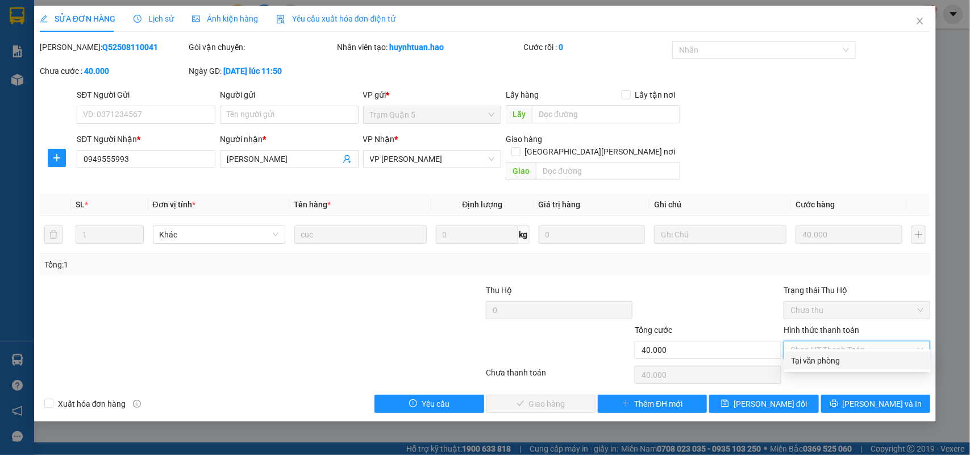
click at [822, 359] on div "Tại văn phòng" at bounding box center [857, 361] width 133 height 12
type input "0"
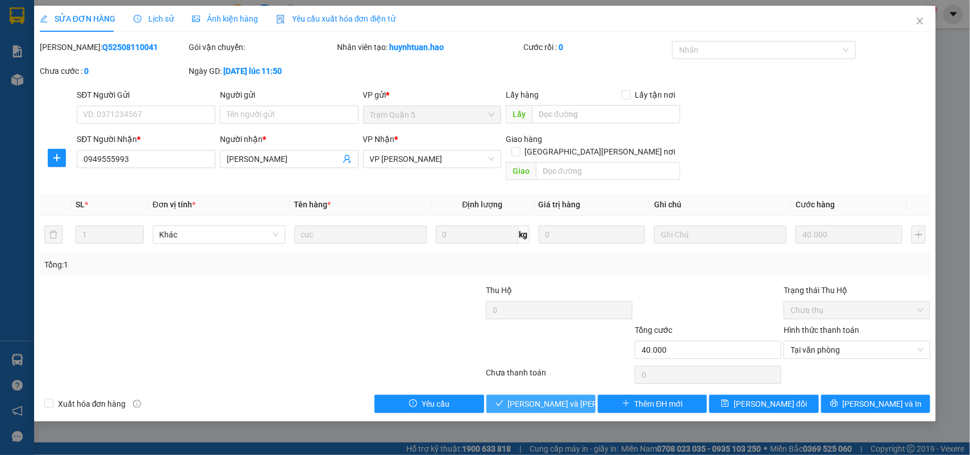
click at [555, 398] on span "[PERSON_NAME] và [PERSON_NAME] hàng" at bounding box center [584, 404] width 153 height 12
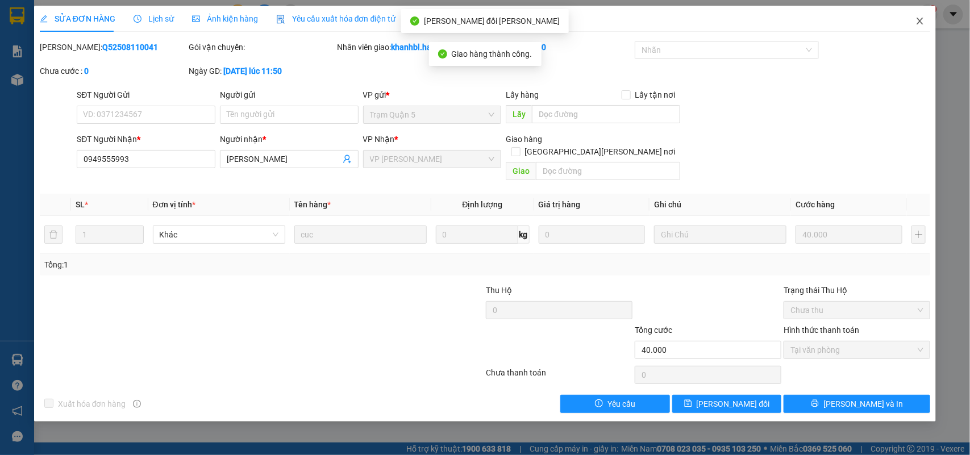
click at [915, 22] on icon "close" at bounding box center [919, 20] width 9 height 9
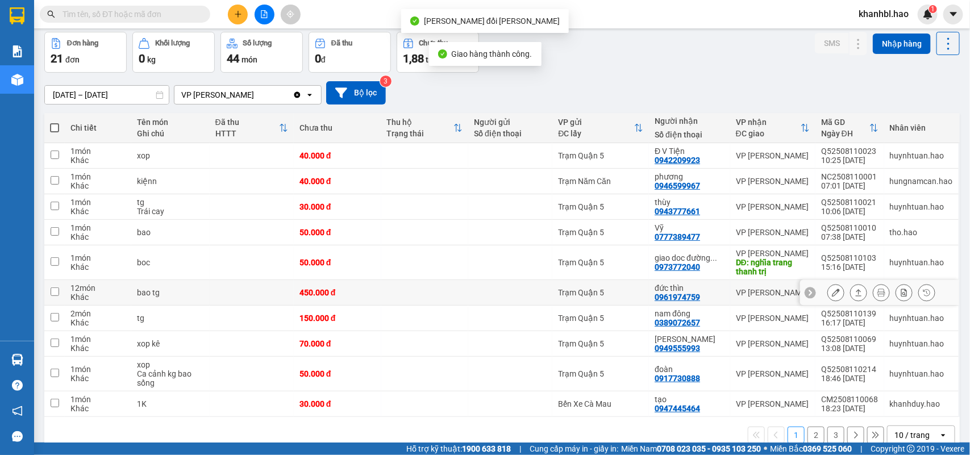
scroll to position [70, 0]
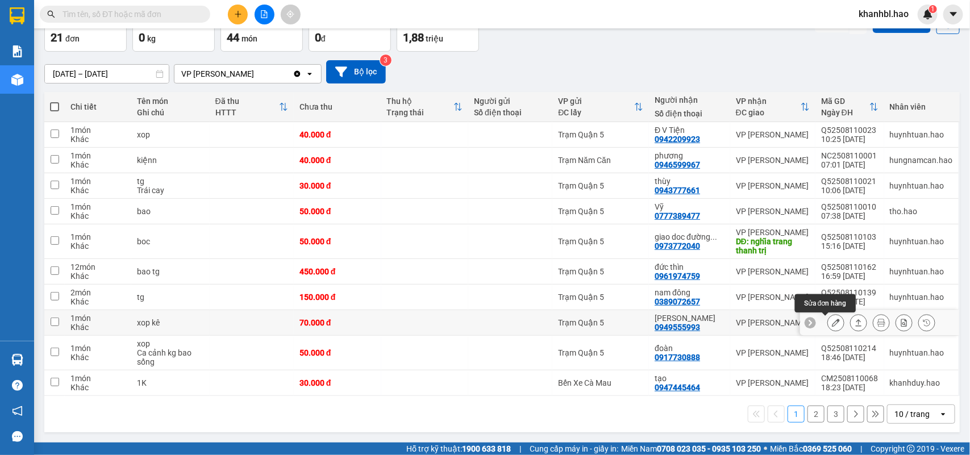
click at [832, 323] on icon at bounding box center [836, 323] width 8 height 8
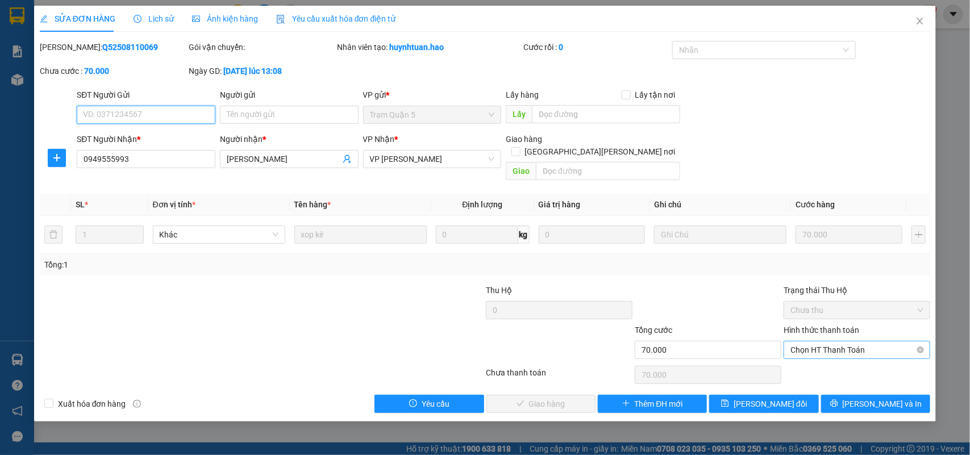
click at [820, 341] on span "Chọn HT Thanh Toán" at bounding box center [856, 349] width 133 height 17
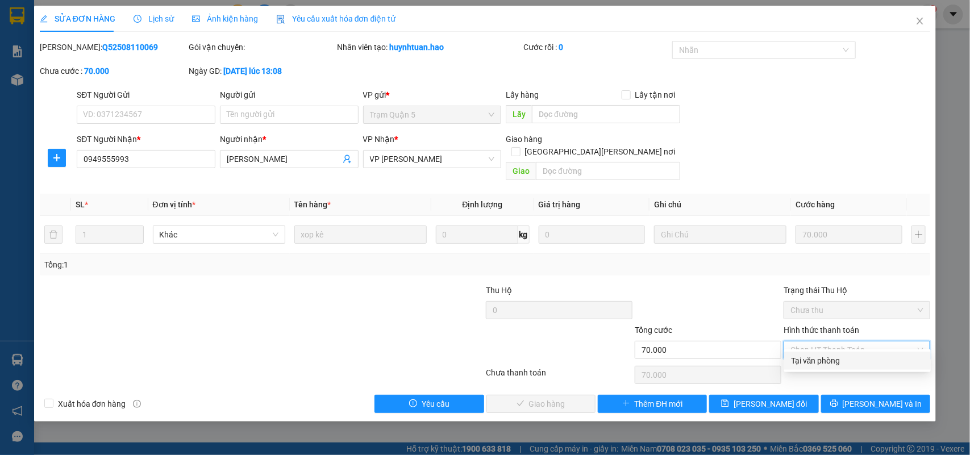
drag, startPoint x: 817, startPoint y: 355, endPoint x: 717, endPoint y: 372, distance: 101.4
click at [816, 356] on div "Tại văn phòng" at bounding box center [857, 361] width 133 height 12
type input "0"
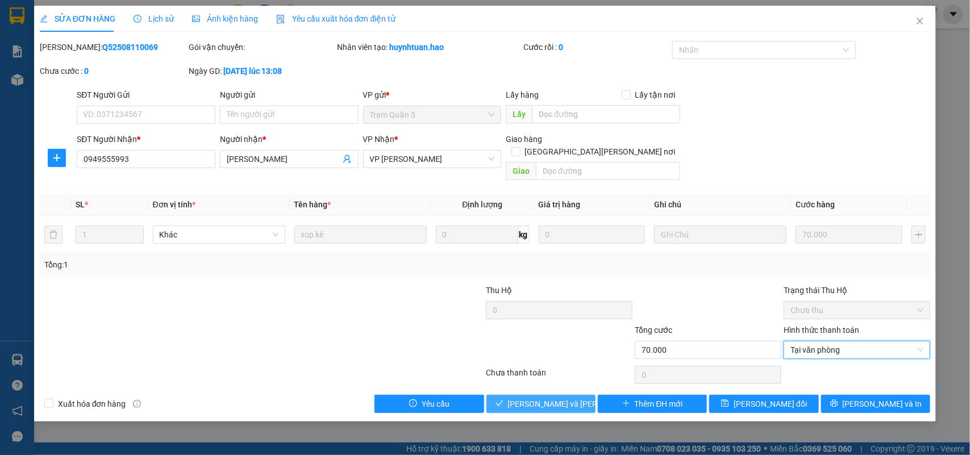
click at [540, 398] on span "[PERSON_NAME] và [PERSON_NAME] hàng" at bounding box center [584, 404] width 153 height 12
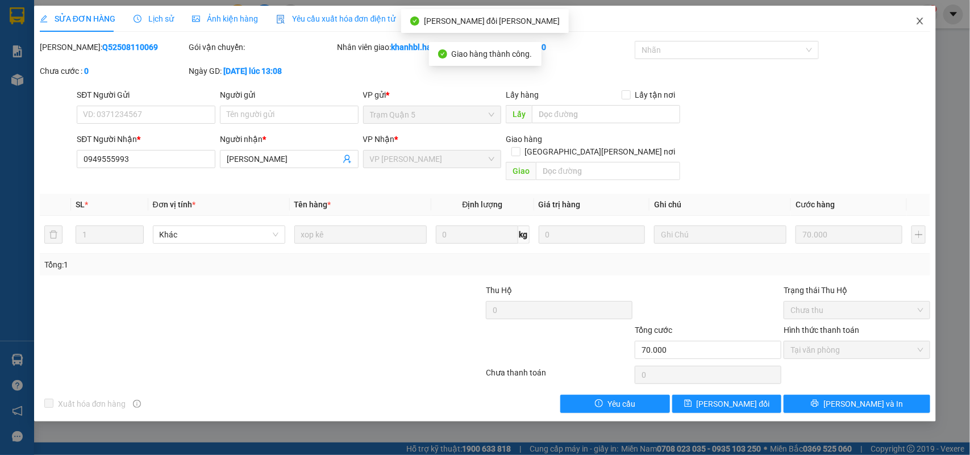
click at [921, 20] on icon "close" at bounding box center [919, 20] width 9 height 9
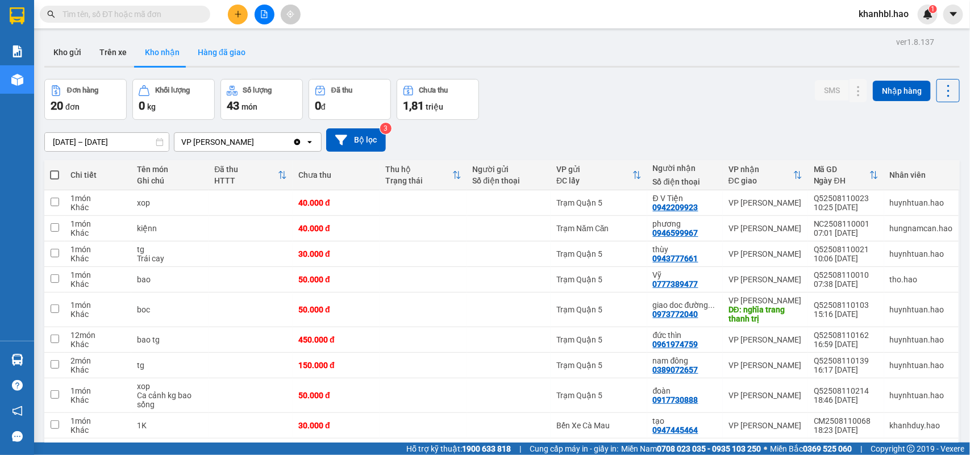
click at [222, 48] on button "Hàng đã giao" at bounding box center [222, 52] width 66 height 27
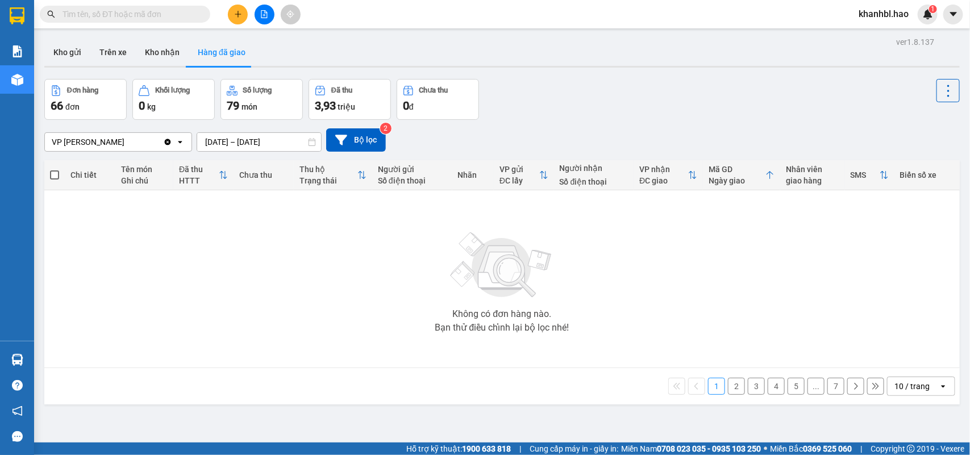
drag, startPoint x: 215, startPoint y: 47, endPoint x: 252, endPoint y: 80, distance: 49.5
click at [219, 52] on button "Hàng đã giao" at bounding box center [222, 52] width 66 height 27
click at [715, 392] on div "1 2 3 4 5 ... 7 10 / trang open" at bounding box center [502, 386] width 906 height 19
click at [710, 390] on button "1" at bounding box center [716, 386] width 17 height 17
click at [728, 388] on button "2" at bounding box center [736, 386] width 17 height 17
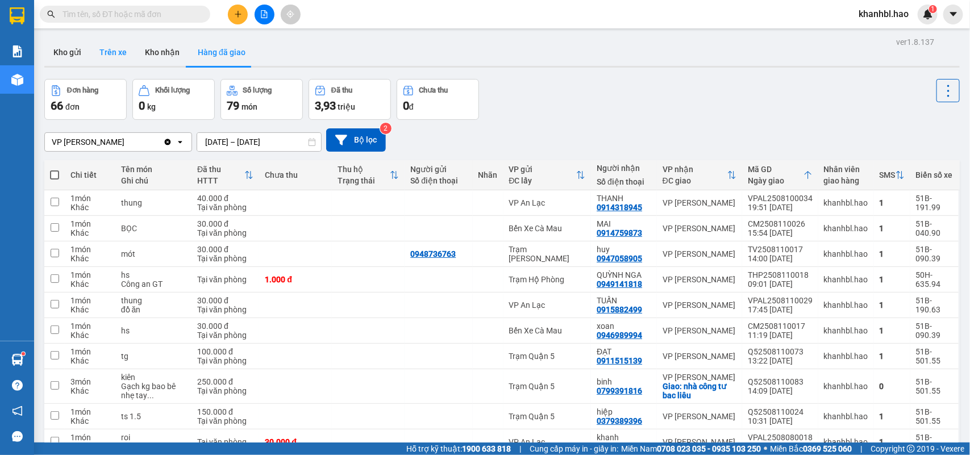
click at [120, 55] on button "Trên xe" at bounding box center [112, 52] width 45 height 27
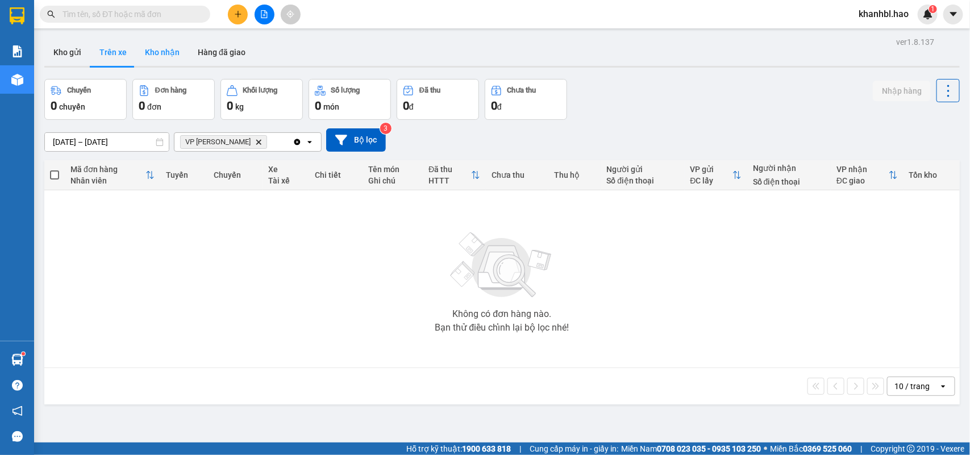
click at [158, 46] on button "Kho nhận" at bounding box center [162, 52] width 53 height 27
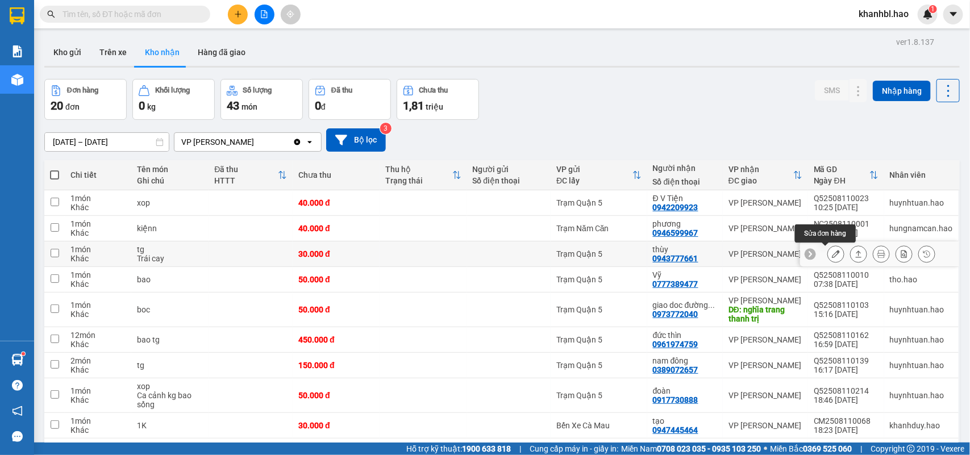
click at [832, 255] on icon at bounding box center [836, 254] width 8 height 8
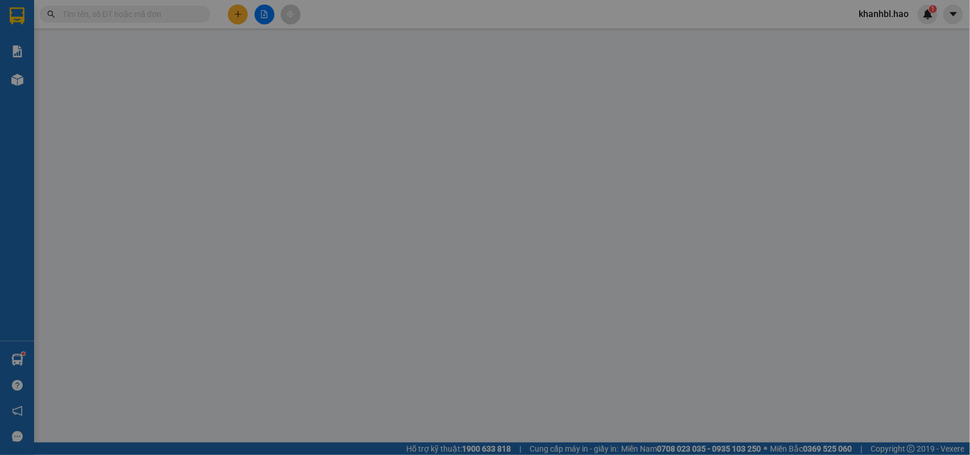
type input "0943777661"
type input "thùy"
type input "30.000"
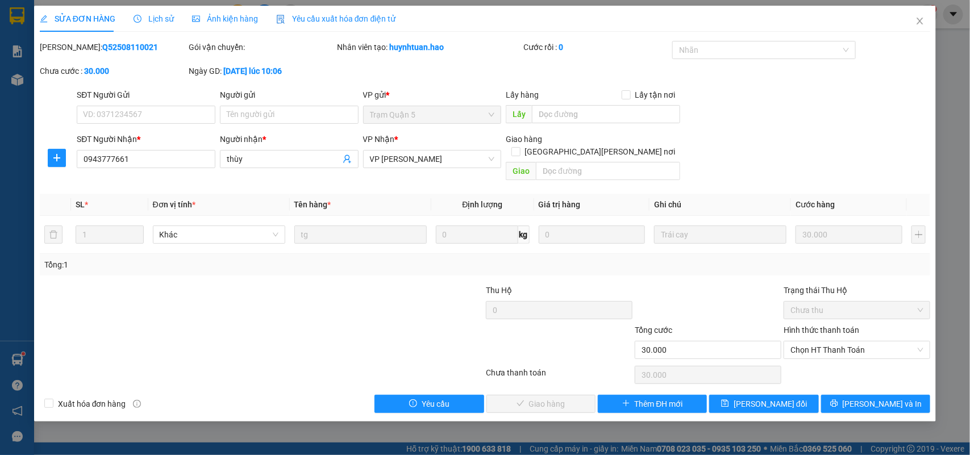
click at [231, 15] on span "Ảnh kiện hàng" at bounding box center [225, 18] width 66 height 9
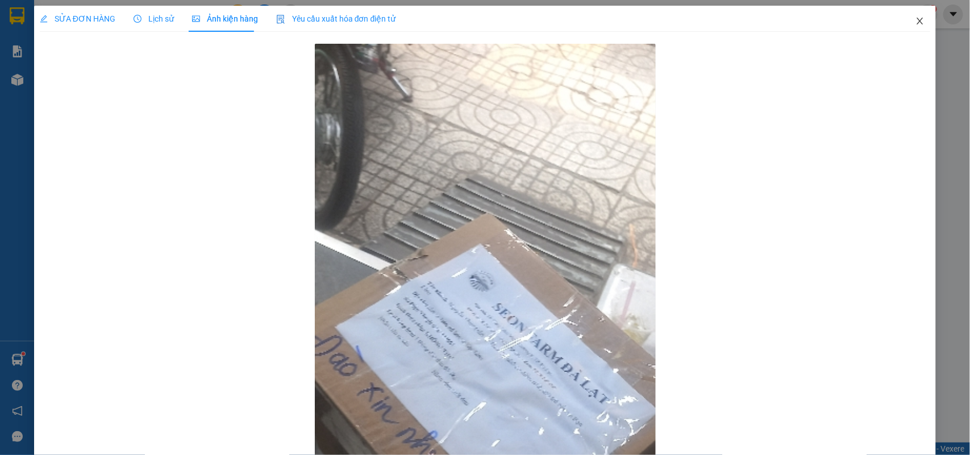
click at [915, 20] on icon "close" at bounding box center [919, 20] width 9 height 9
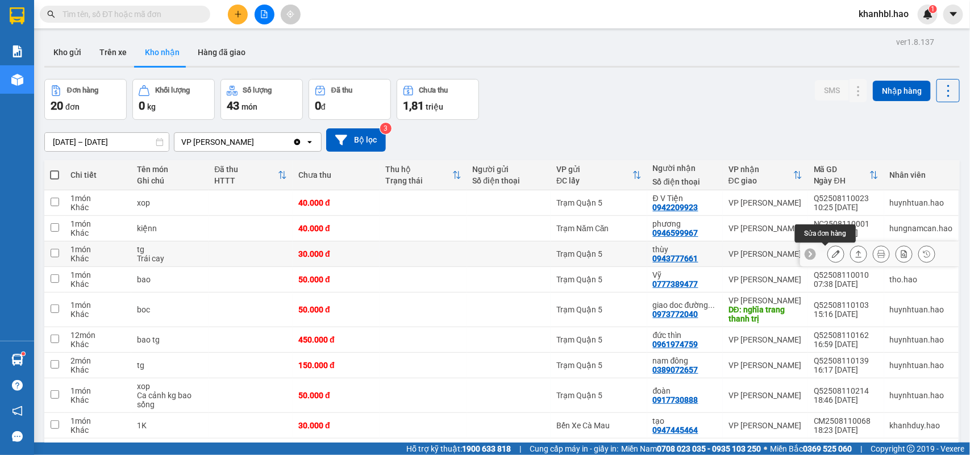
click at [832, 253] on icon at bounding box center [836, 254] width 8 height 8
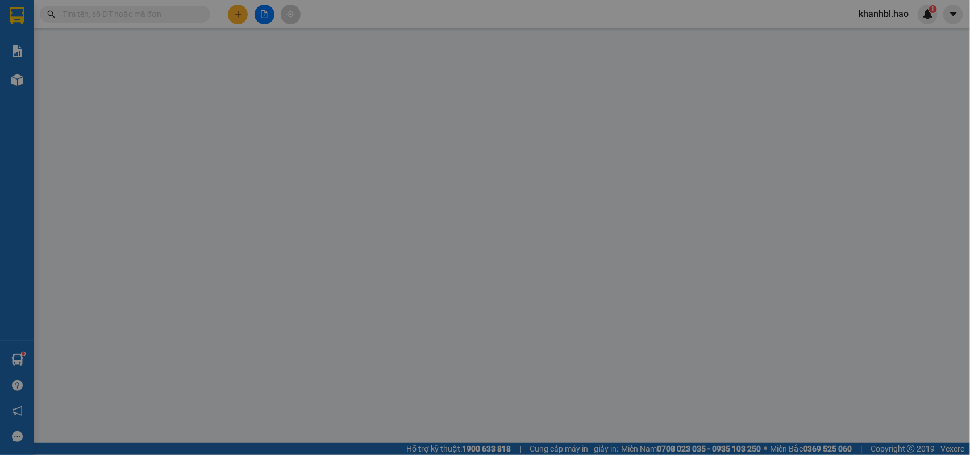
type input "0943777661"
type input "thùy"
type input "30.000"
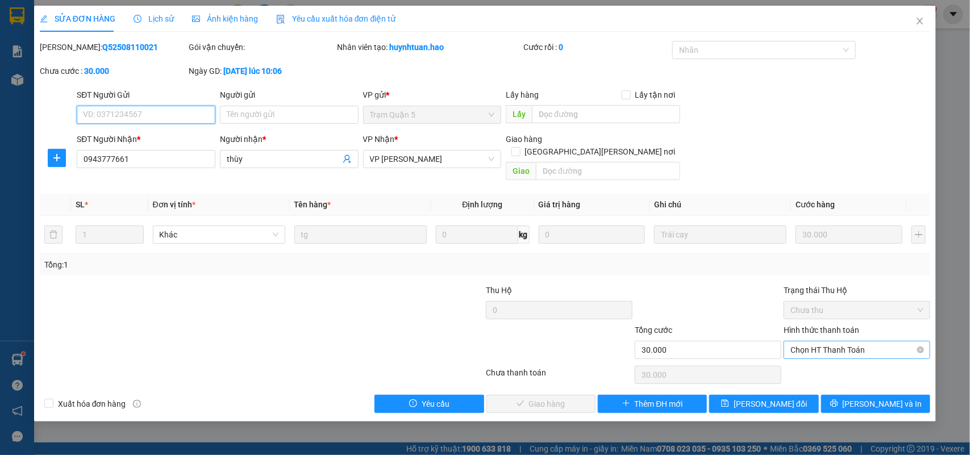
click at [828, 341] on span "Chọn HT Thanh Toán" at bounding box center [856, 349] width 133 height 17
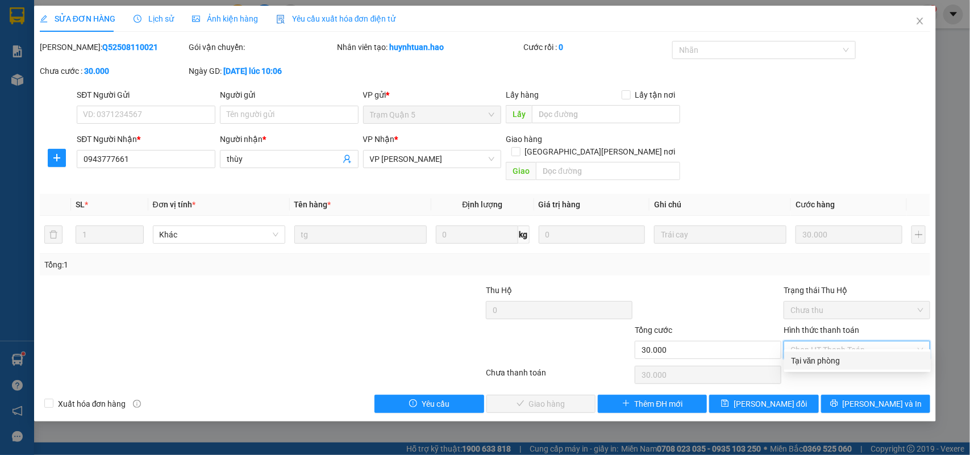
click at [825, 358] on div "Tại văn phòng" at bounding box center [857, 361] width 133 height 12
type input "0"
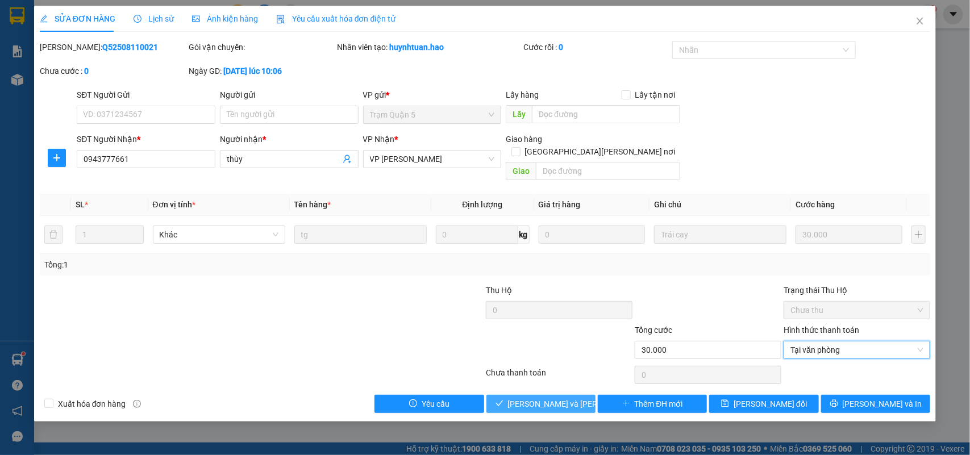
click at [541, 398] on span "[PERSON_NAME] và [PERSON_NAME] hàng" at bounding box center [584, 404] width 153 height 12
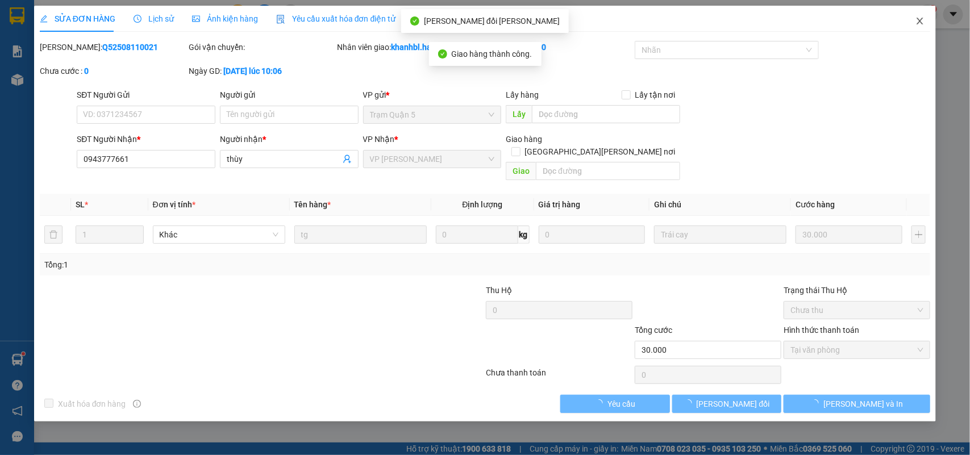
click at [922, 18] on icon "close" at bounding box center [920, 21] width 6 height 7
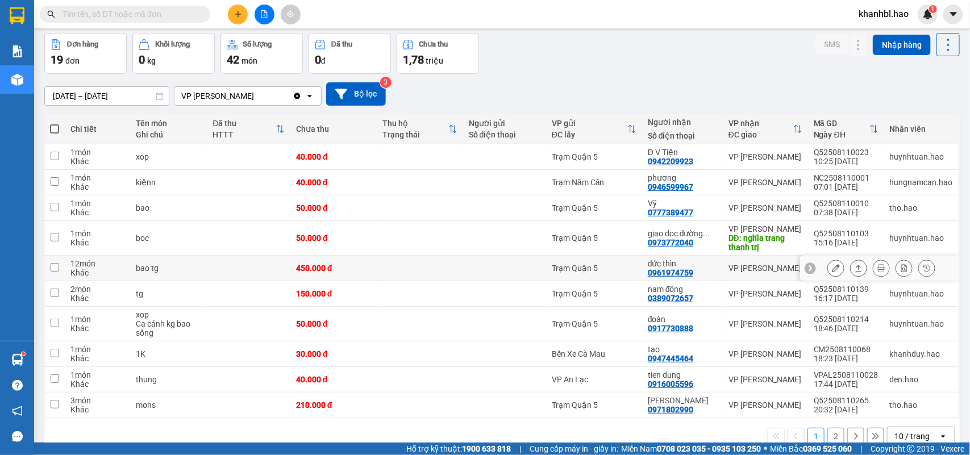
scroll to position [70, 0]
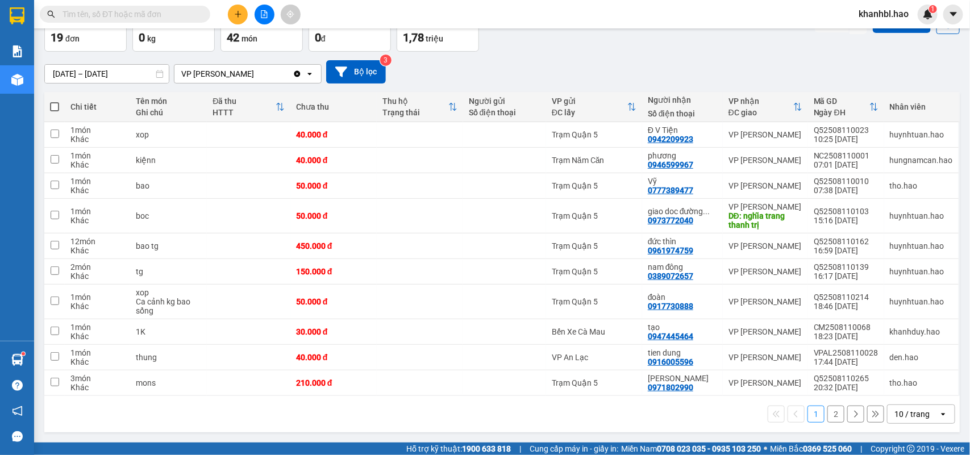
click at [827, 414] on button "2" at bounding box center [835, 414] width 17 height 17
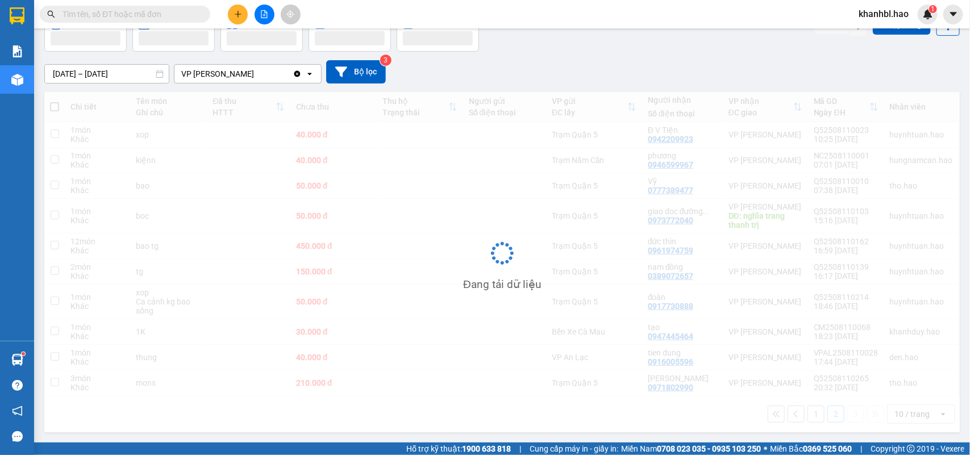
scroll to position [52, 0]
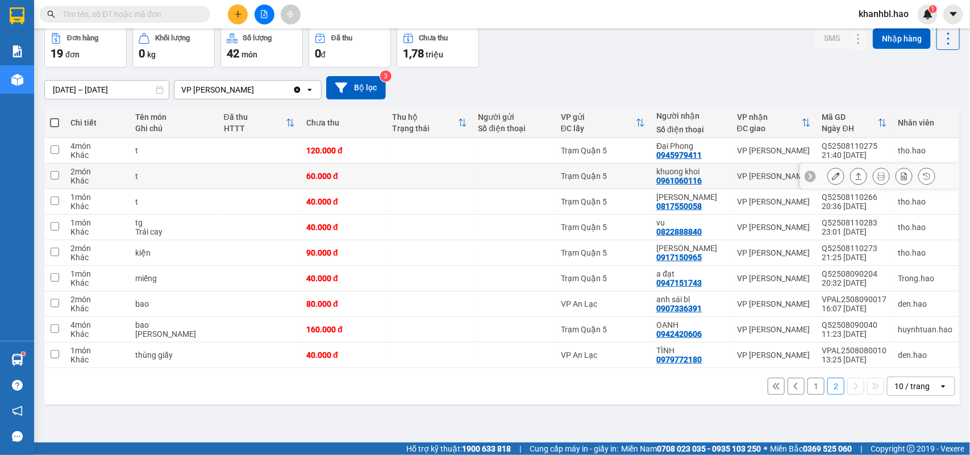
click at [832, 177] on icon at bounding box center [836, 176] width 8 height 8
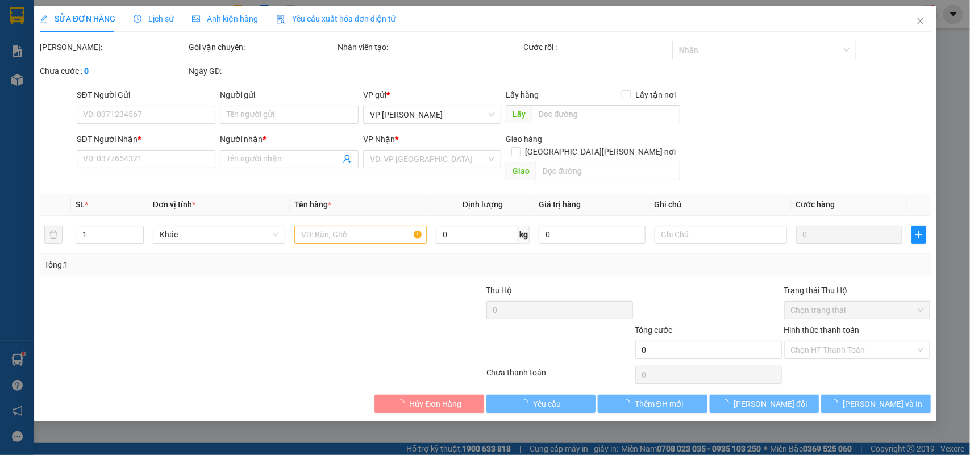
type input "0961060116"
type input "khuong khoi"
type input "60.000"
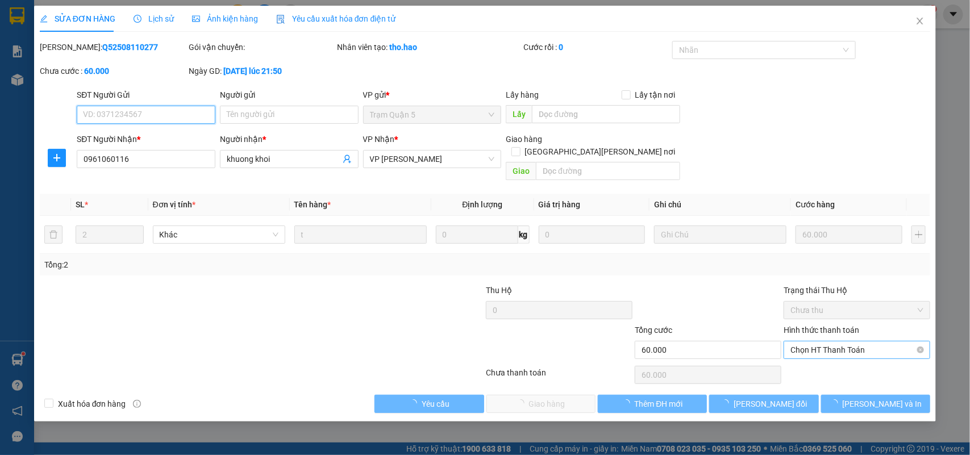
click at [827, 341] on span "Chọn HT Thanh Toán" at bounding box center [856, 349] width 133 height 17
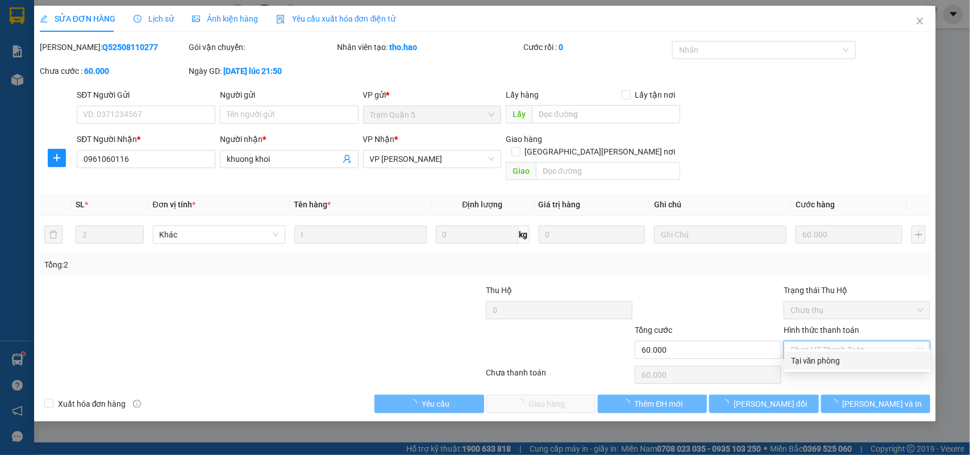
click at [824, 357] on div "Tại văn phòng" at bounding box center [857, 361] width 133 height 12
type input "0"
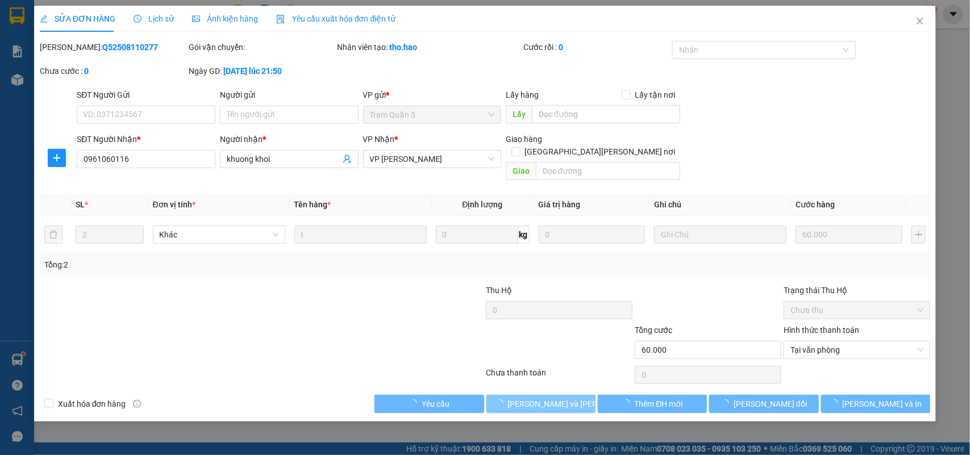
click at [561, 398] on span "[PERSON_NAME] và [PERSON_NAME] hàng" at bounding box center [584, 404] width 153 height 12
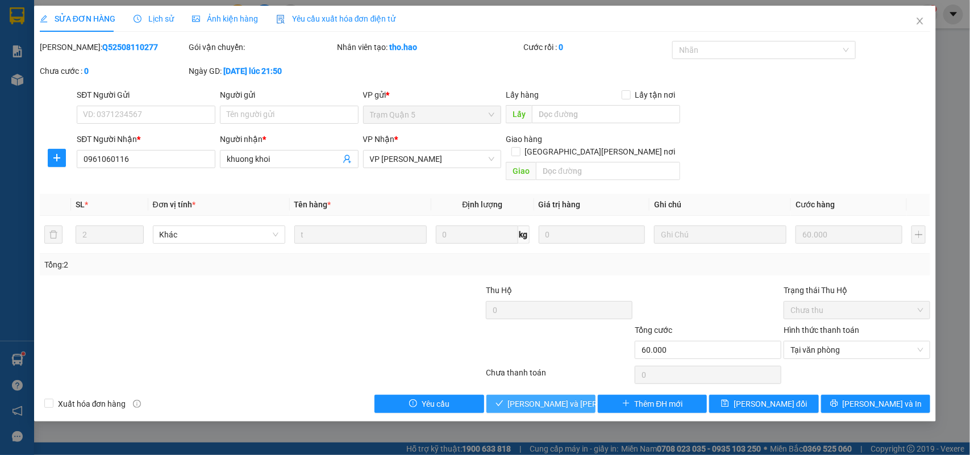
click at [557, 398] on span "[PERSON_NAME] và [PERSON_NAME] hàng" at bounding box center [584, 404] width 153 height 12
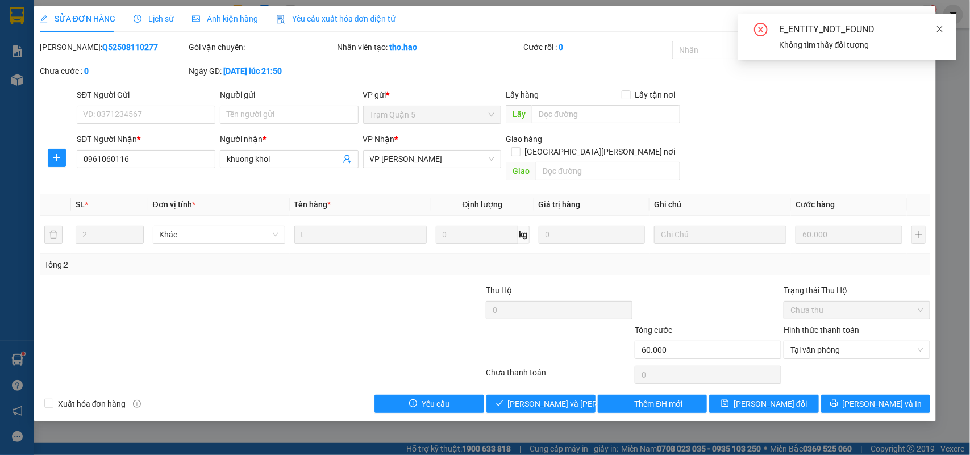
click at [940, 29] on icon "close" at bounding box center [940, 29] width 8 height 8
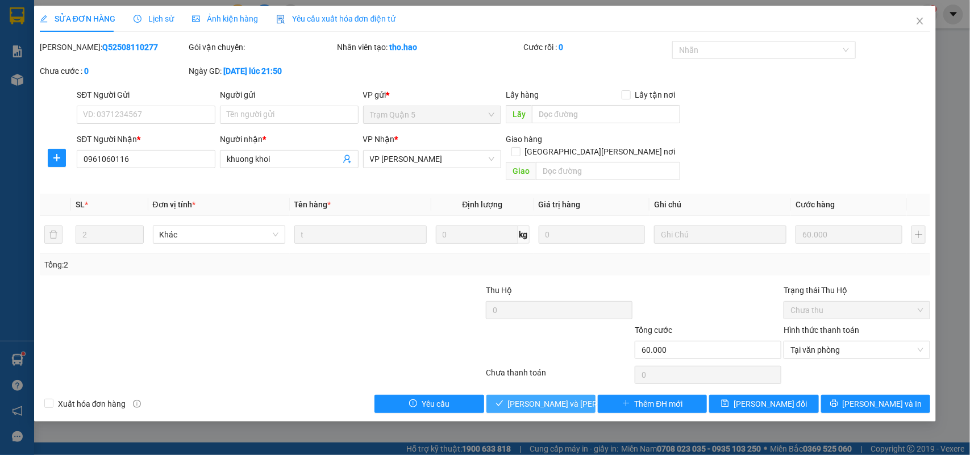
click at [545, 398] on span "[PERSON_NAME] và [PERSON_NAME] hàng" at bounding box center [584, 404] width 153 height 12
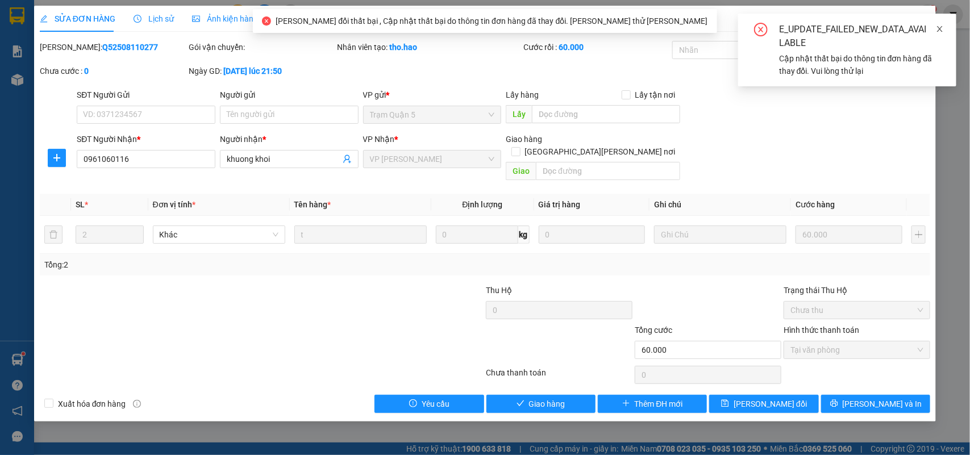
click at [943, 26] on icon "close" at bounding box center [940, 29] width 8 height 8
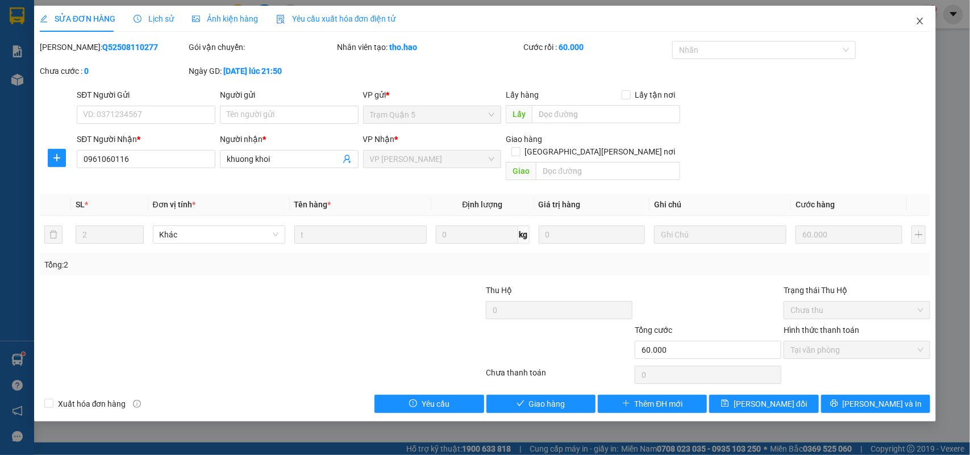
click at [922, 23] on icon "close" at bounding box center [920, 21] width 6 height 7
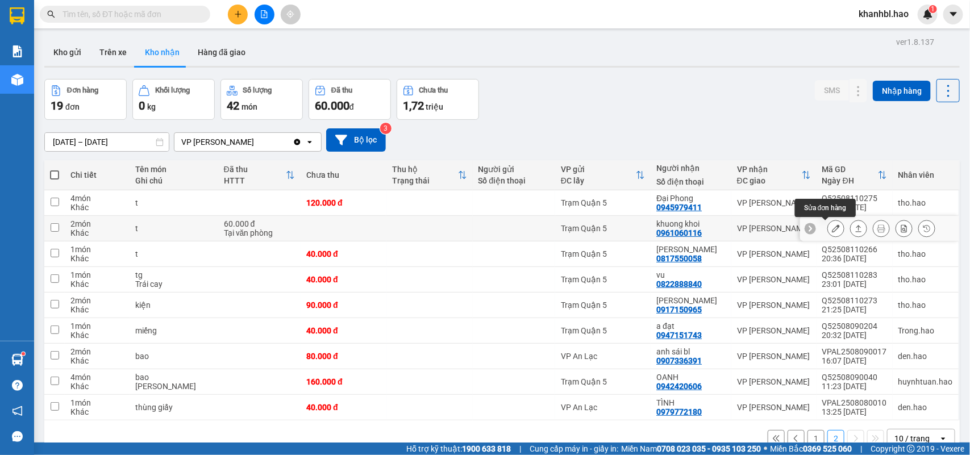
click at [831, 229] on button at bounding box center [836, 229] width 16 height 20
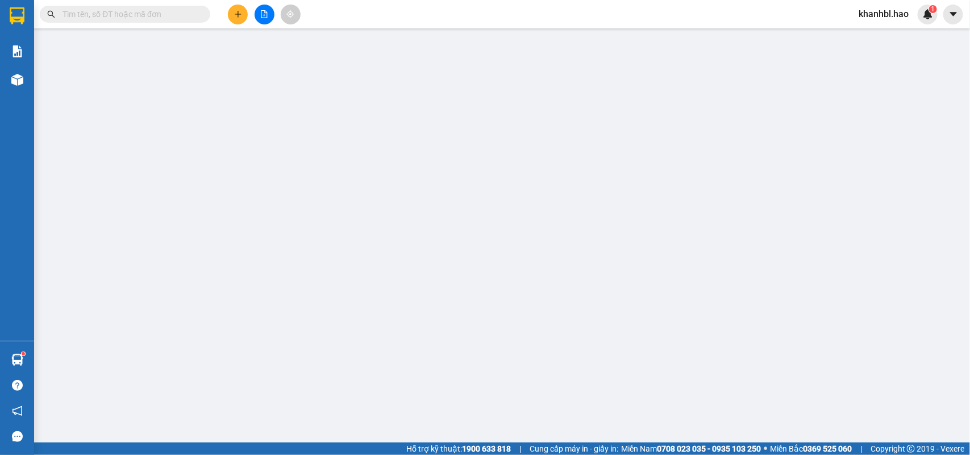
type input "0961060116"
type input "khuong khoi"
type input "60.000"
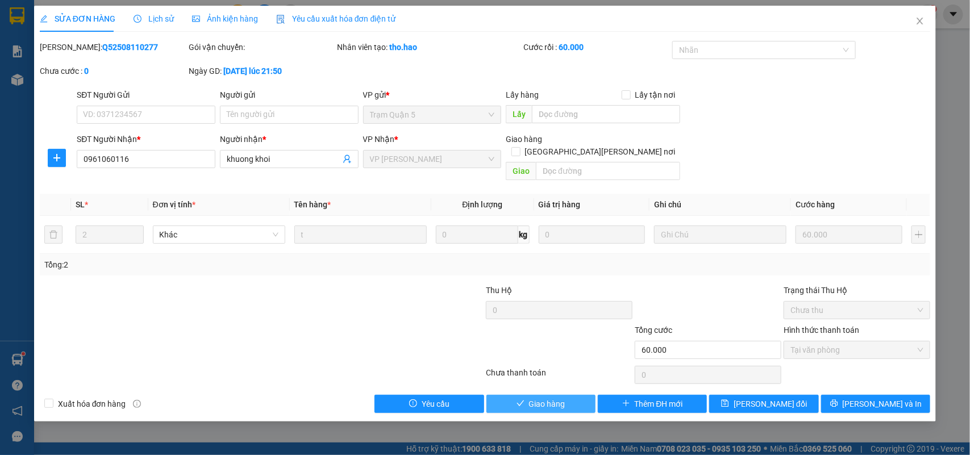
click at [555, 398] on span "Giao hàng" at bounding box center [547, 404] width 36 height 12
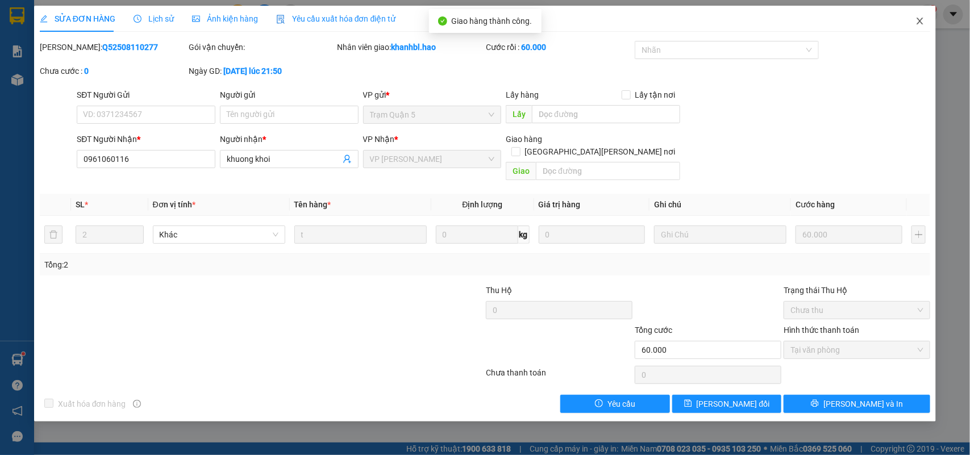
click at [918, 23] on icon "close" at bounding box center [919, 20] width 9 height 9
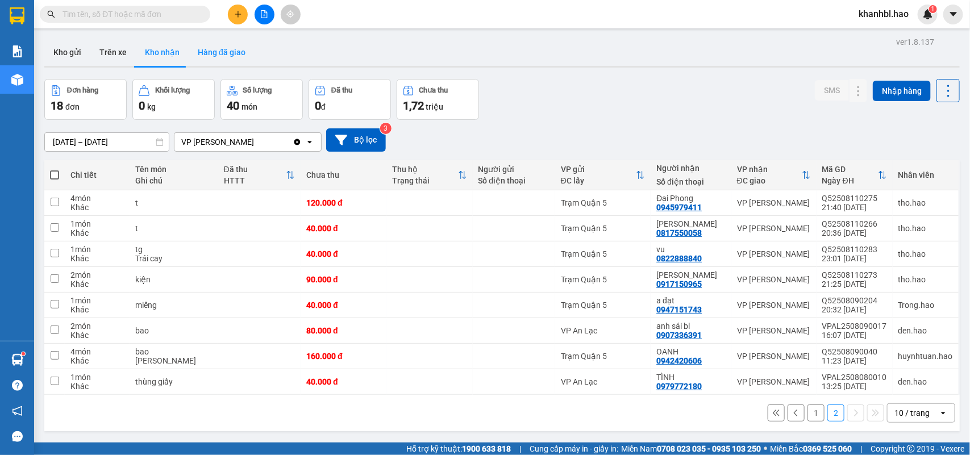
click at [219, 54] on button "Hàng đã giao" at bounding box center [222, 52] width 66 height 27
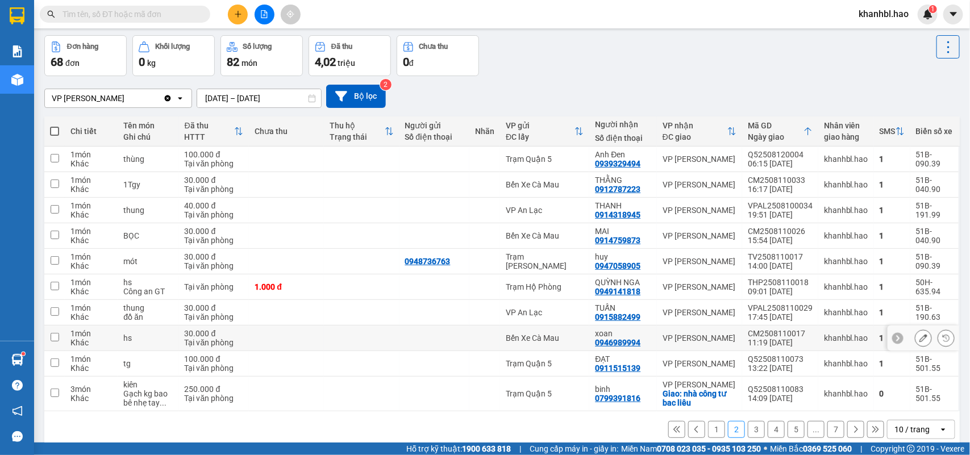
scroll to position [61, 0]
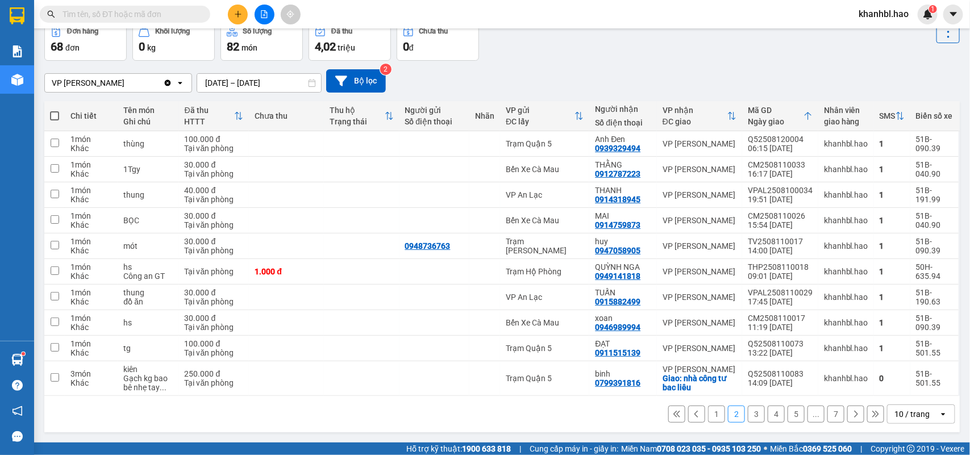
click at [708, 413] on button "1" at bounding box center [716, 414] width 17 height 17
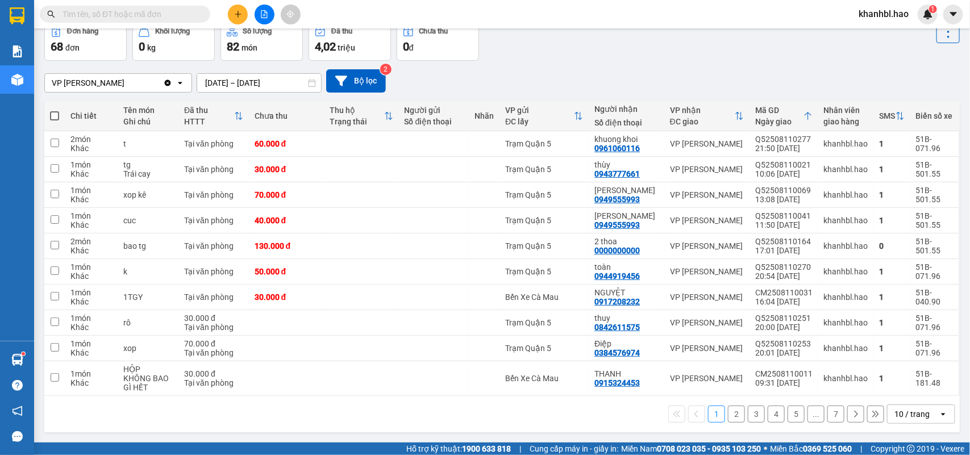
click at [169, 13] on input "text" at bounding box center [129, 14] width 134 height 12
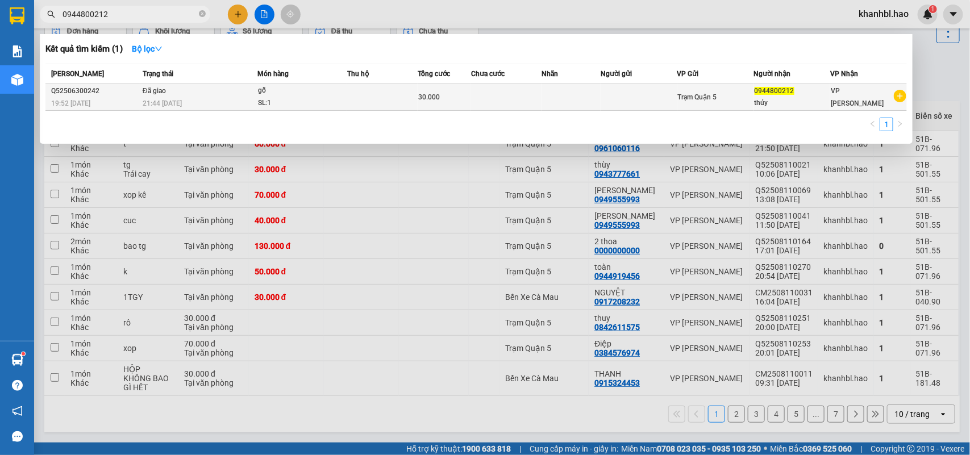
type input "0944800212"
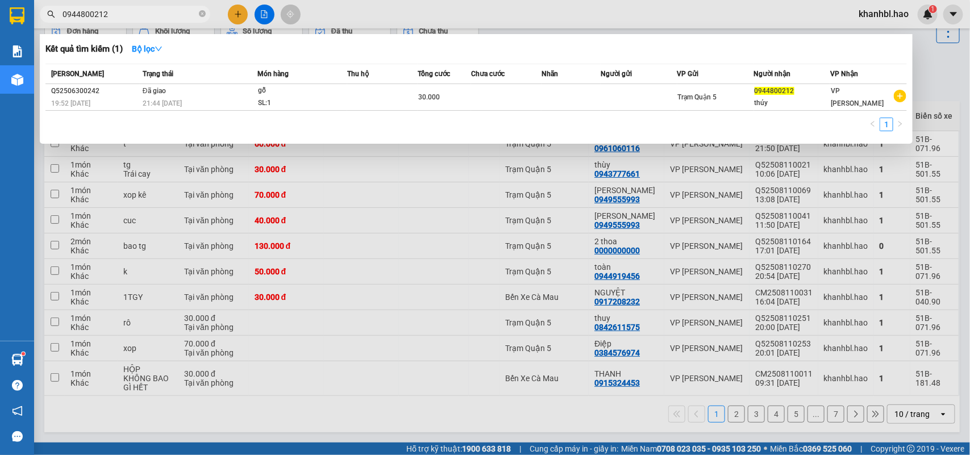
click at [768, 91] on span "0944800212" at bounding box center [774, 91] width 40 height 8
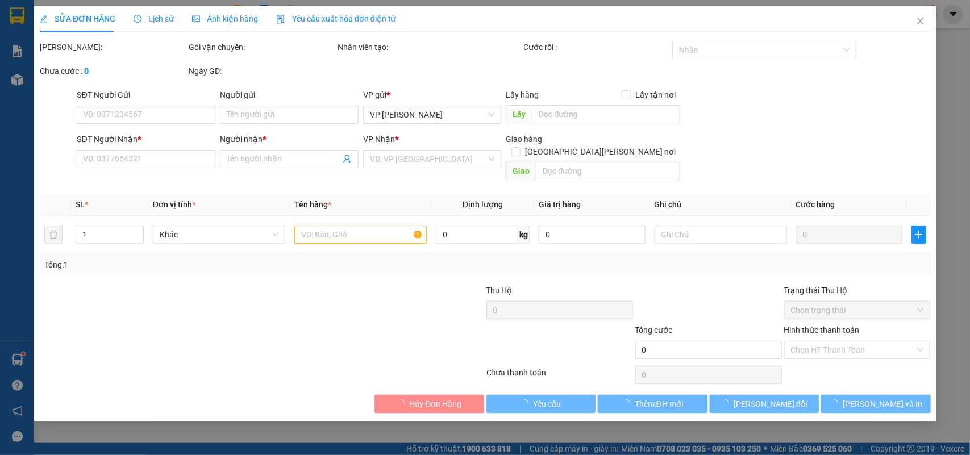
type input "0944800212"
type input "thúy"
type input "30.000"
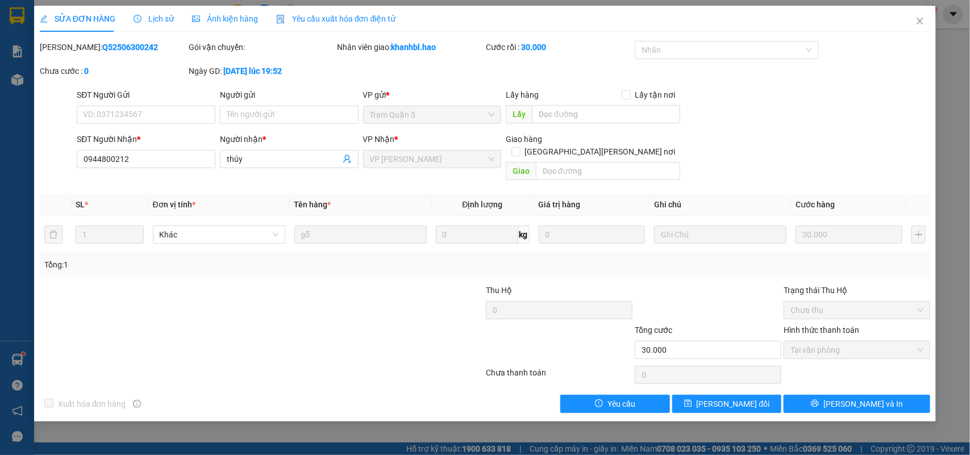
click at [234, 18] on span "Ảnh kiện hàng" at bounding box center [225, 18] width 66 height 9
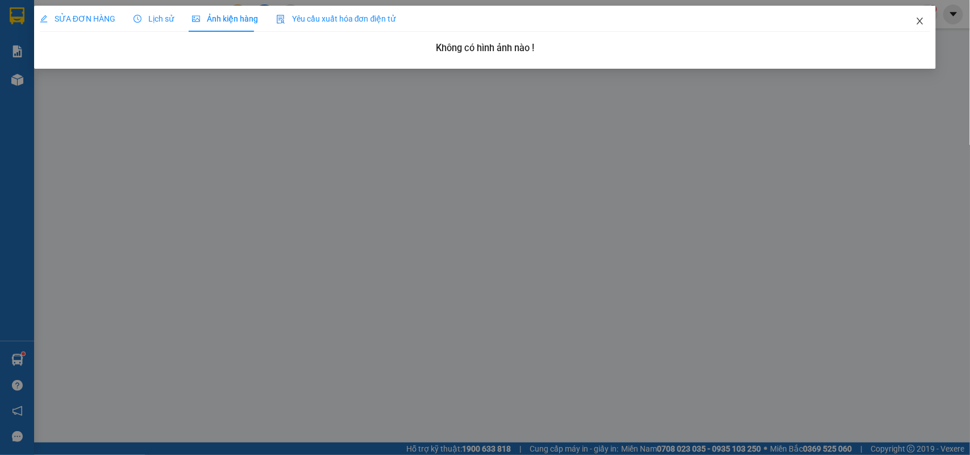
click at [922, 20] on icon "close" at bounding box center [920, 21] width 6 height 7
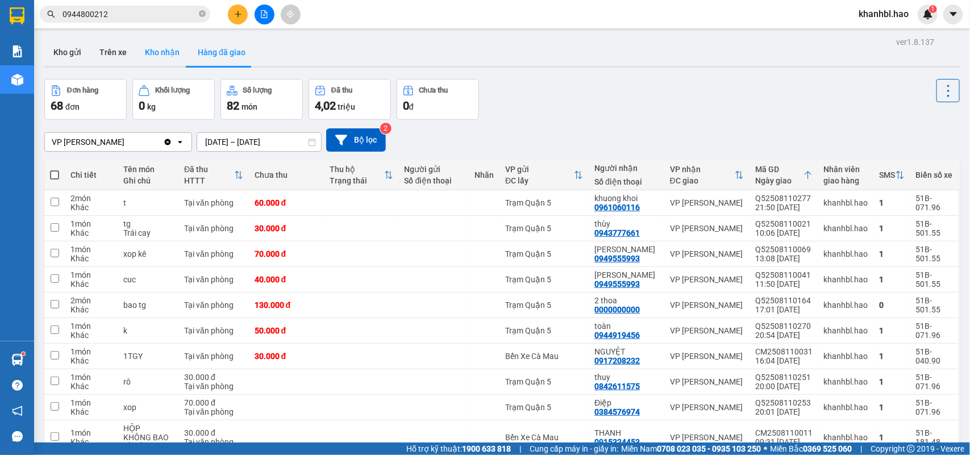
click at [162, 47] on button "Kho nhận" at bounding box center [162, 52] width 53 height 27
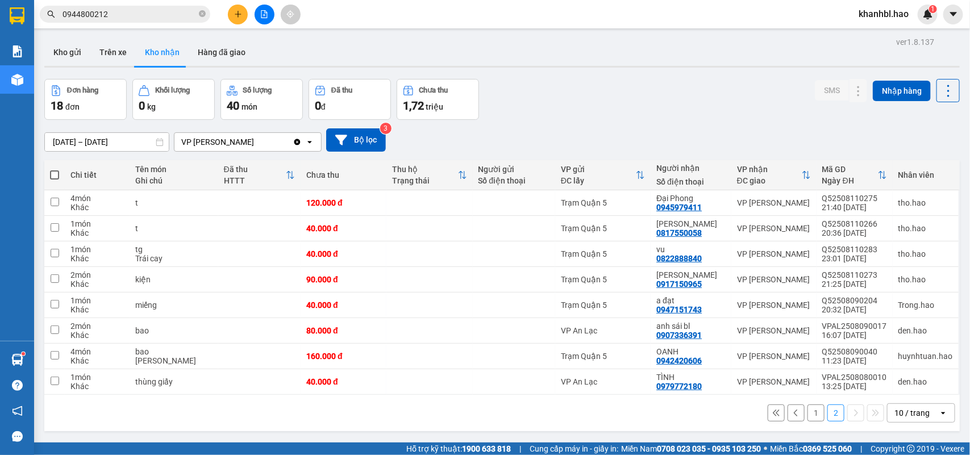
click at [807, 416] on button "1" at bounding box center [815, 413] width 17 height 17
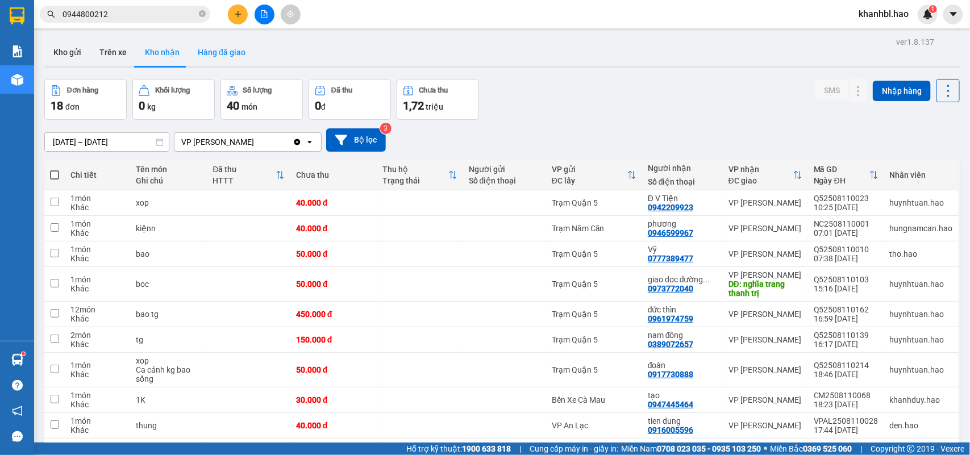
click at [222, 52] on button "Hàng đã giao" at bounding box center [222, 52] width 66 height 27
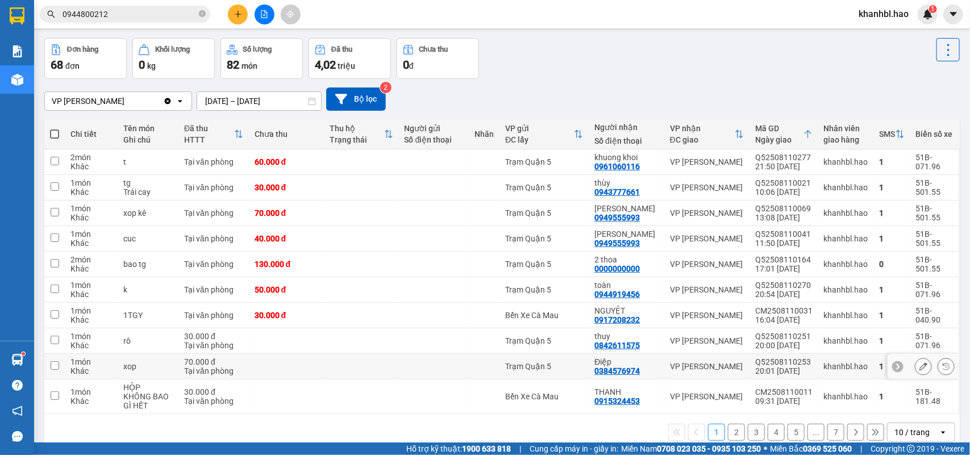
scroll to position [61, 0]
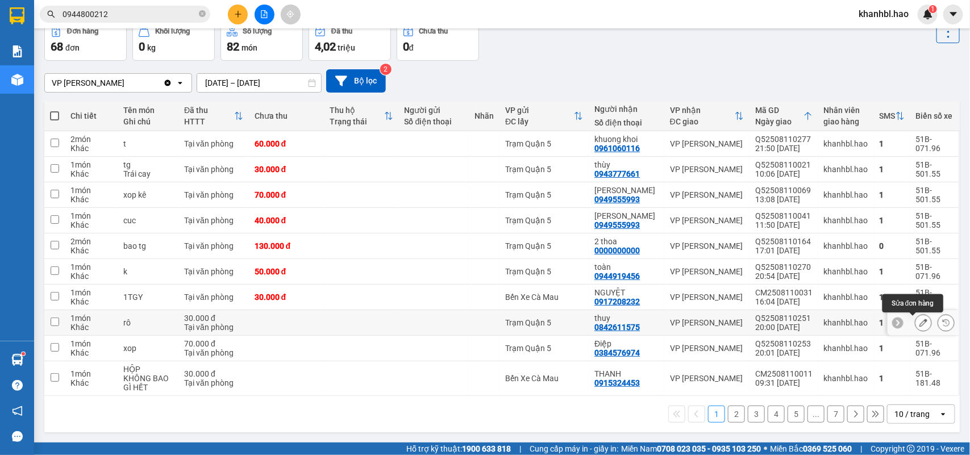
click at [919, 322] on icon at bounding box center [923, 323] width 8 height 8
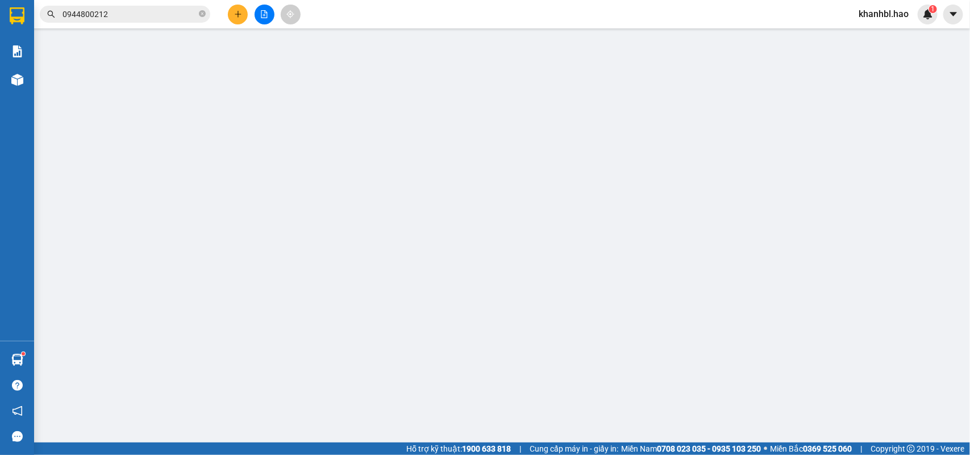
type input "0842611575"
type input "thuy"
type input "30.000"
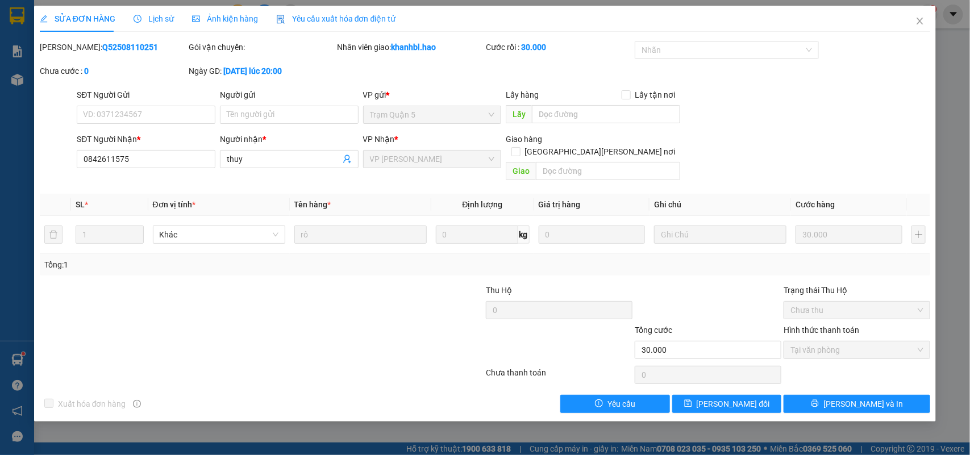
click at [218, 29] on div "Ảnh kiện hàng" at bounding box center [225, 19] width 66 height 26
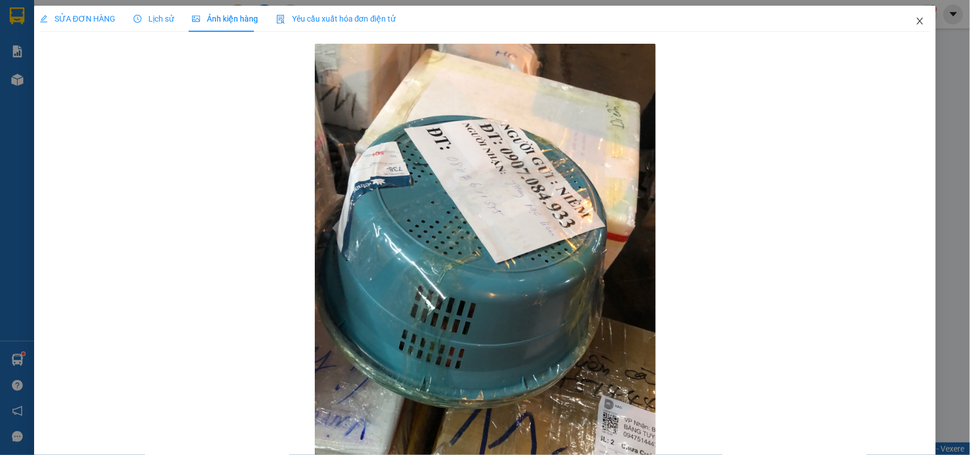
click at [917, 23] on icon "close" at bounding box center [920, 21] width 6 height 7
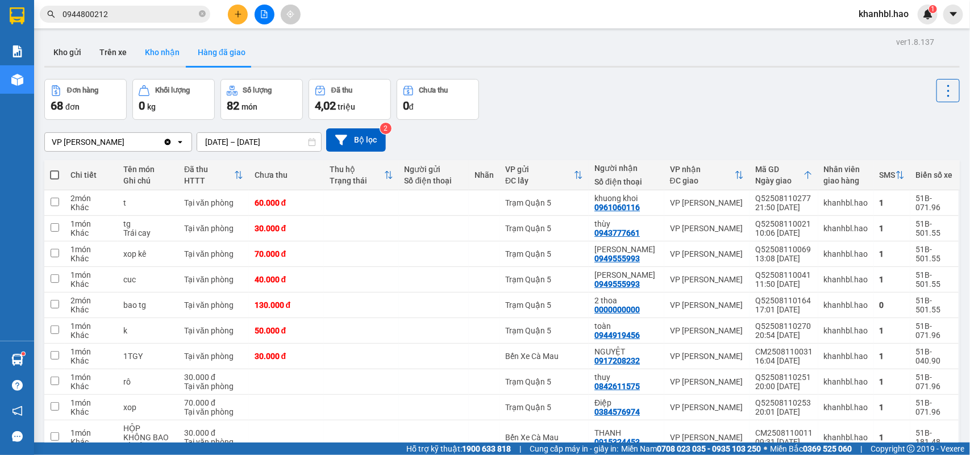
click at [165, 50] on button "Kho nhận" at bounding box center [162, 52] width 53 height 27
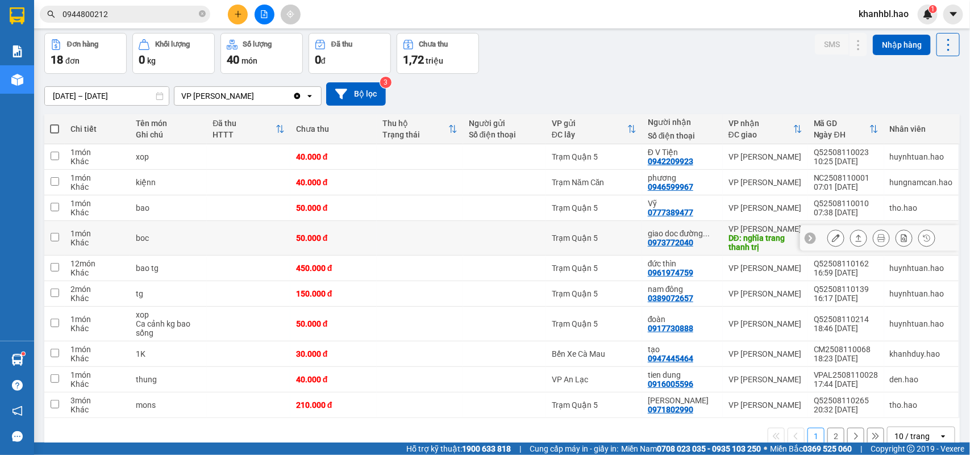
scroll to position [70, 0]
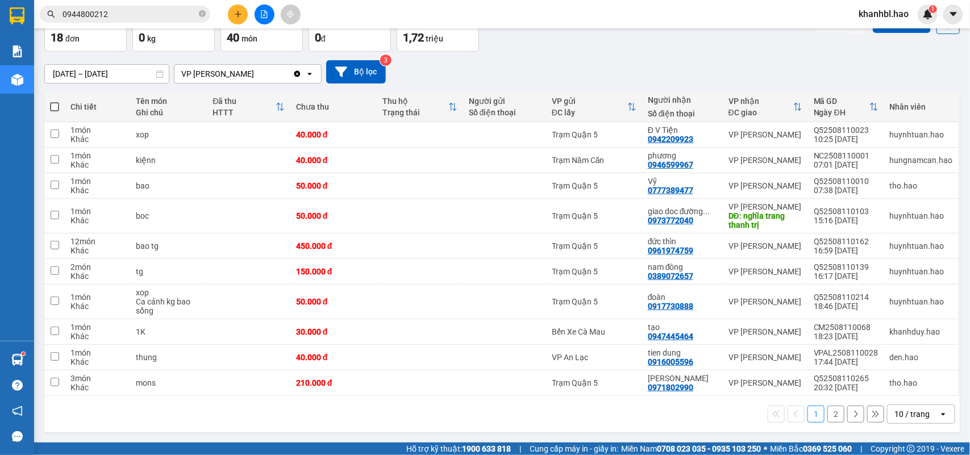
click at [827, 415] on button "2" at bounding box center [835, 414] width 17 height 17
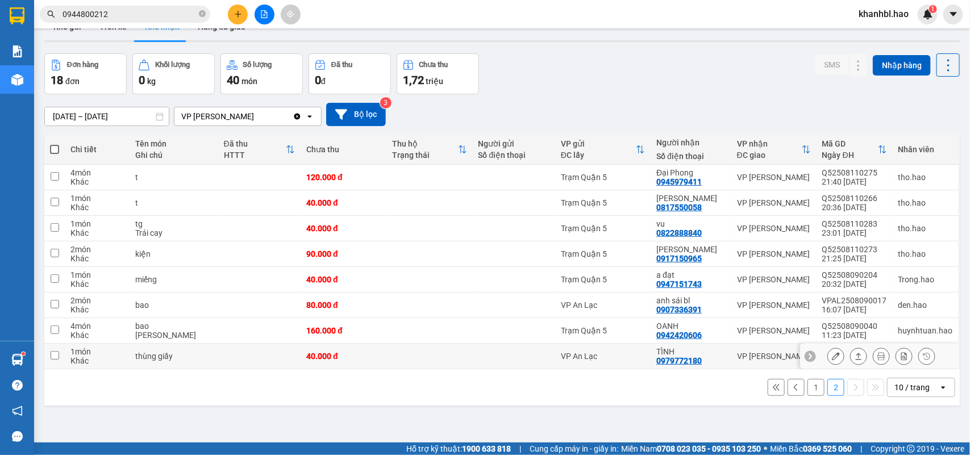
scroll to position [0, 0]
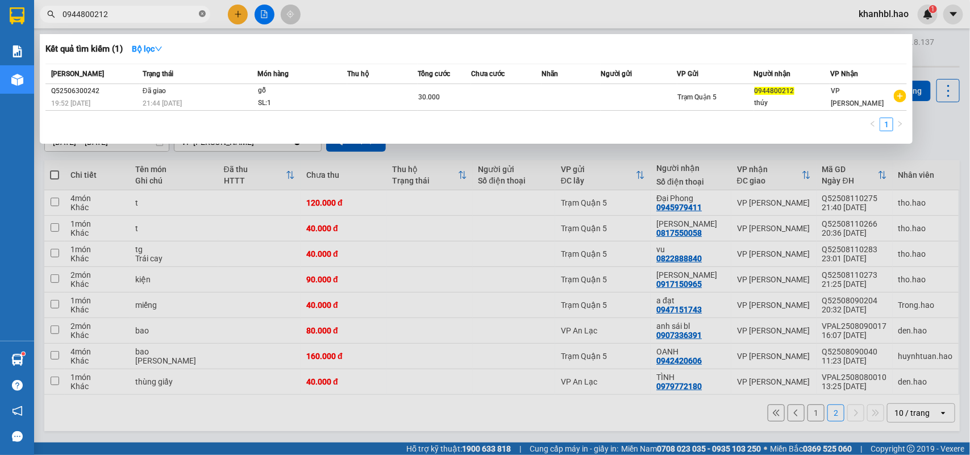
click at [203, 12] on icon "close-circle" at bounding box center [202, 13] width 7 height 7
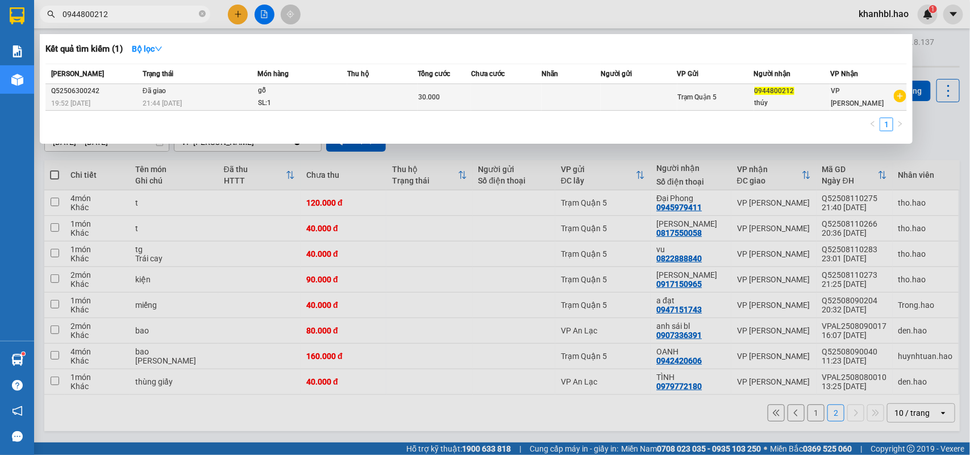
type input "0944800212"
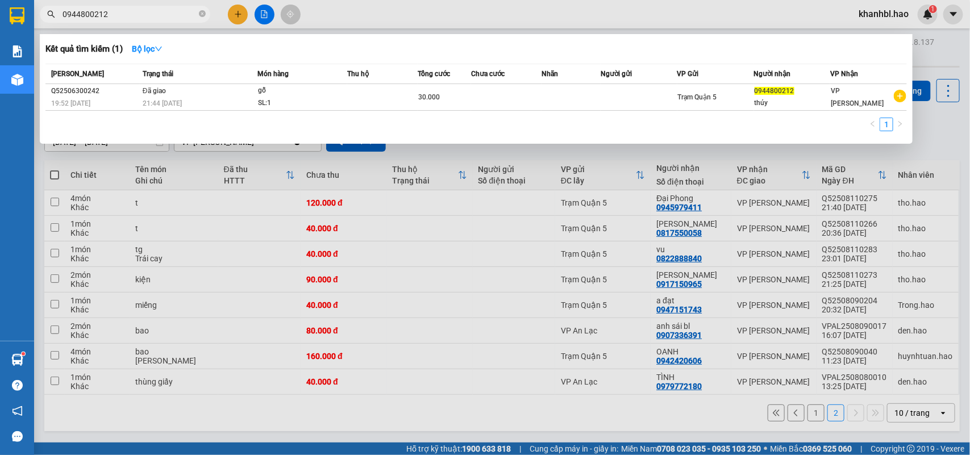
click at [433, 95] on span "30.000" at bounding box center [429, 97] width 22 height 8
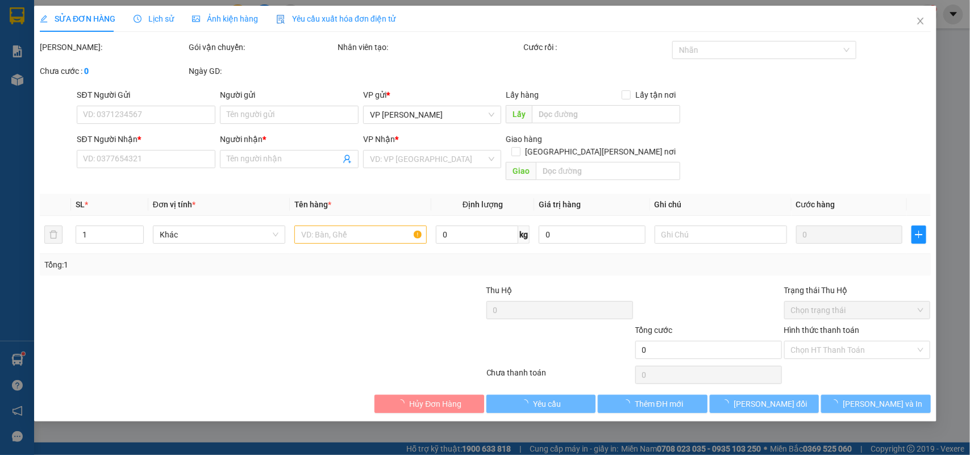
type input "0944800212"
type input "thúy"
type input "30.000"
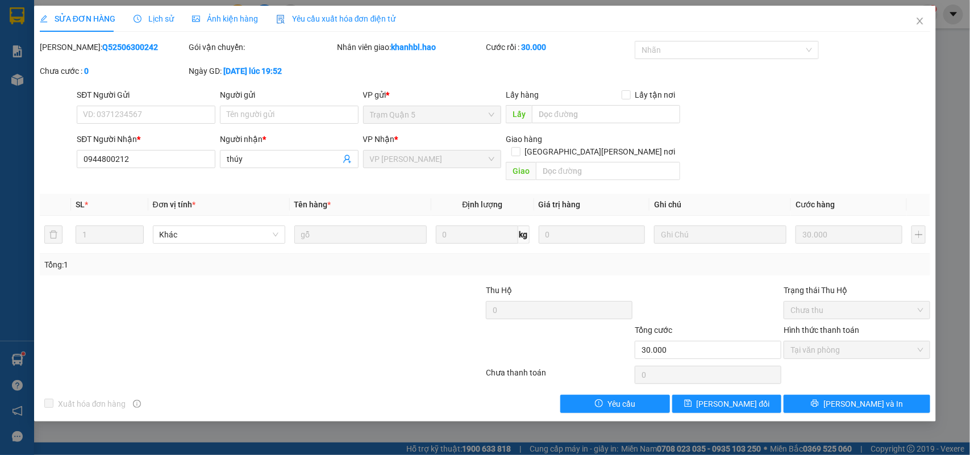
click at [231, 18] on span "Ảnh kiện hàng" at bounding box center [225, 18] width 66 height 9
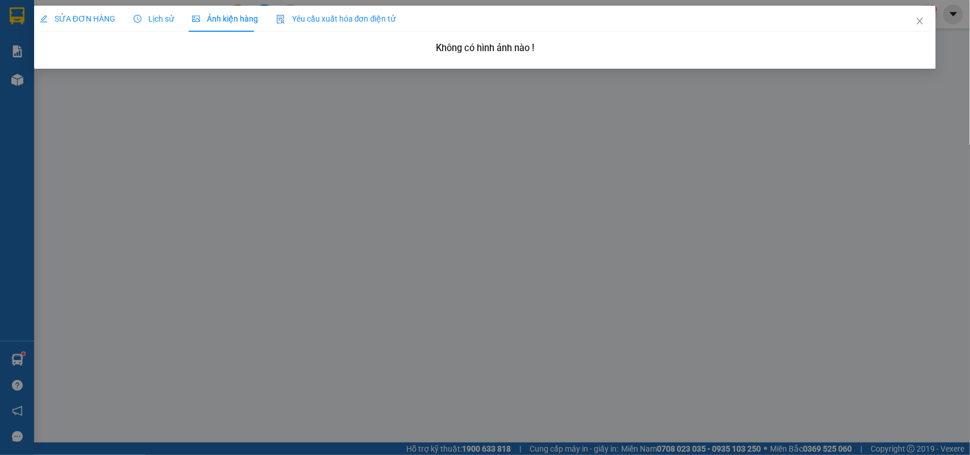
click at [231, 19] on span "Ảnh kiện hàng" at bounding box center [225, 18] width 66 height 9
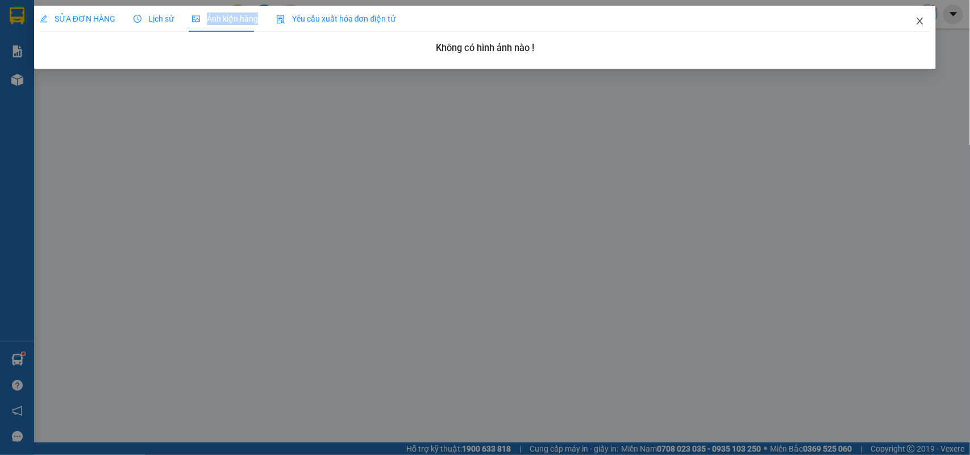
click at [922, 21] on icon "close" at bounding box center [919, 20] width 9 height 9
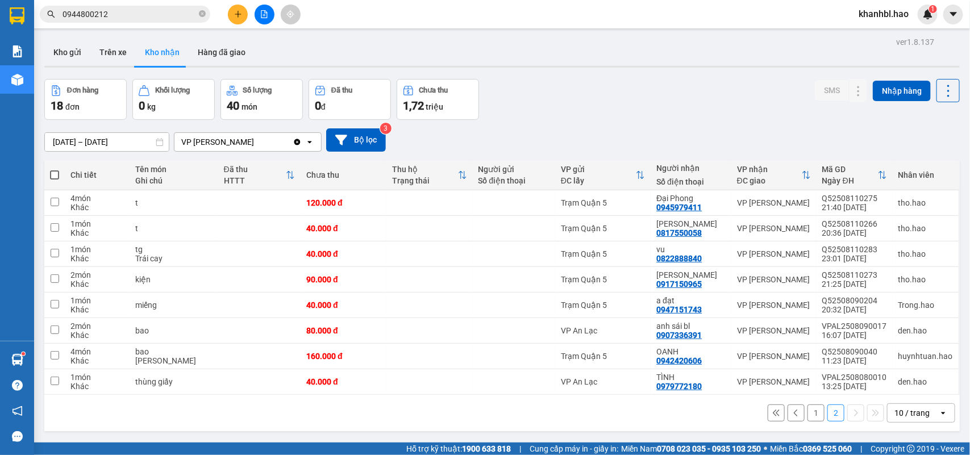
click at [137, 15] on input "0944800212" at bounding box center [129, 14] width 134 height 12
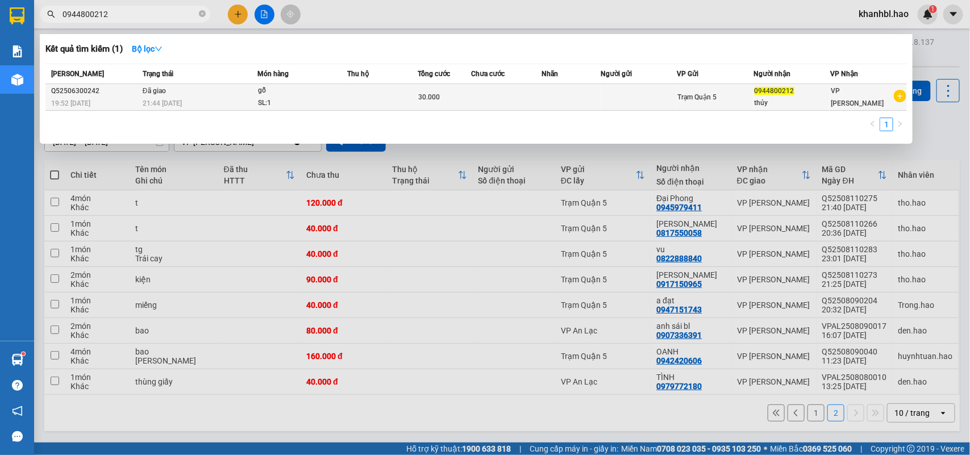
click at [256, 97] on div "21:44 [DATE]" at bounding box center [200, 103] width 114 height 12
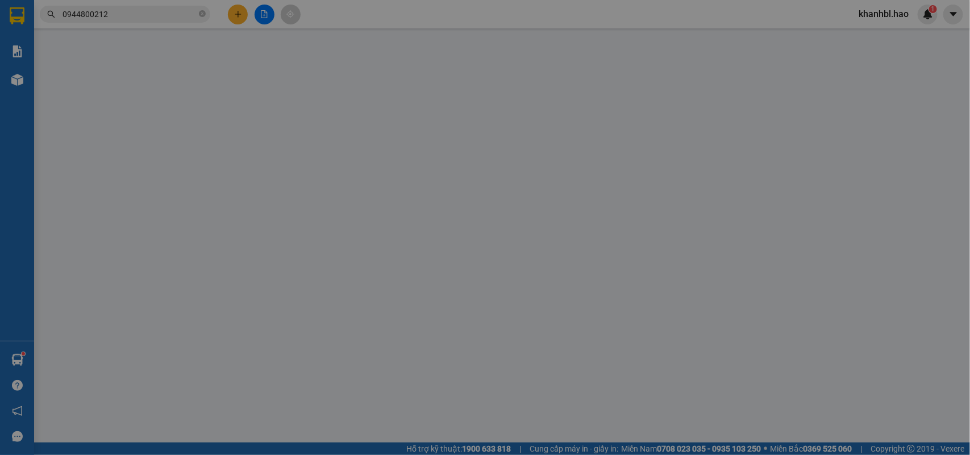
type input "0944800212"
type input "thúy"
type input "30.000"
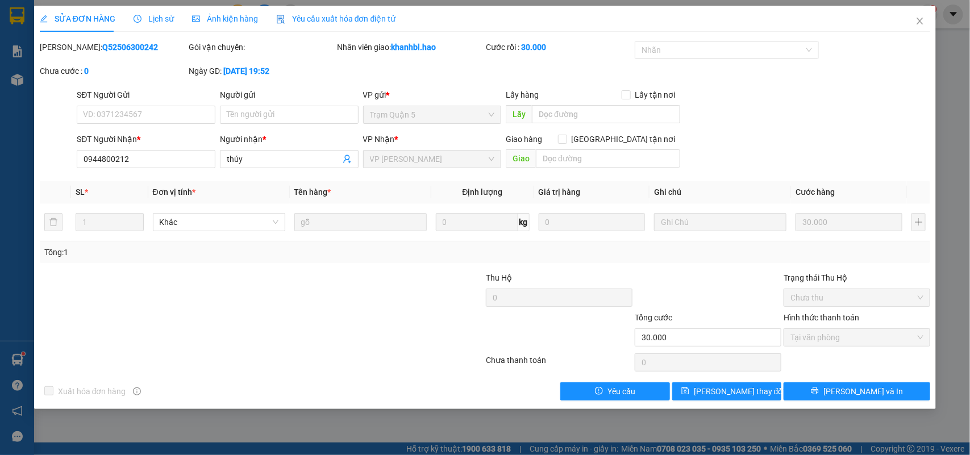
click at [231, 26] on div "Ảnh kiện hàng" at bounding box center [225, 19] width 66 height 26
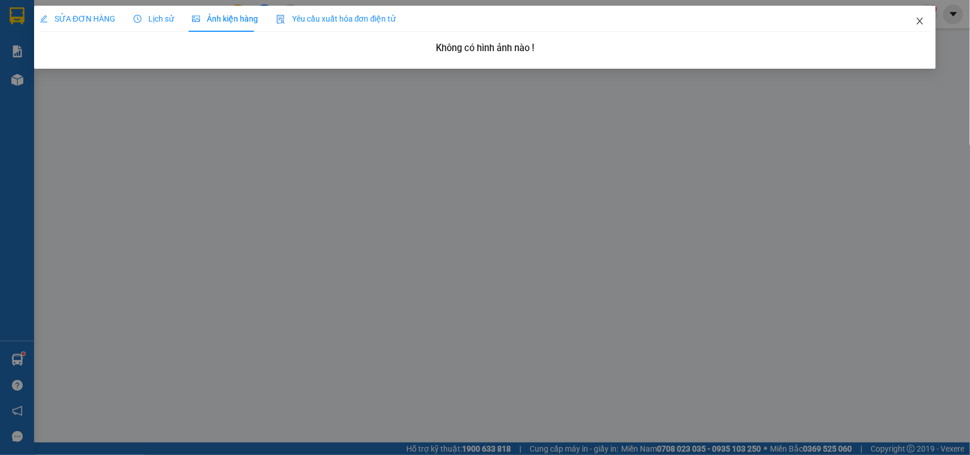
click at [921, 20] on icon "close" at bounding box center [920, 21] width 6 height 7
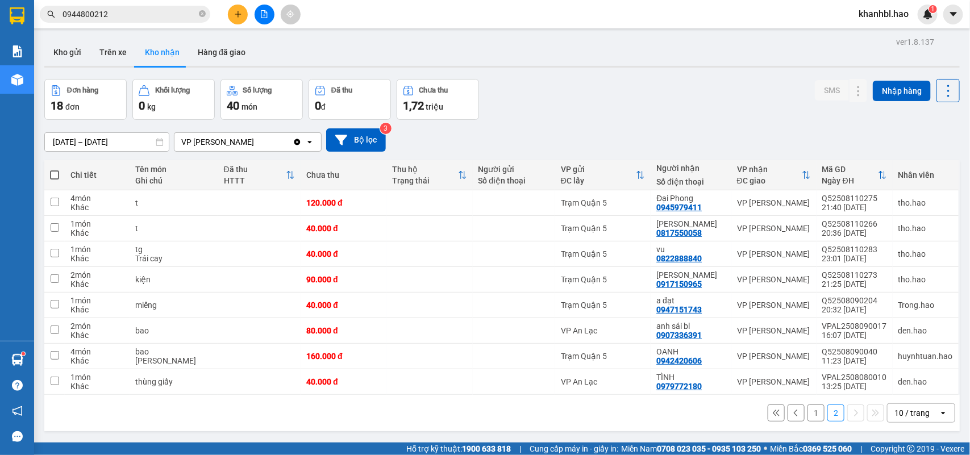
click at [807, 414] on button "1" at bounding box center [815, 413] width 17 height 17
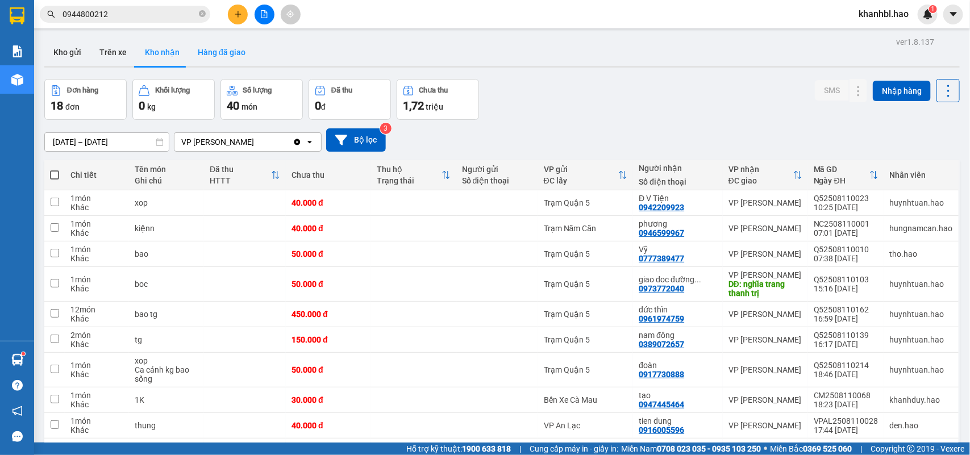
click at [212, 48] on button "Hàng đã giao" at bounding box center [222, 52] width 66 height 27
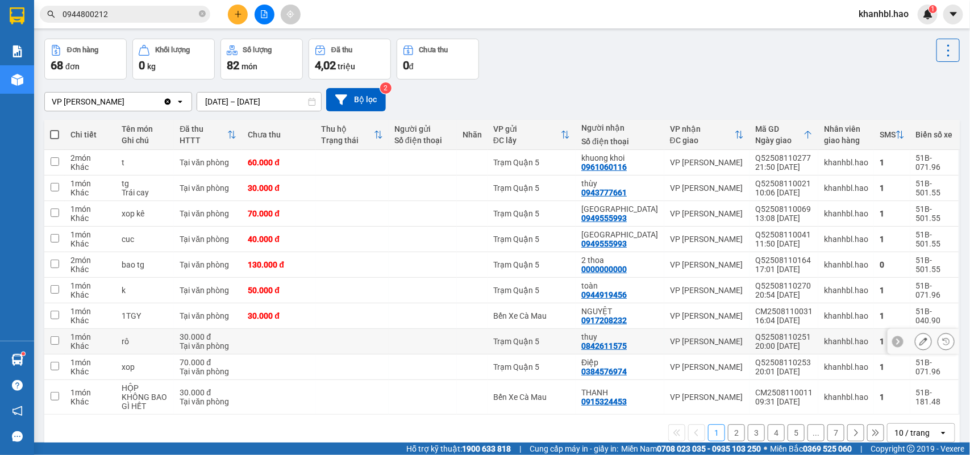
scroll to position [61, 0]
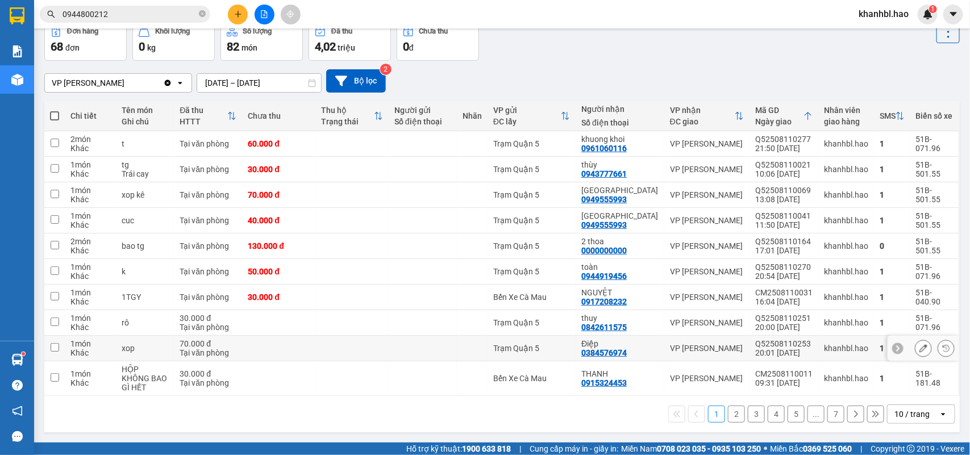
click at [654, 349] on td "Điệp 0384576974" at bounding box center [620, 349] width 89 height 26
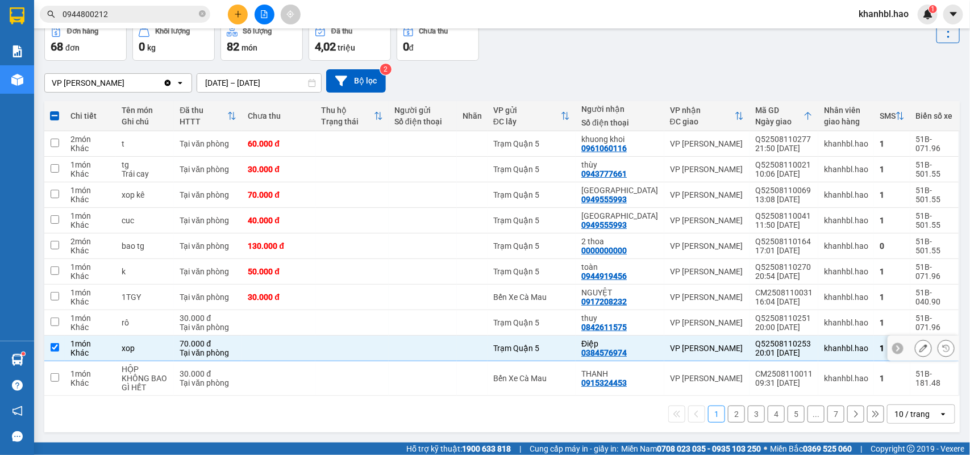
click at [53, 345] on input "checkbox" at bounding box center [55, 347] width 9 height 9
checkbox input "false"
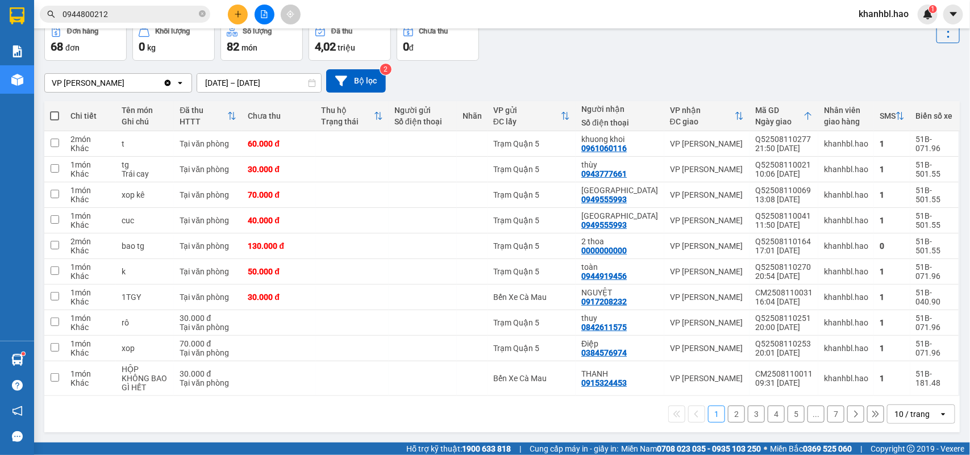
click at [728, 414] on button "2" at bounding box center [736, 414] width 17 height 17
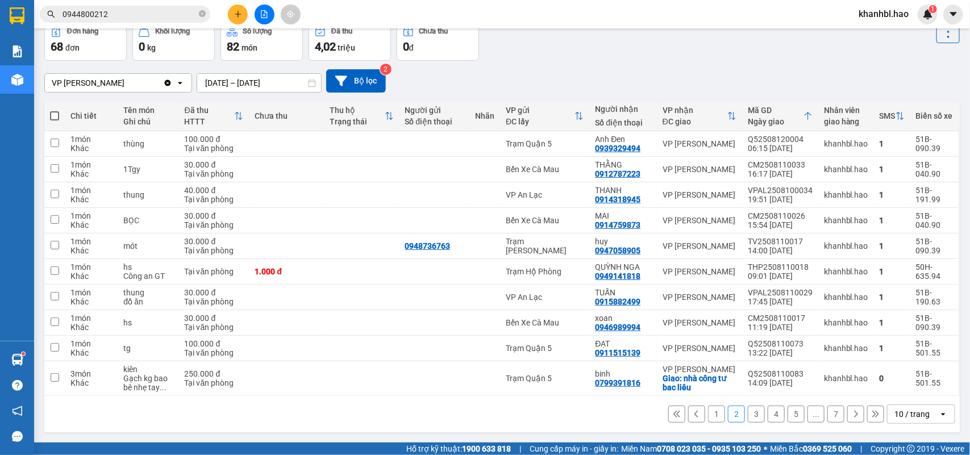
click at [748, 415] on button "3" at bounding box center [756, 414] width 17 height 17
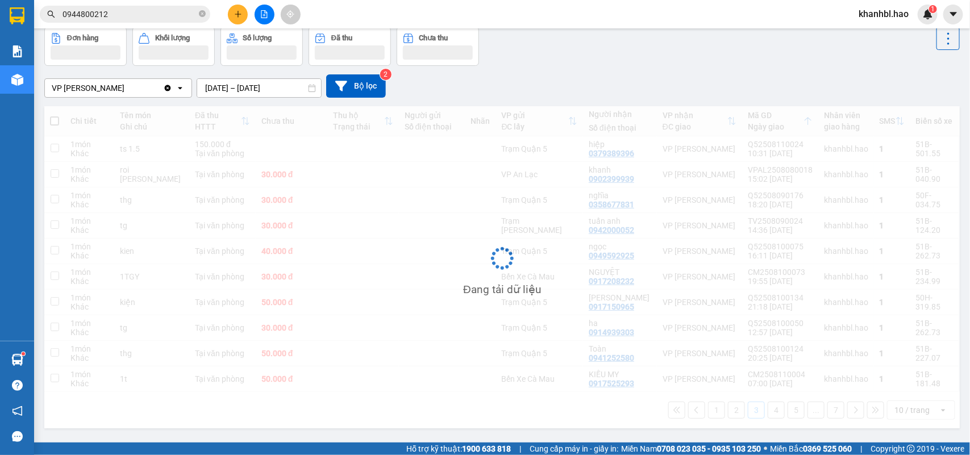
scroll to position [52, 0]
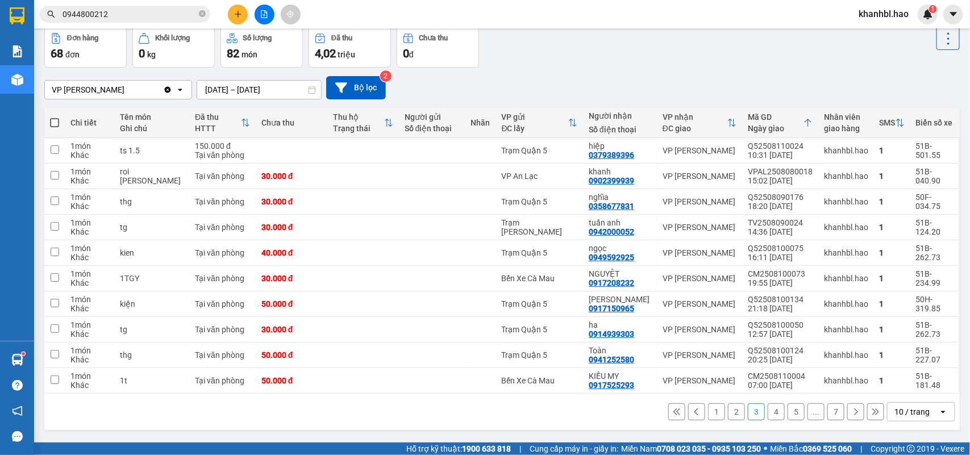
click at [708, 412] on button "1" at bounding box center [716, 411] width 17 height 17
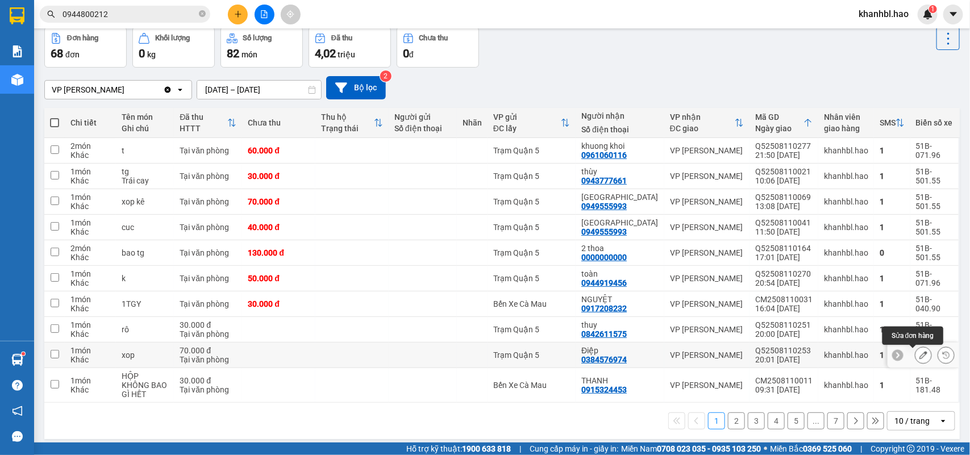
click at [916, 356] on button at bounding box center [923, 355] width 16 height 20
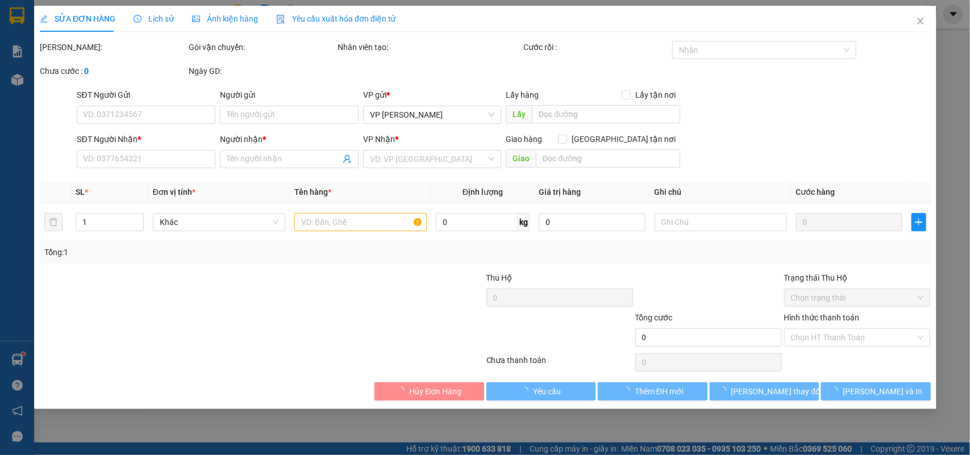
type input "0384576974"
type input "Điệp"
type input "70.000"
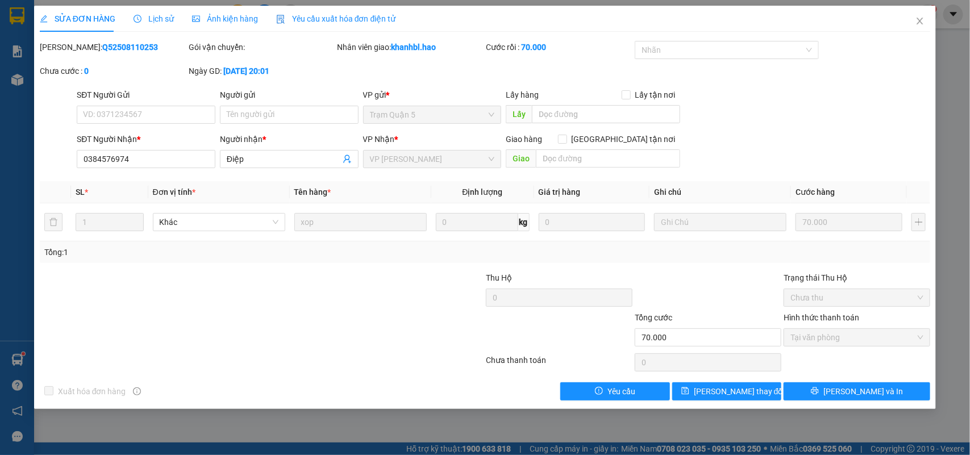
click at [228, 17] on span "Ảnh kiện hàng" at bounding box center [225, 18] width 66 height 9
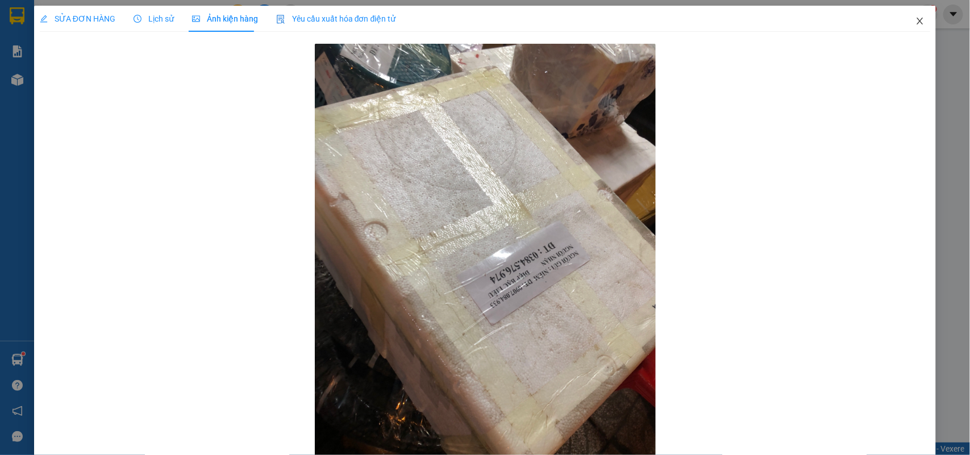
click at [915, 22] on icon "close" at bounding box center [919, 20] width 9 height 9
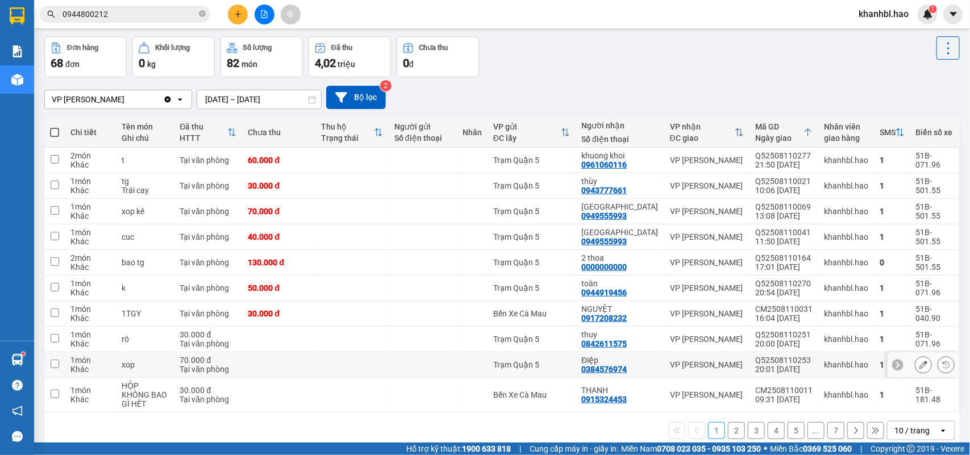
scroll to position [61, 0]
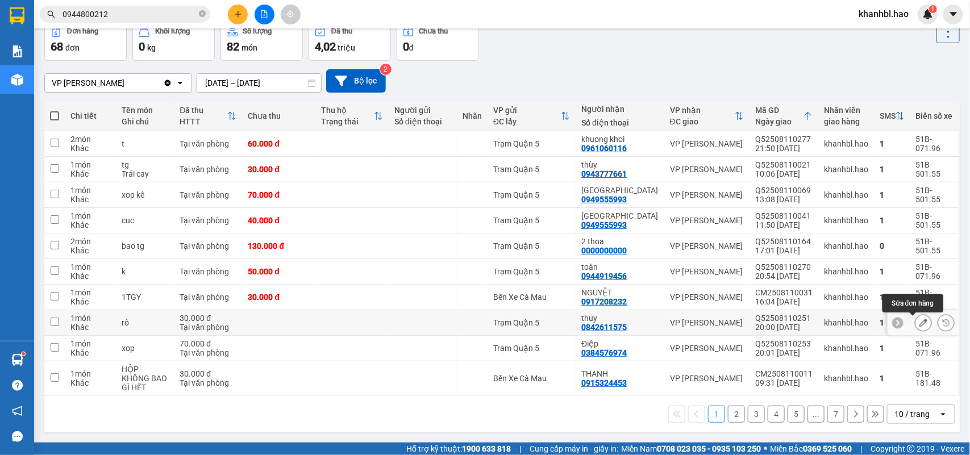
click at [919, 324] on icon at bounding box center [923, 323] width 8 height 8
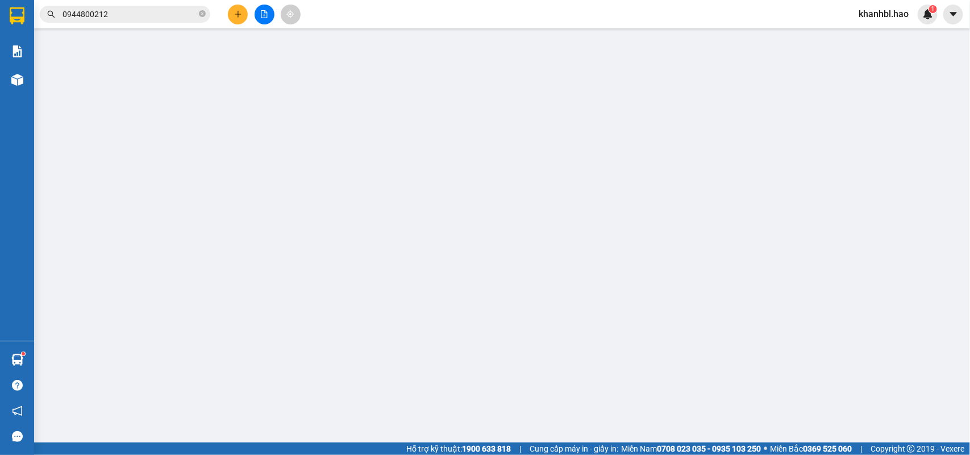
type input "0842611575"
type input "thuy"
type input "30.000"
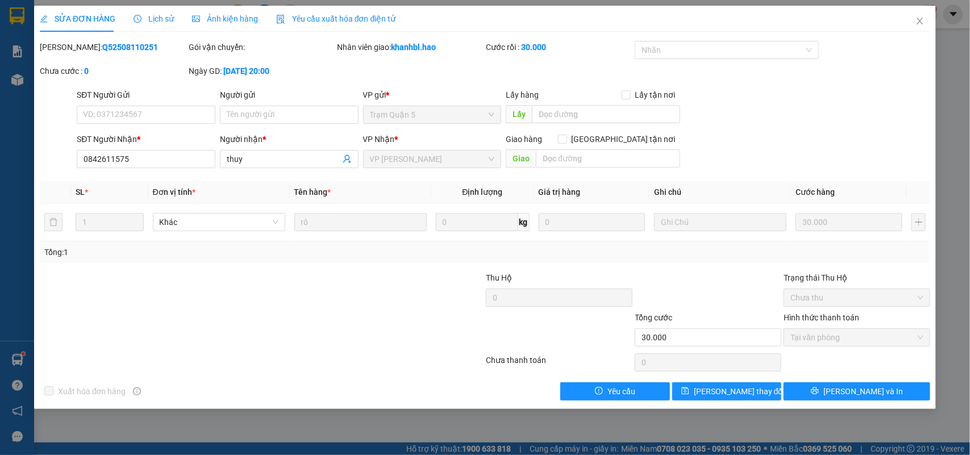
click at [222, 17] on span "Ảnh kiện hàng" at bounding box center [225, 18] width 66 height 9
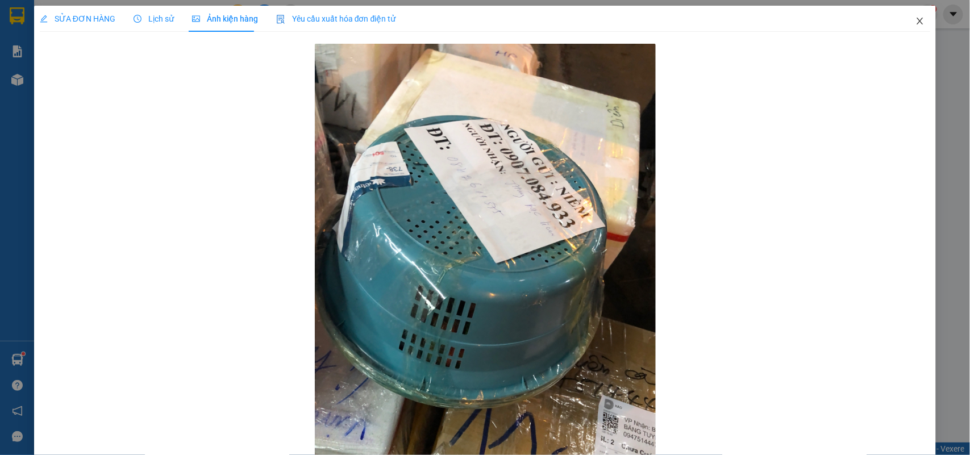
click at [917, 21] on icon "close" at bounding box center [920, 21] width 6 height 7
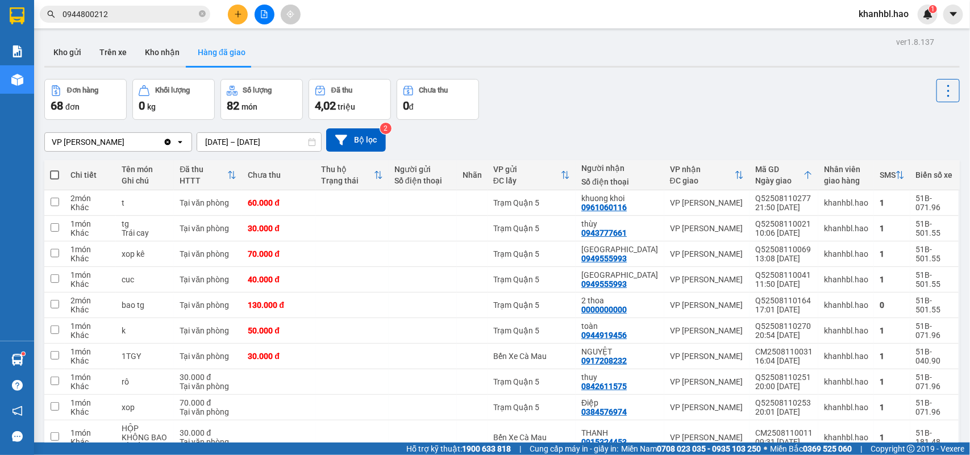
click at [129, 20] on input "0944800212" at bounding box center [129, 14] width 134 height 12
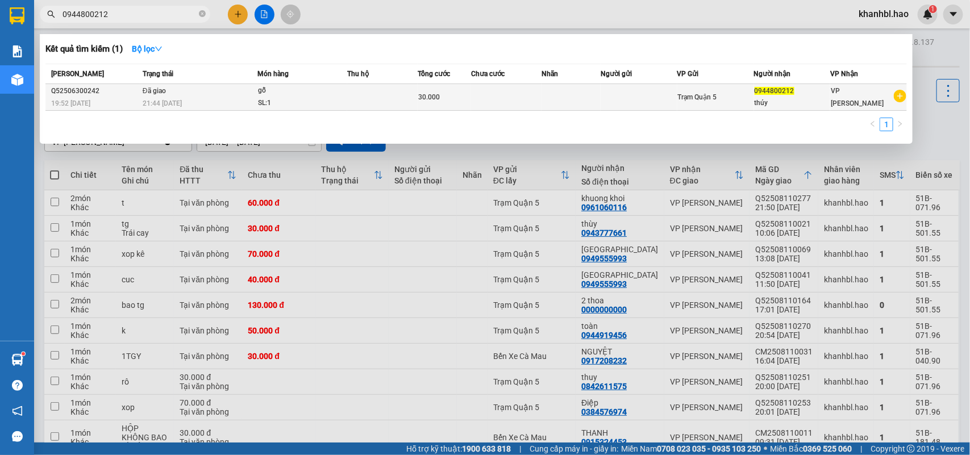
click at [791, 95] on div "0944800212" at bounding box center [792, 91] width 76 height 12
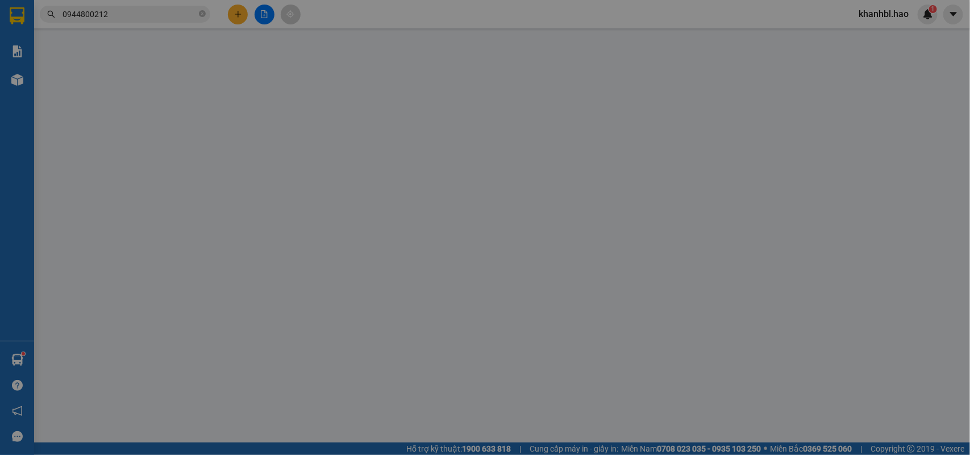
type input "0944800212"
type input "thúy"
type input "30.000"
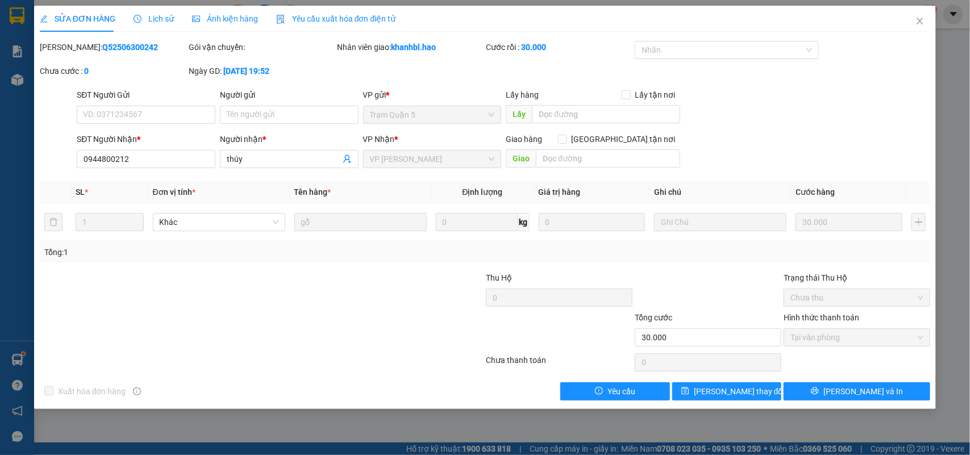
click at [243, 21] on span "Ảnh kiện hàng" at bounding box center [225, 18] width 66 height 9
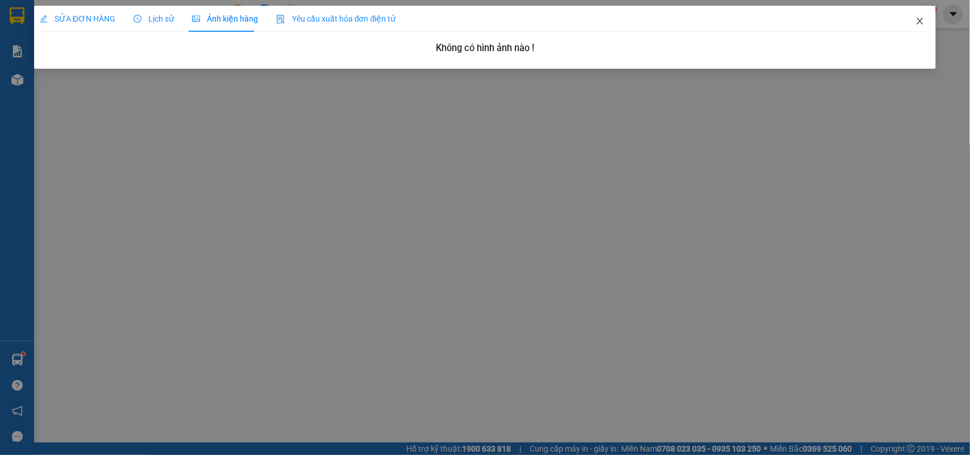
click at [923, 20] on icon "close" at bounding box center [919, 20] width 9 height 9
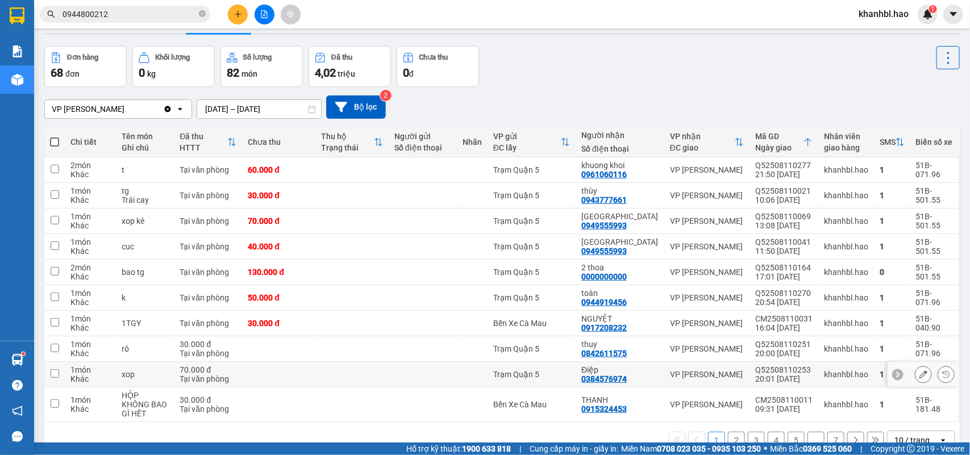
scroll to position [61, 0]
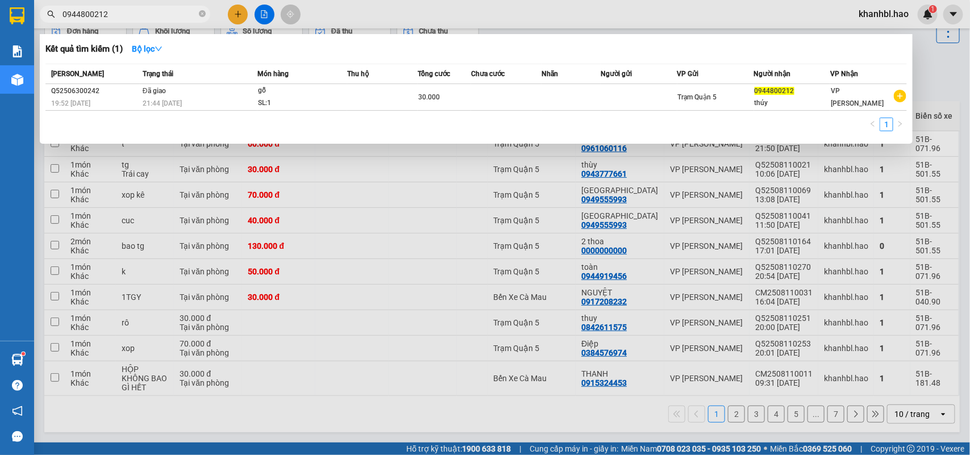
click at [135, 11] on input "0944800212" at bounding box center [129, 14] width 134 height 12
drag, startPoint x: 453, startPoint y: 422, endPoint x: 480, endPoint y: 410, distance: 29.2
click at [463, 416] on div at bounding box center [485, 227] width 970 height 455
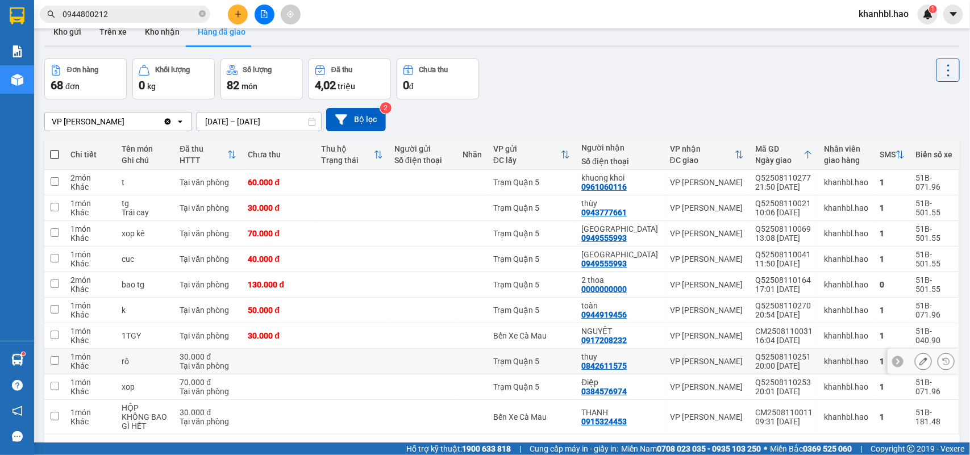
scroll to position [0, 0]
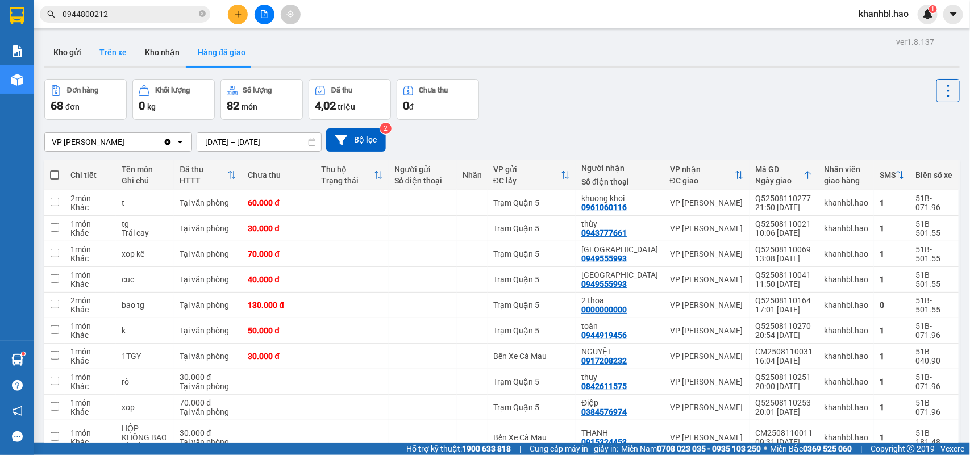
click at [114, 46] on button "Trên xe" at bounding box center [112, 52] width 45 height 27
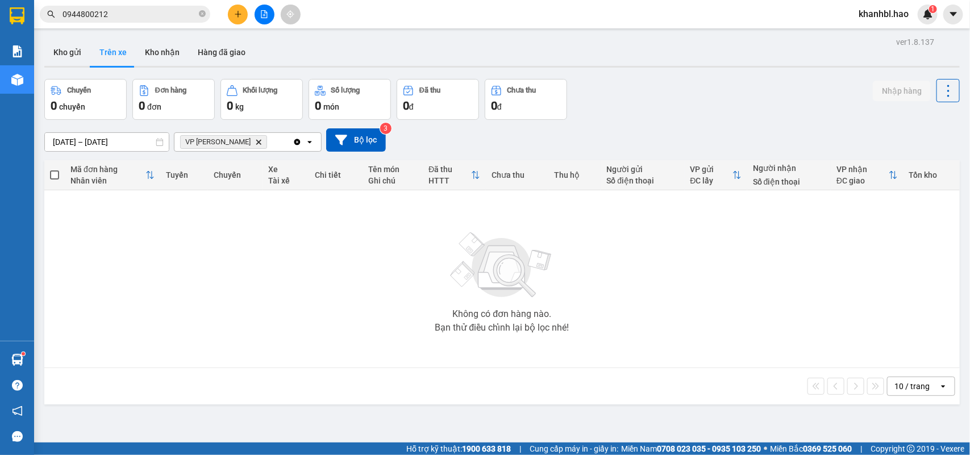
drag, startPoint x: 155, startPoint y: 46, endPoint x: 177, endPoint y: 112, distance: 69.7
click at [156, 47] on button "Kho nhận" at bounding box center [162, 52] width 53 height 27
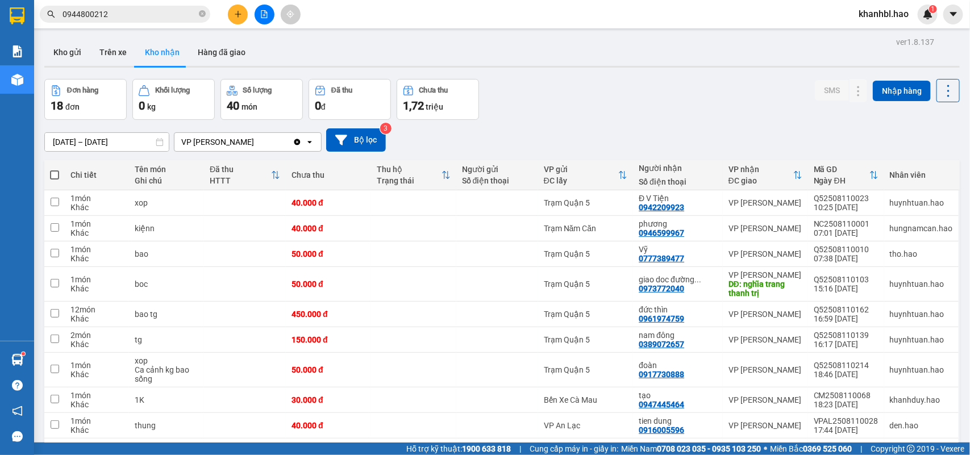
click at [154, 48] on button "Kho nhận" at bounding box center [162, 52] width 53 height 27
click at [228, 49] on button "Hàng đã giao" at bounding box center [222, 52] width 66 height 27
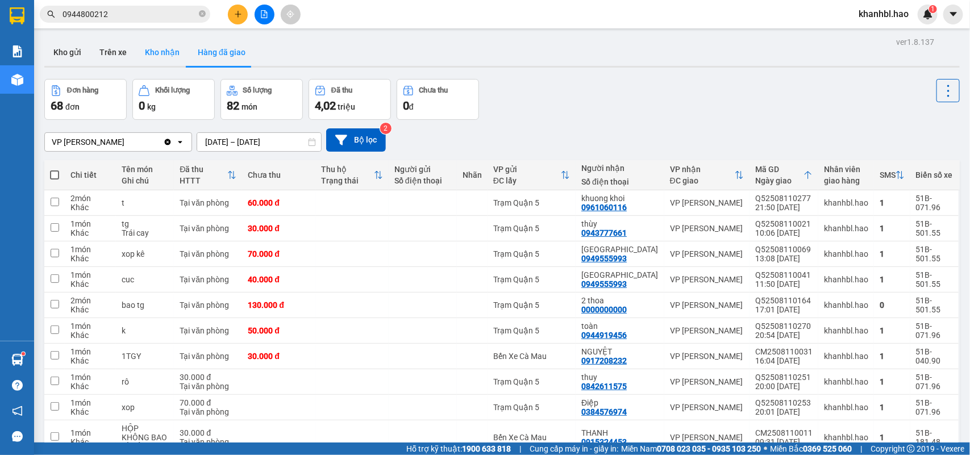
click at [153, 49] on button "Kho nhận" at bounding box center [162, 52] width 53 height 27
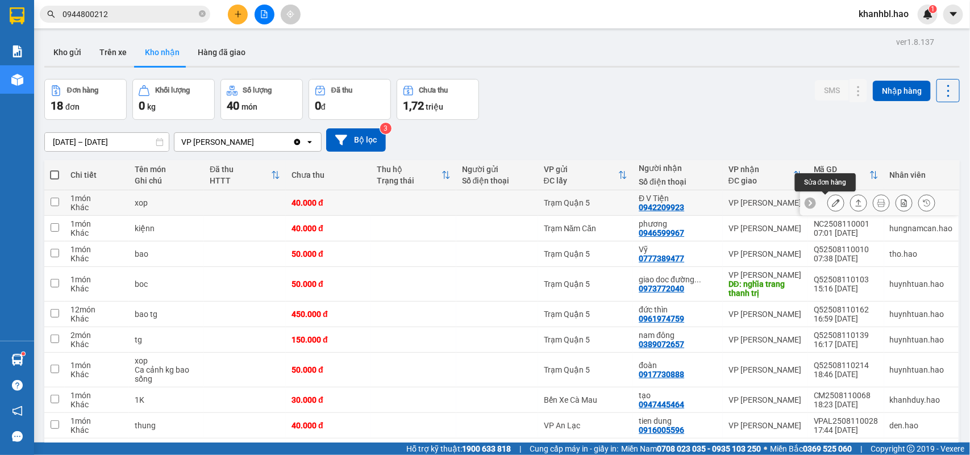
click at [832, 205] on icon at bounding box center [836, 203] width 8 height 8
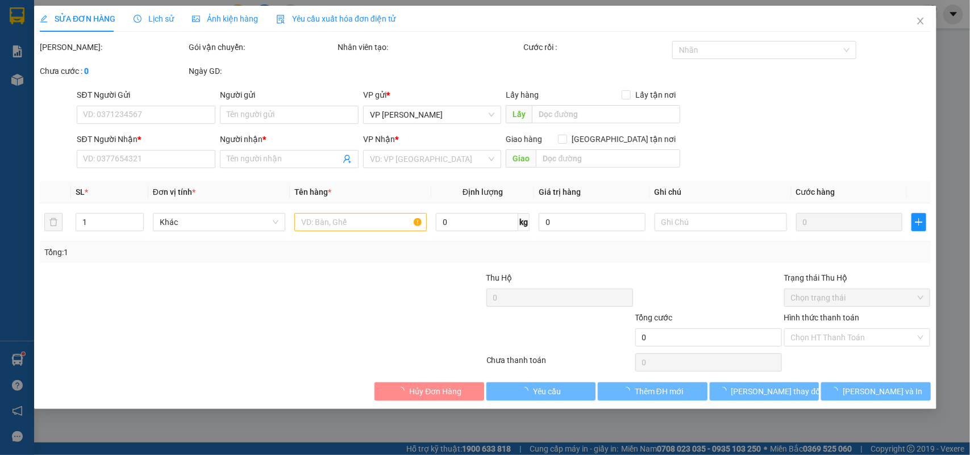
type input "0942209923"
type input "Đ V Tiện"
type input "40.000"
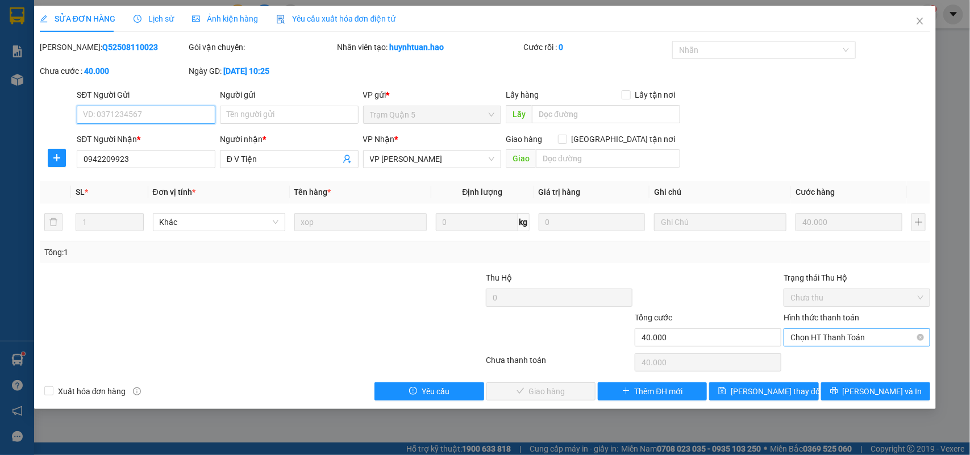
click at [836, 340] on span "Chọn HT Thanh Toán" at bounding box center [856, 337] width 133 height 17
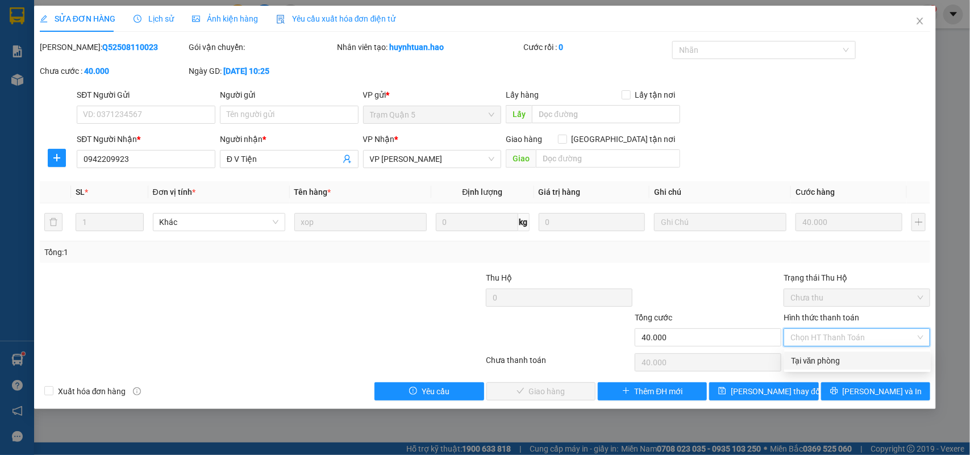
click at [833, 362] on div "Tại văn phòng" at bounding box center [857, 361] width 133 height 12
type input "0"
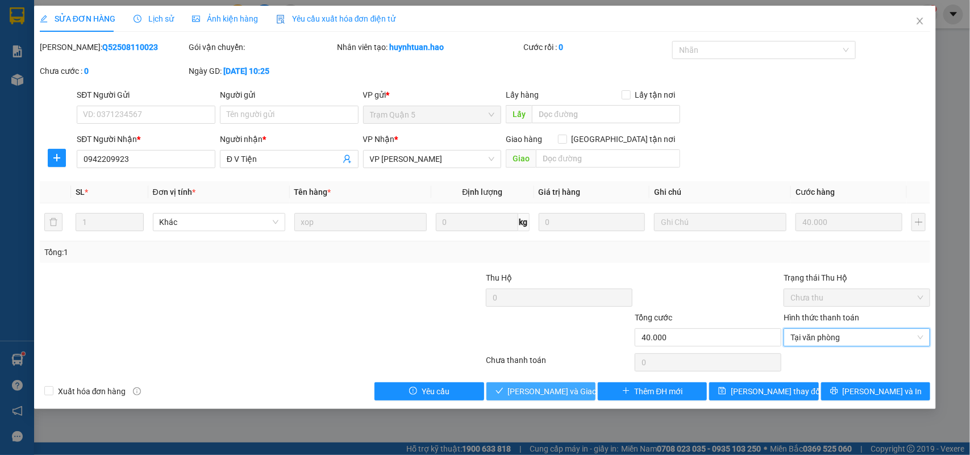
drag, startPoint x: 573, startPoint y: 391, endPoint x: 654, endPoint y: 361, distance: 86.6
click at [594, 382] on div "Total Paid Fee 0 Total UnPaid Fee 40.000 Cash Collection Total Fee Mã ĐH: Q5250…" at bounding box center [485, 221] width 891 height 360
click at [554, 388] on span "[PERSON_NAME] và [PERSON_NAME] hàng" at bounding box center [562, 391] width 109 height 12
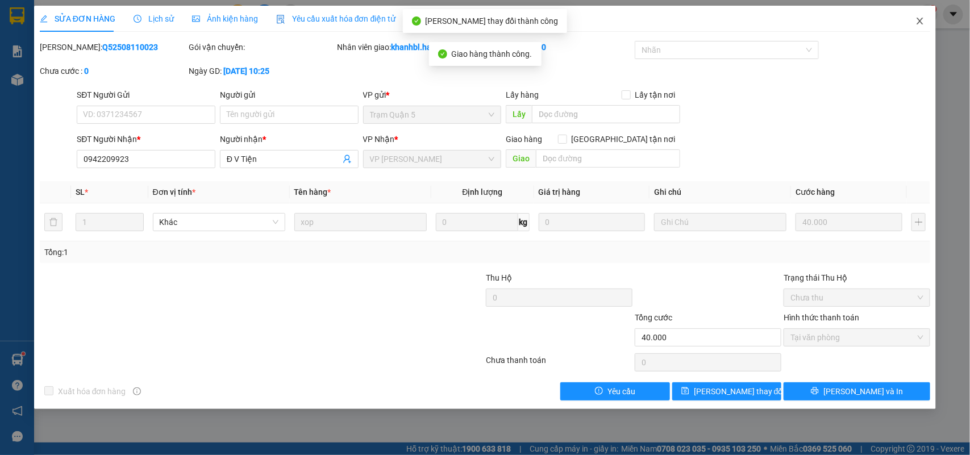
click at [921, 18] on icon "close" at bounding box center [919, 20] width 9 height 9
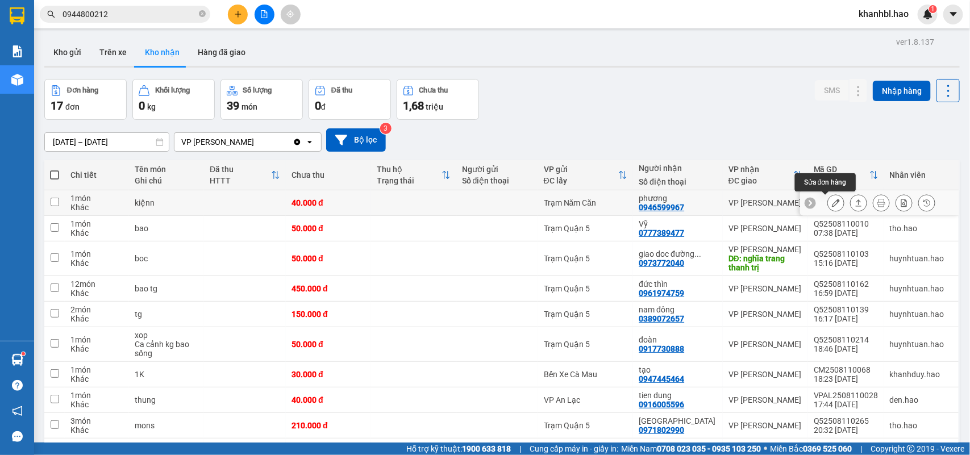
click at [832, 206] on icon at bounding box center [836, 203] width 8 height 8
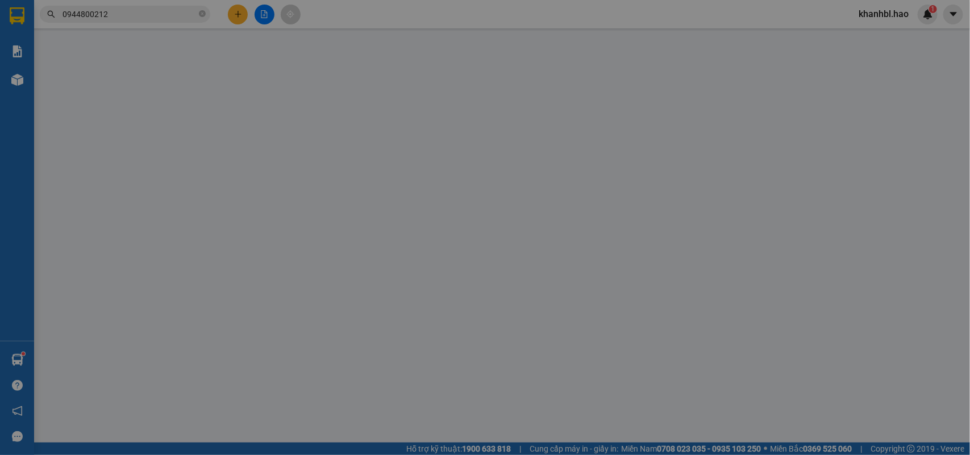
type input "0946599967"
type input "phương"
type input "40.000"
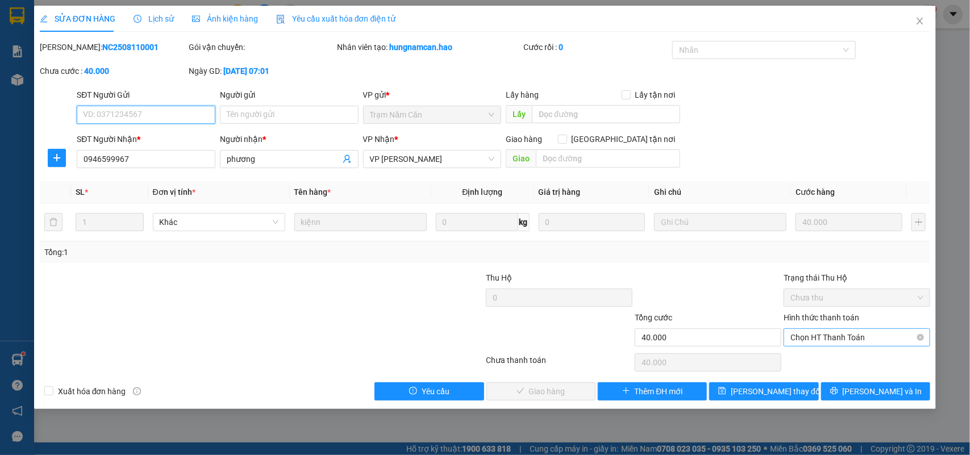
drag, startPoint x: 815, startPoint y: 336, endPoint x: 816, endPoint y: 348, distance: 11.4
click at [816, 337] on span "Chọn HT Thanh Toán" at bounding box center [856, 337] width 133 height 17
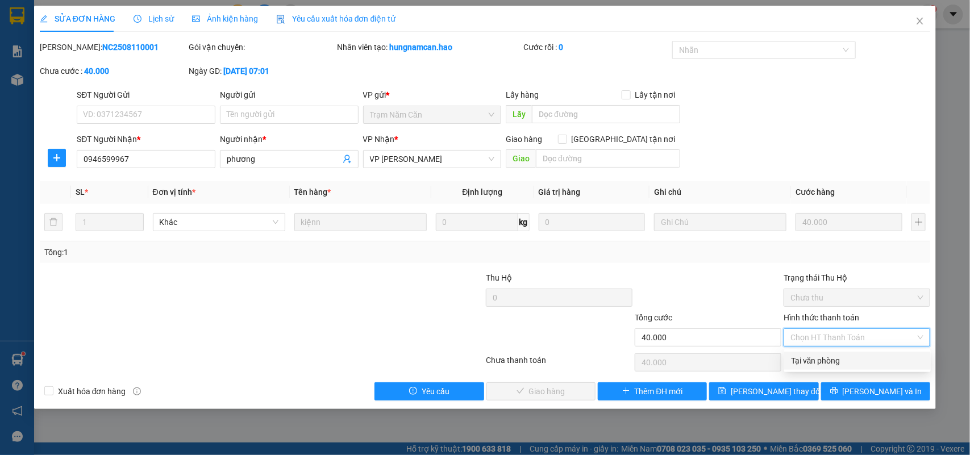
drag, startPoint x: 816, startPoint y: 361, endPoint x: 705, endPoint y: 367, distance: 111.5
click at [816, 361] on div "Tại văn phòng" at bounding box center [857, 361] width 133 height 12
type input "0"
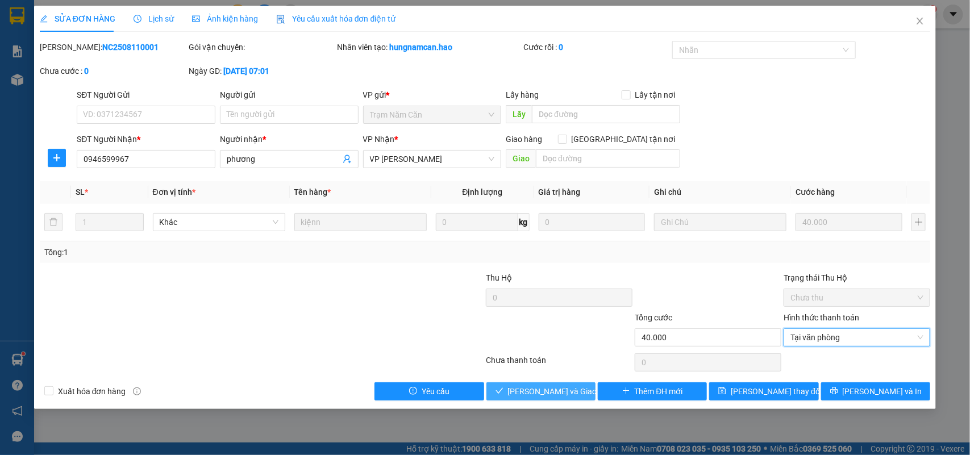
click at [566, 385] on button "[PERSON_NAME] và [PERSON_NAME] hàng" at bounding box center [540, 391] width 109 height 18
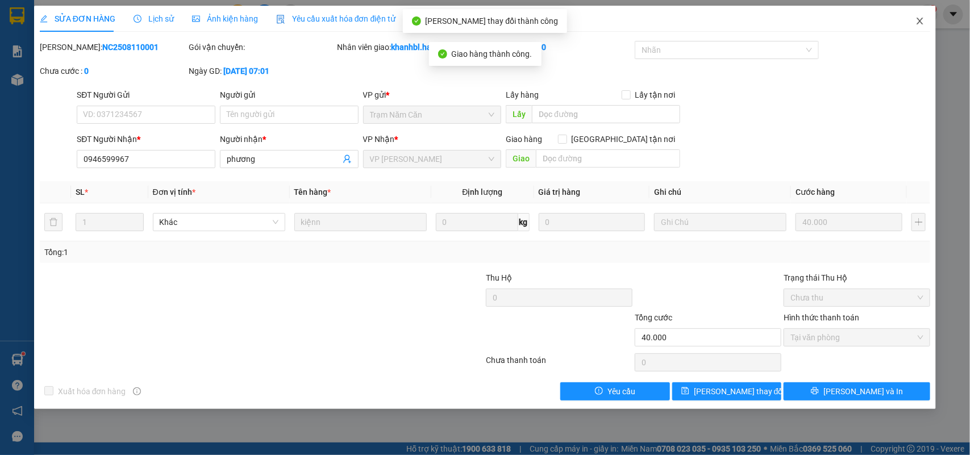
click at [919, 17] on icon "close" at bounding box center [919, 20] width 9 height 9
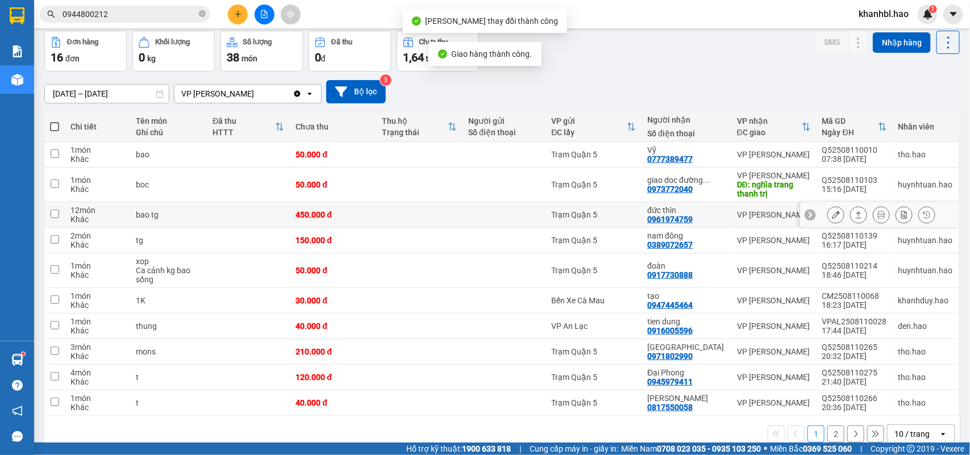
scroll to position [70, 0]
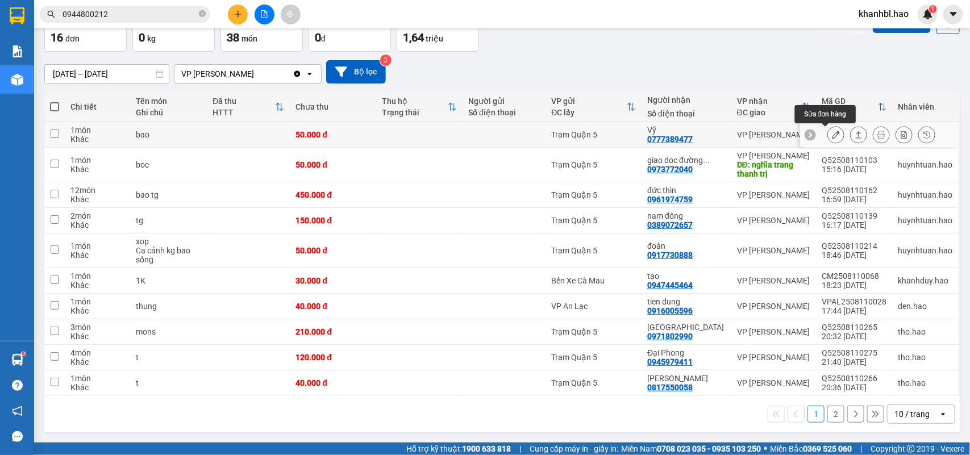
click at [832, 131] on icon at bounding box center [836, 135] width 8 height 8
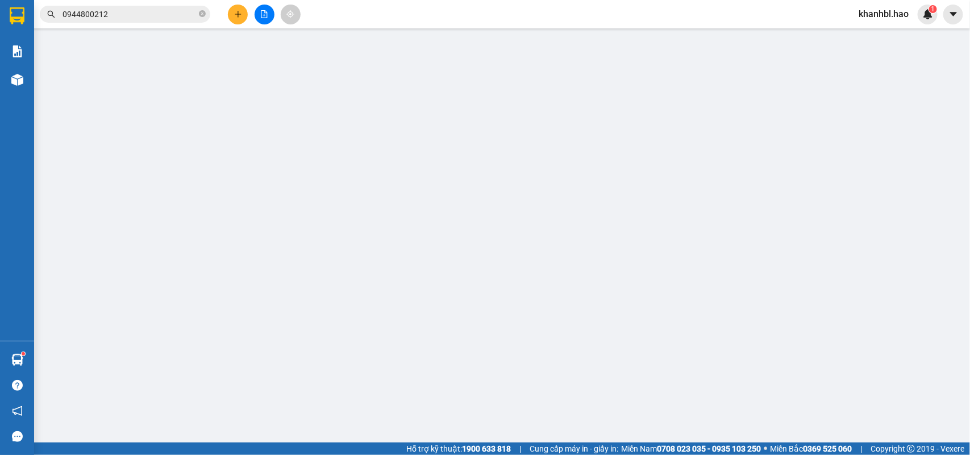
type input "0777389477"
type input "Vỹ"
type input "50.000"
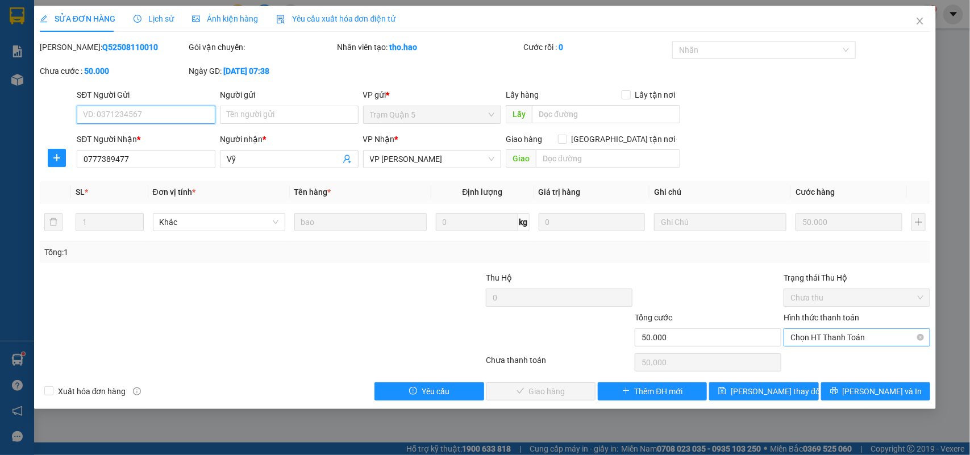
drag, startPoint x: 851, startPoint y: 334, endPoint x: 844, endPoint y: 345, distance: 12.8
click at [850, 334] on span "Chọn HT Thanh Toán" at bounding box center [856, 337] width 133 height 17
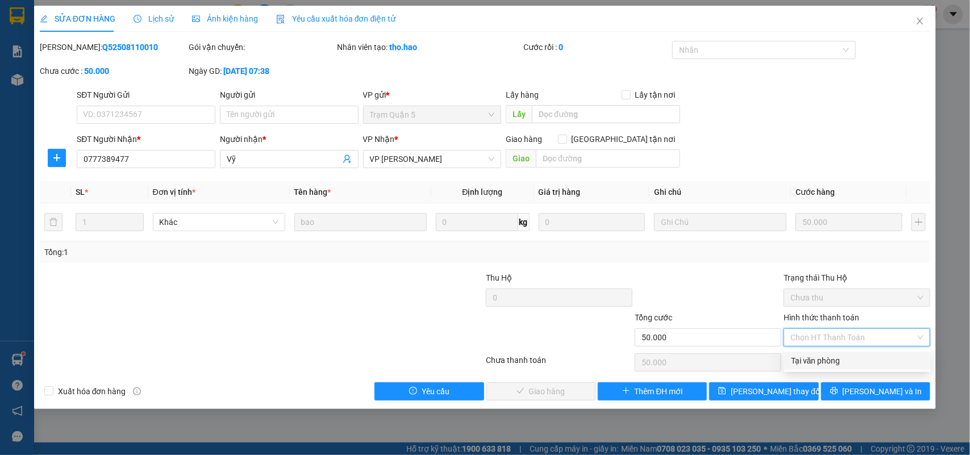
drag, startPoint x: 829, startPoint y: 365, endPoint x: 765, endPoint y: 367, distance: 64.2
click at [828, 365] on div "Tại văn phòng" at bounding box center [857, 361] width 133 height 12
type input "0"
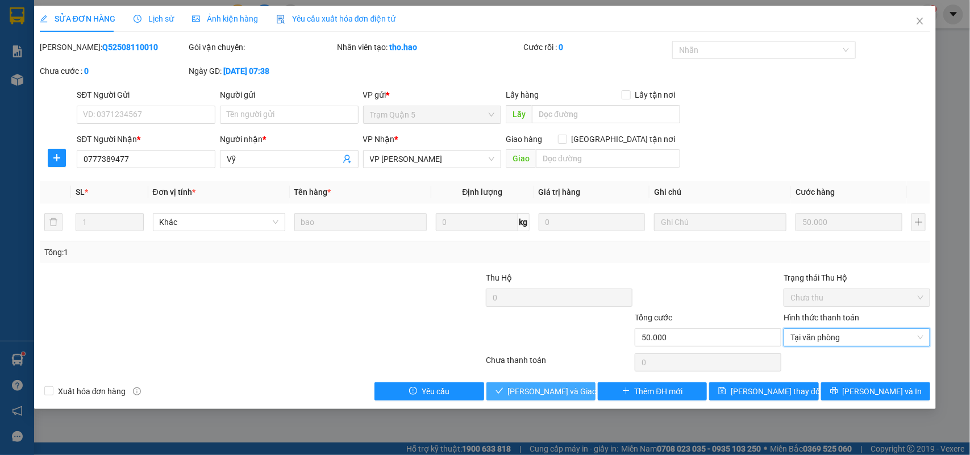
drag, startPoint x: 549, startPoint y: 396, endPoint x: 556, endPoint y: 385, distance: 13.3
click at [549, 394] on span "[PERSON_NAME] và [PERSON_NAME] hàng" at bounding box center [562, 391] width 109 height 12
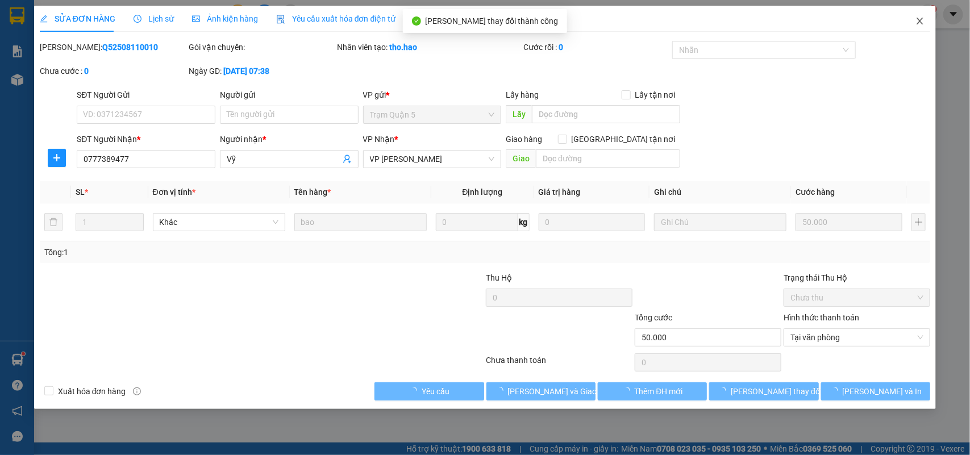
click at [920, 21] on icon "close" at bounding box center [920, 21] width 6 height 7
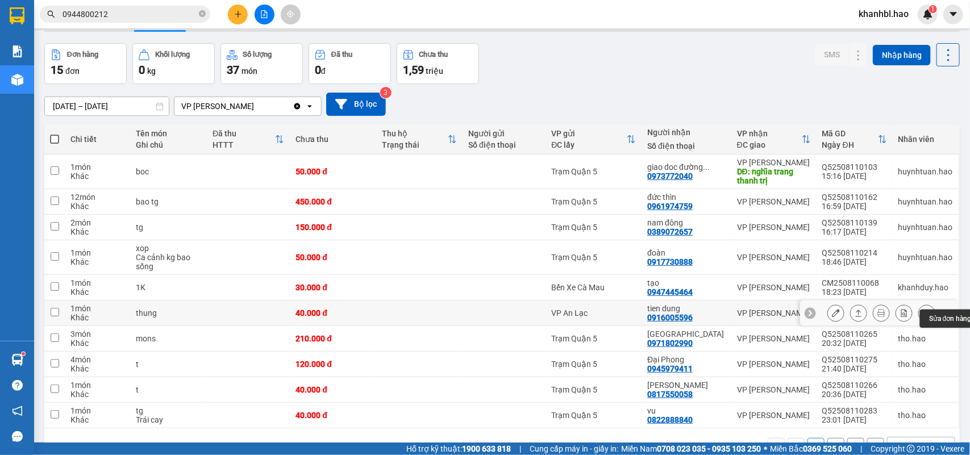
scroll to position [70, 0]
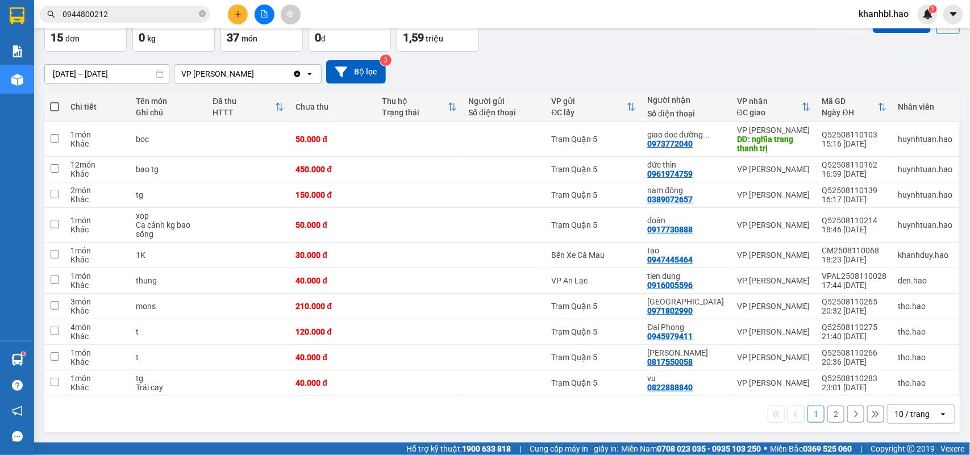
click at [827, 413] on button "2" at bounding box center [835, 414] width 17 height 17
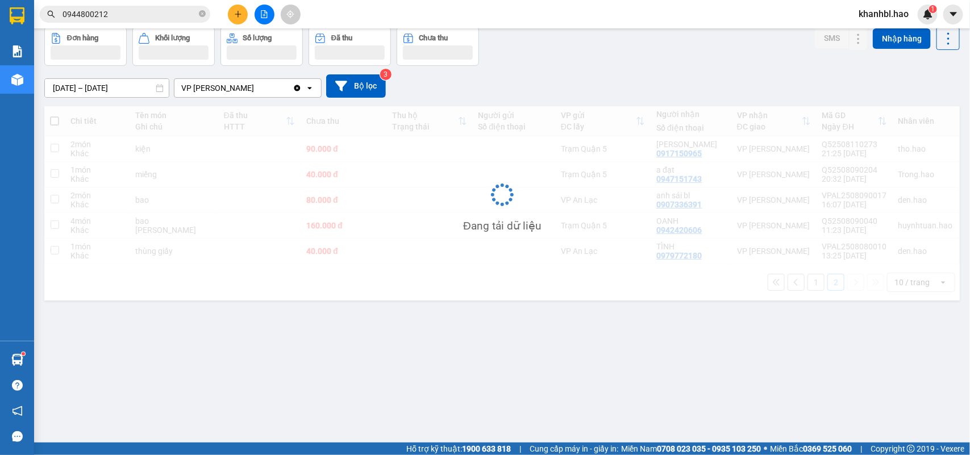
scroll to position [52, 0]
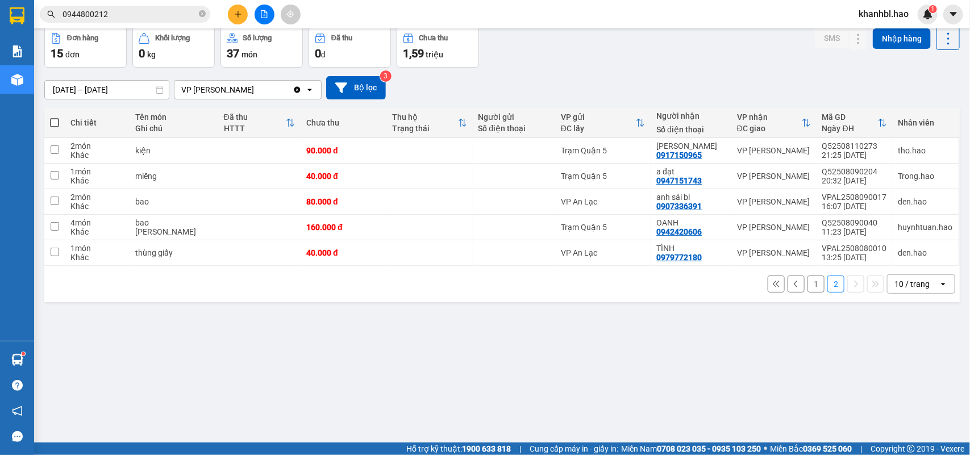
click at [808, 283] on button "1" at bounding box center [815, 284] width 17 height 17
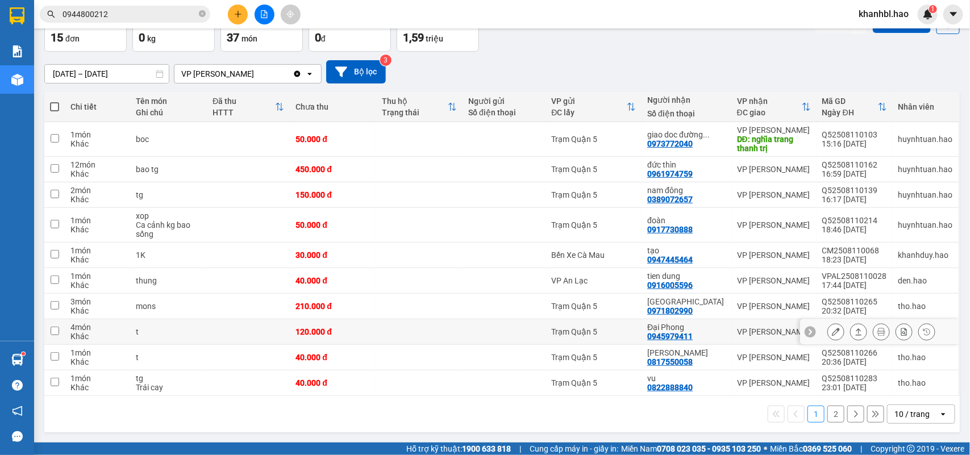
scroll to position [0, 0]
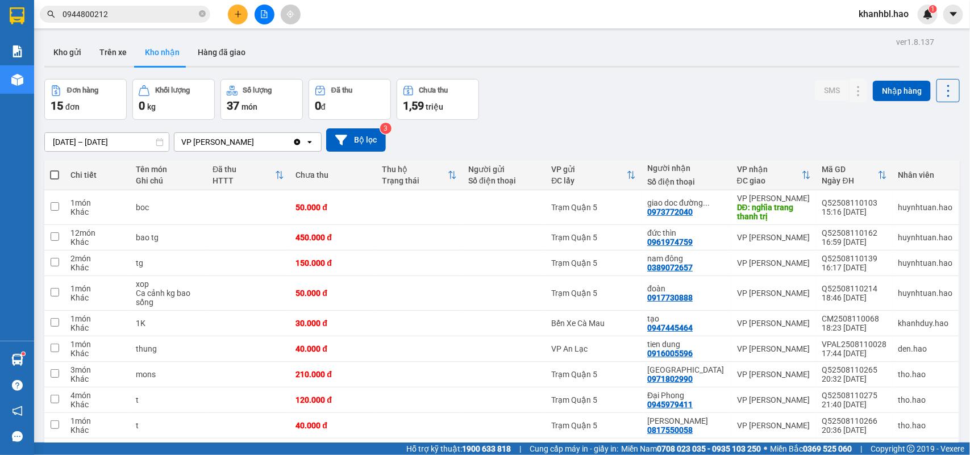
click at [164, 52] on button "Kho nhận" at bounding box center [162, 52] width 53 height 27
